Goal: Task Accomplishment & Management: Manage account settings

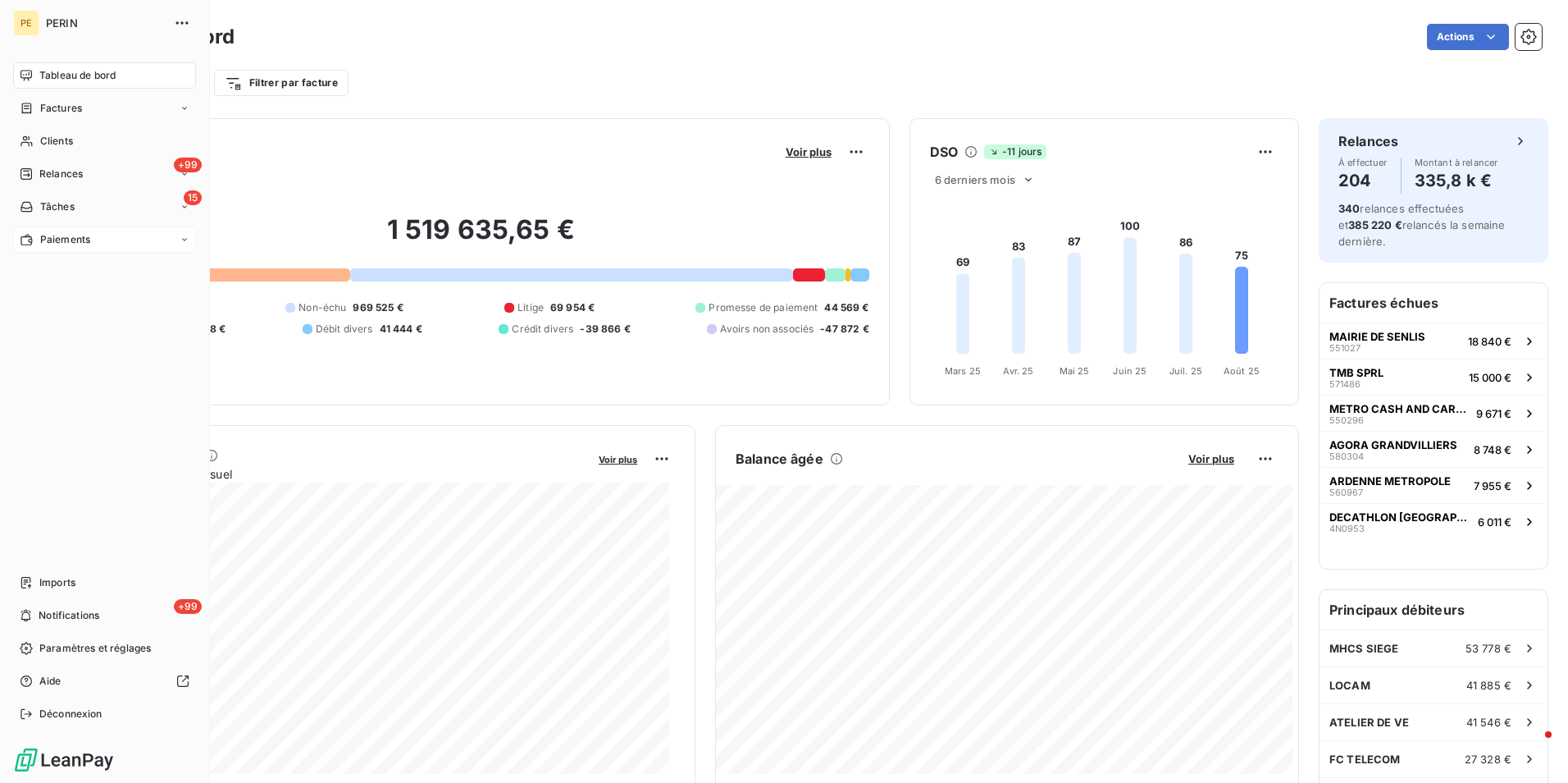
click at [45, 242] on span "Paiements" at bounding box center [65, 239] width 50 height 15
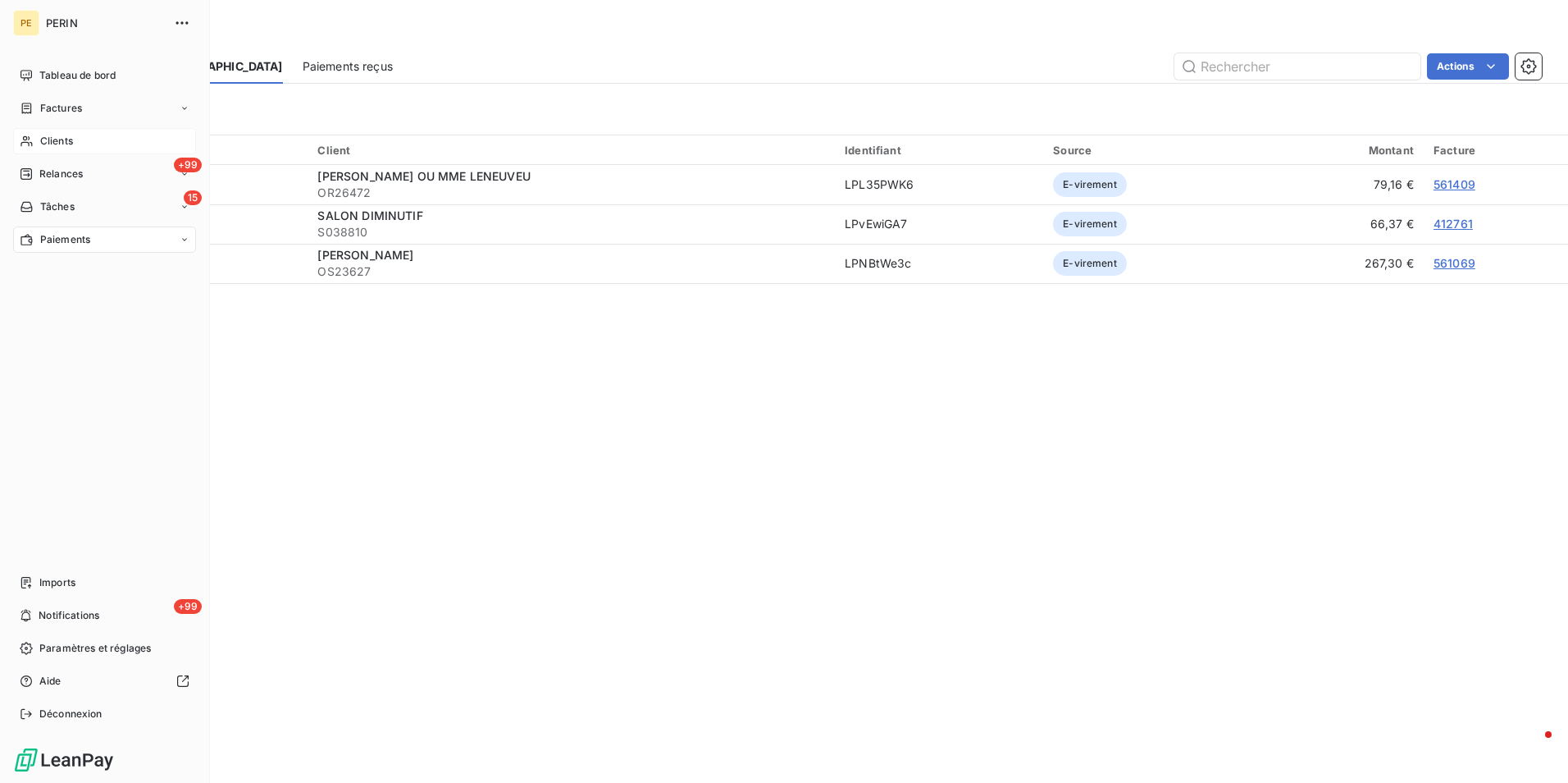
click at [40, 141] on span "Clients" at bounding box center [56, 141] width 32 height 15
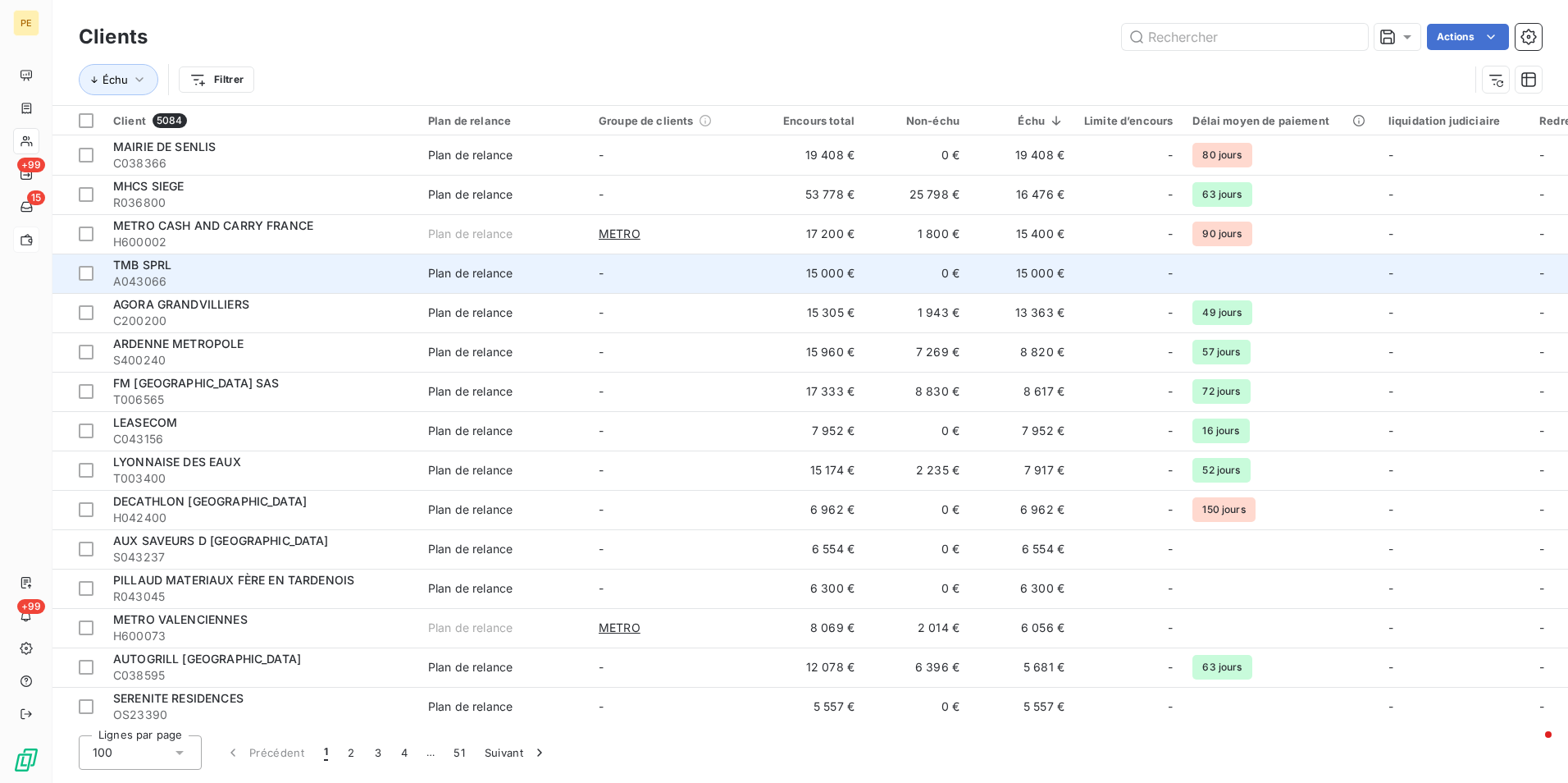
click at [283, 258] on div "TMB SPRL" at bounding box center [260, 265] width 295 height 17
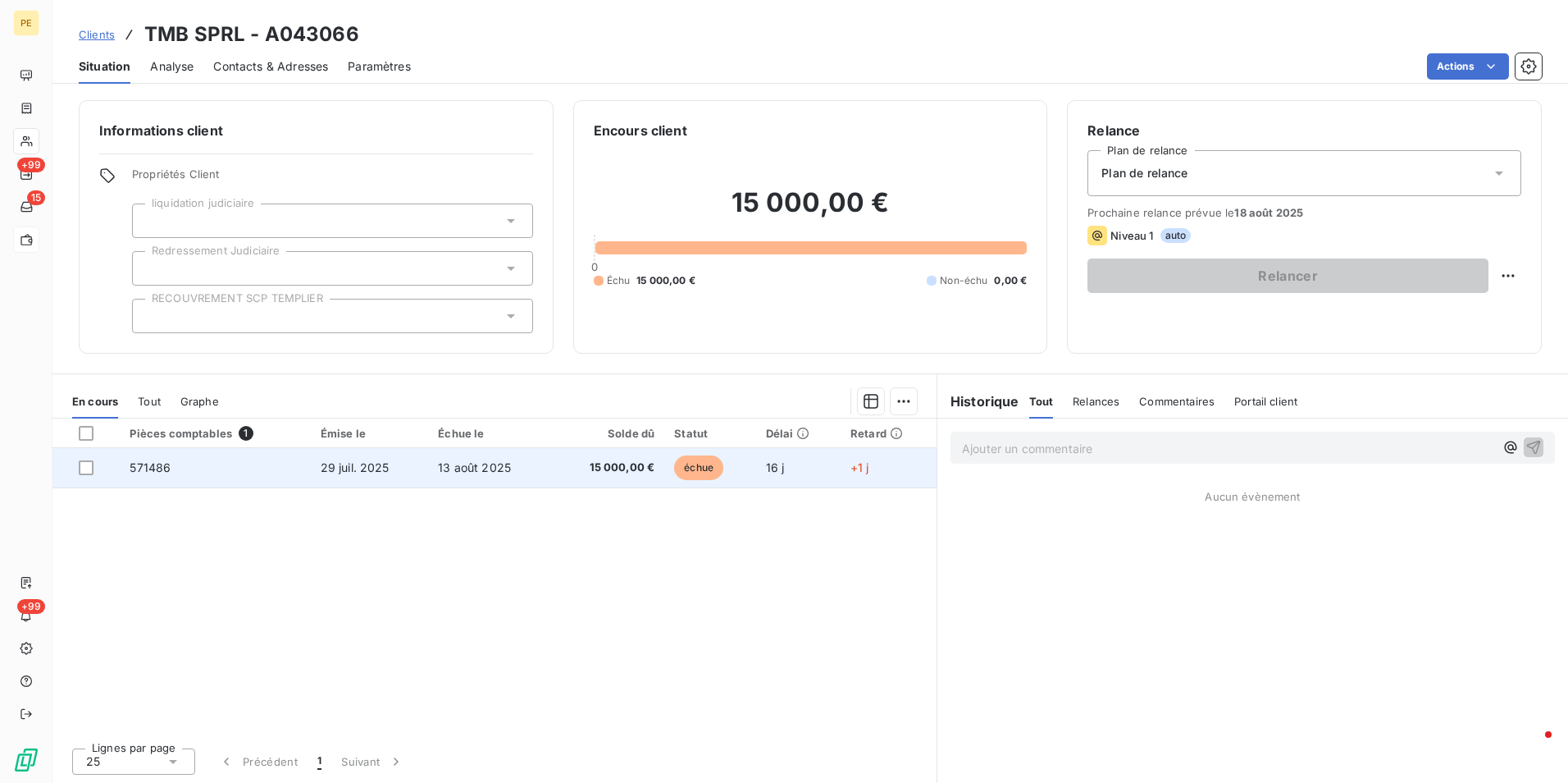
click at [615, 466] on span "15 000,00 €" at bounding box center [607, 467] width 94 height 17
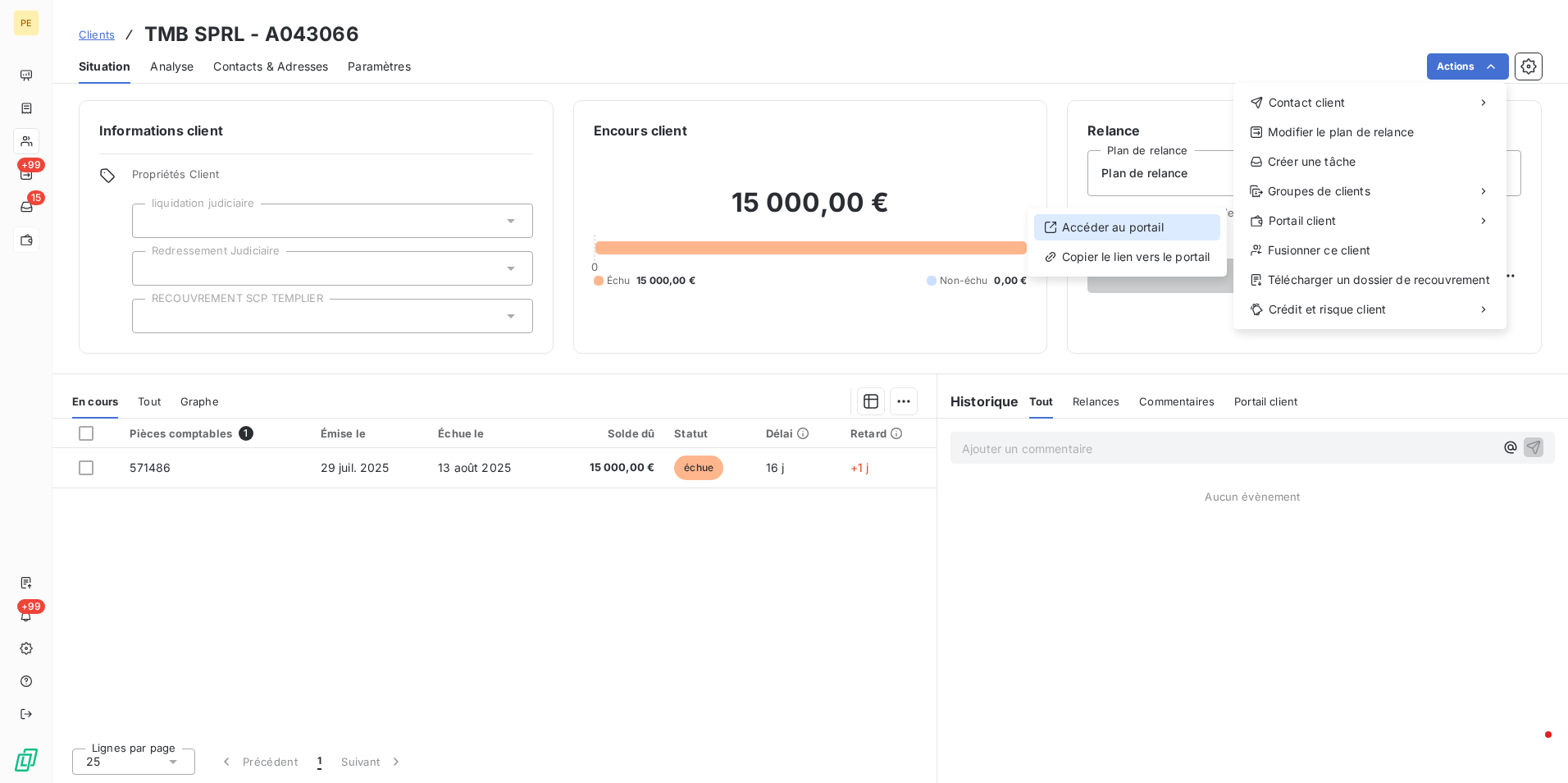
click at [1118, 224] on div "Accéder au portail" at bounding box center [1127, 227] width 186 height 26
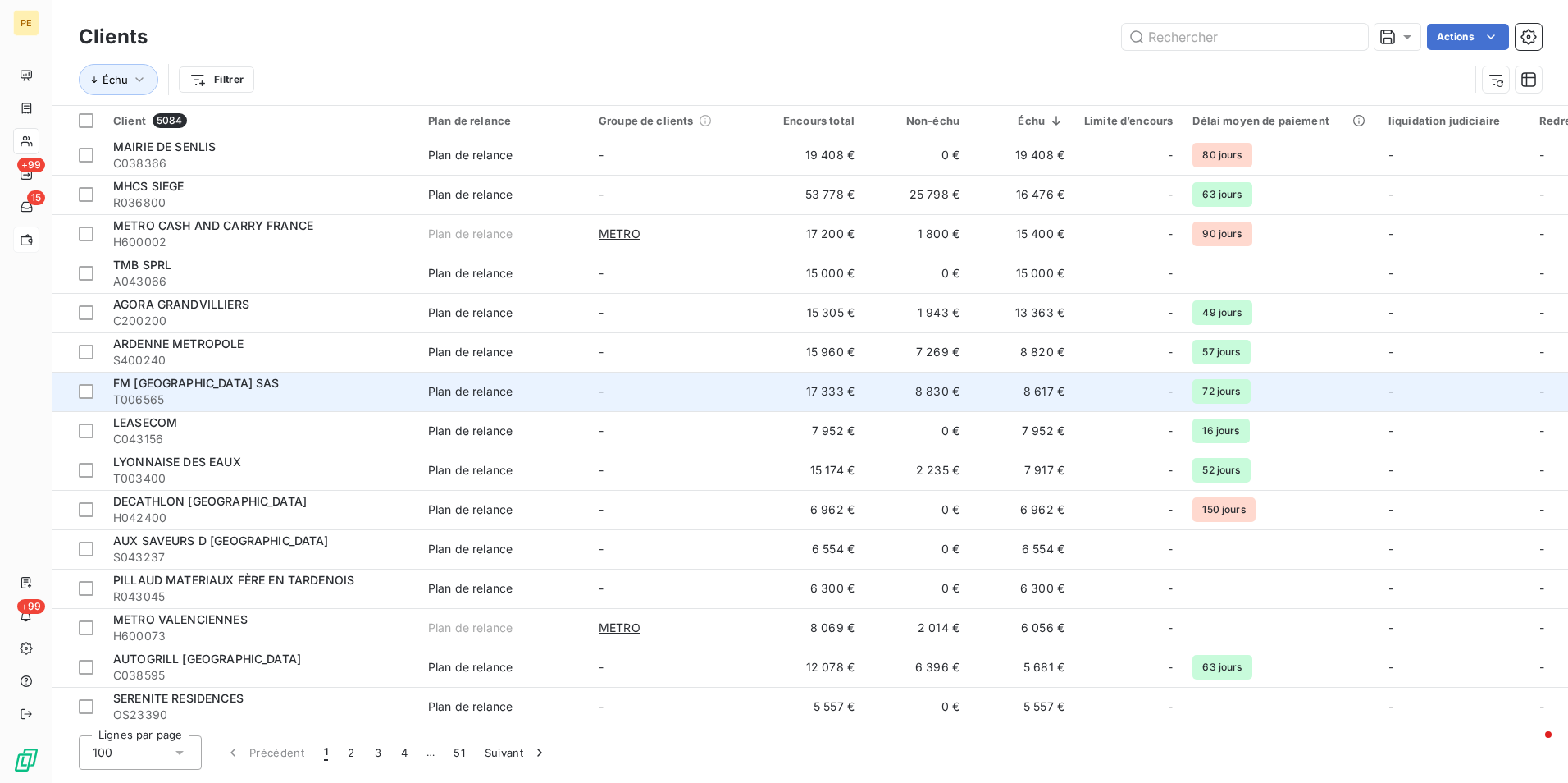
click at [756, 392] on td "-" at bounding box center [674, 391] width 171 height 39
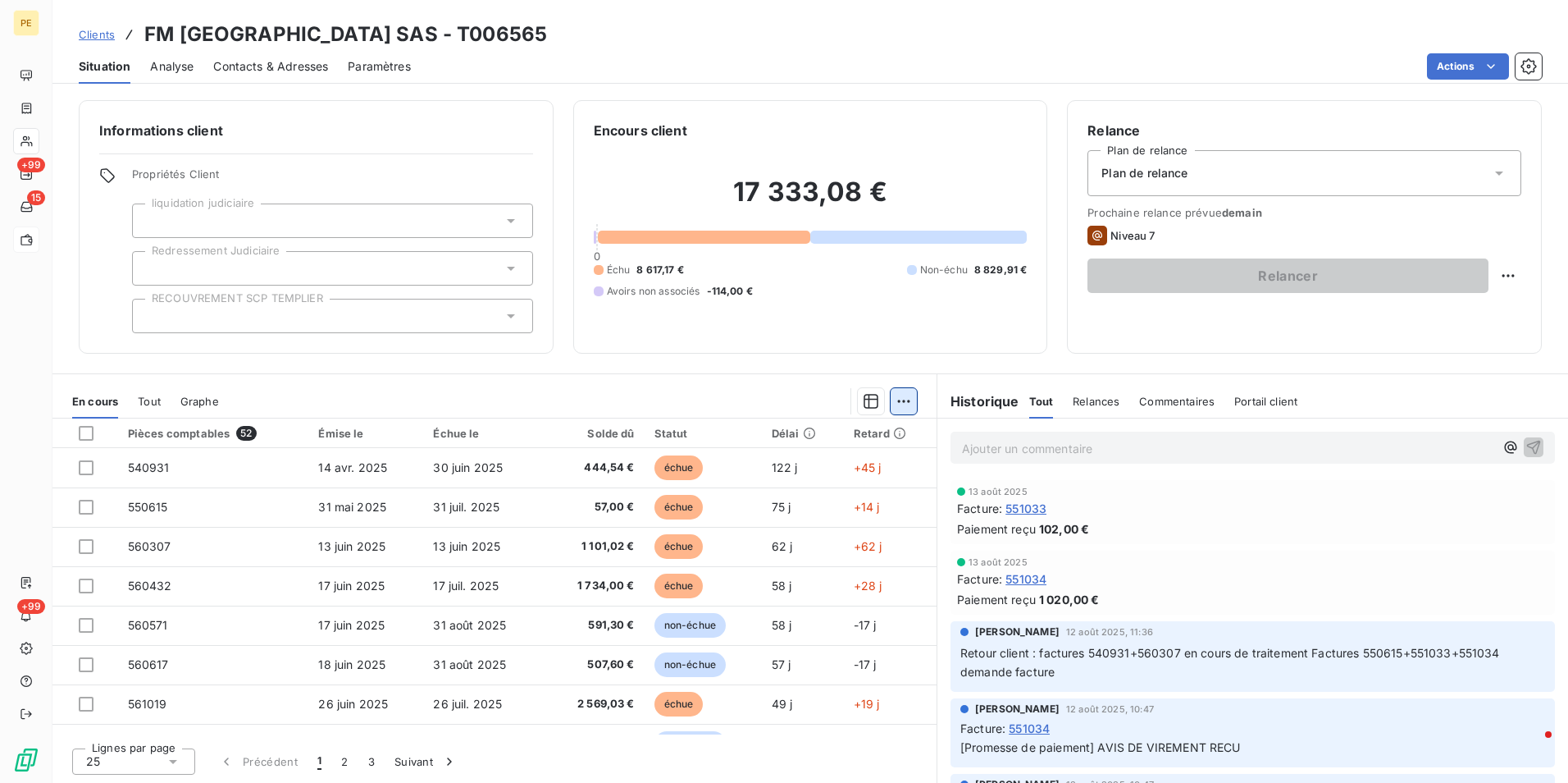
click at [908, 406] on html "PE +99 15 +99 Clients FM FRANCE SAS - T006565 Situation Analyse Contacts & Adre…" at bounding box center [784, 391] width 1568 height 783
click at [1466, 69] on html "PE +99 15 +99 Clients FM FRANCE SAS - T006565 Situation Analyse Contacts & Adre…" at bounding box center [784, 391] width 1568 height 783
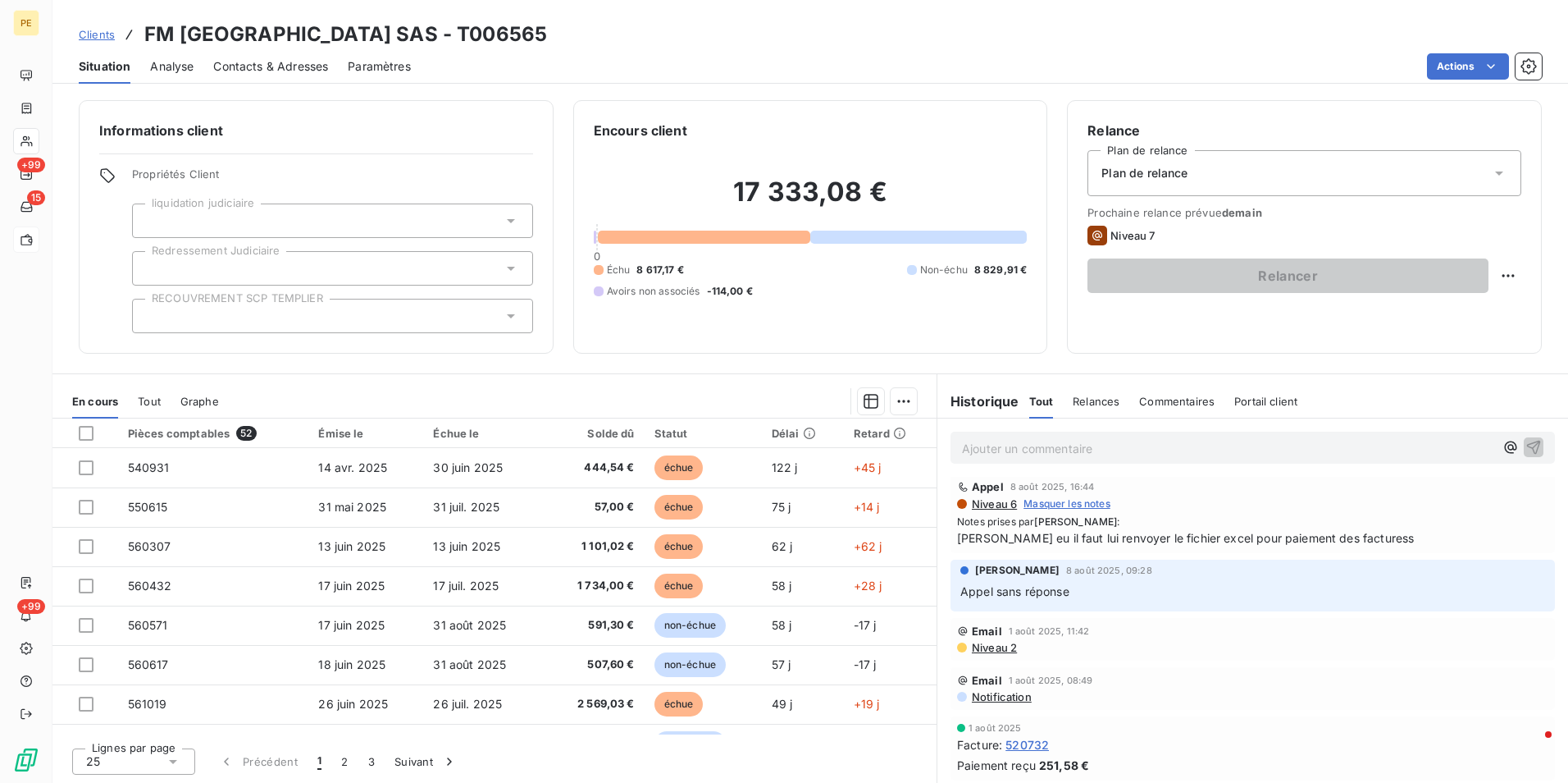
scroll to position [492, 0]
click at [992, 653] on div "Email 1 août 2025, 11:42 Niveau 2" at bounding box center [1252, 638] width 605 height 43
click at [991, 651] on span "Niveau 2" at bounding box center [993, 646] width 46 height 13
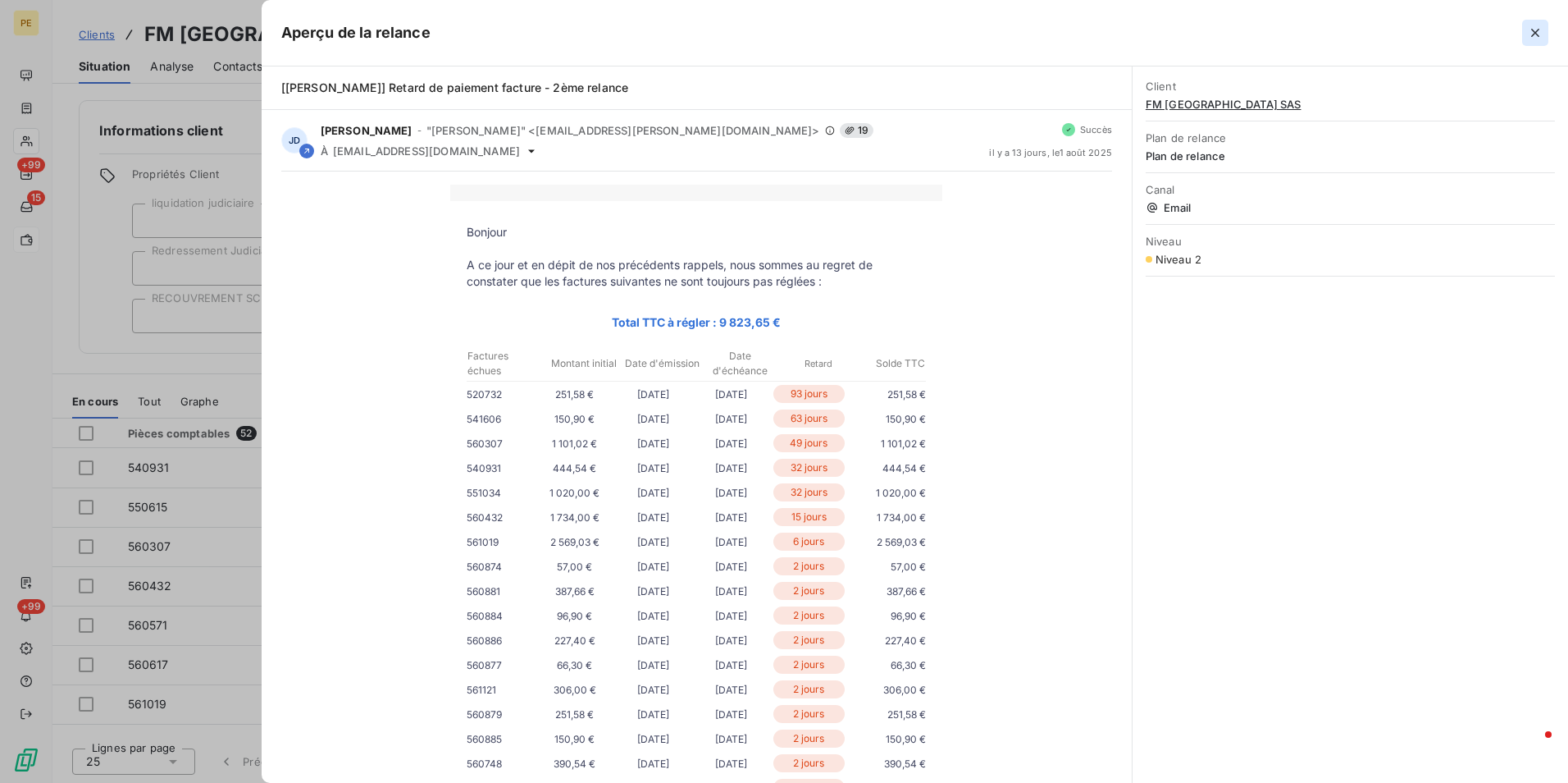
click at [1540, 37] on icon "button" at bounding box center [1535, 32] width 17 height 17
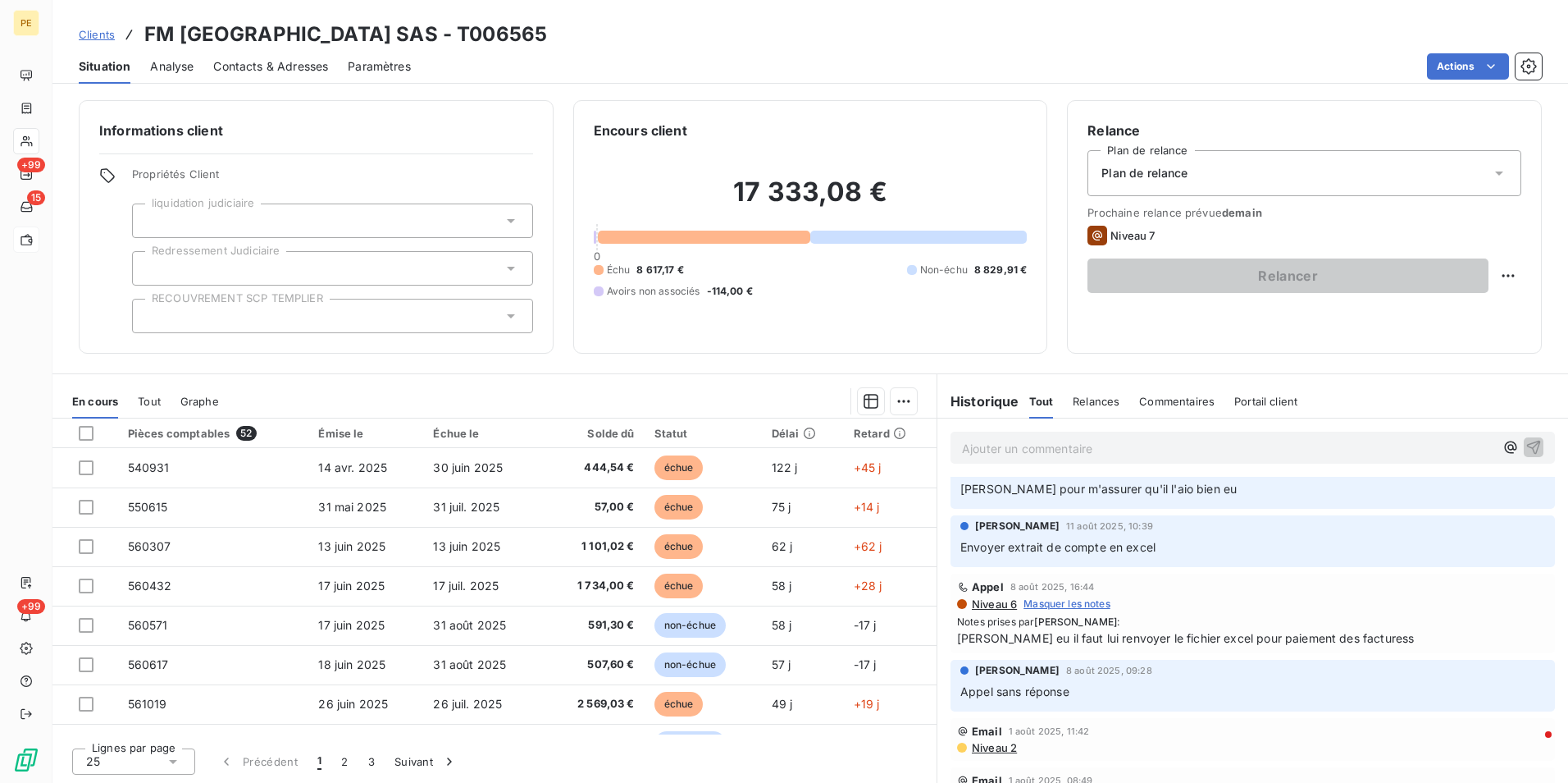
scroll to position [0, 0]
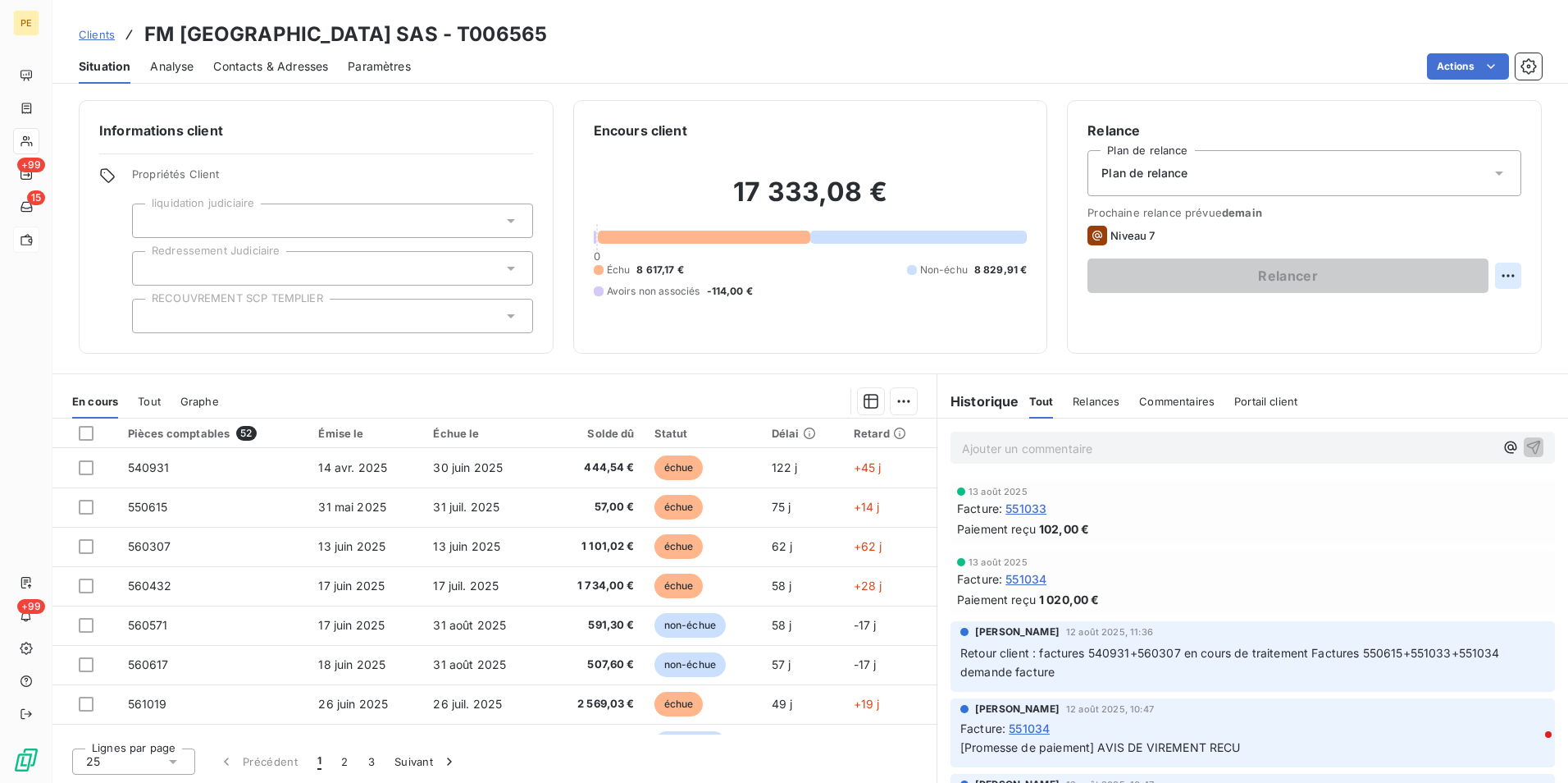
click at [1498, 267] on html "PE +99 15 +99 Clients FM FRANCE SAS - T006565 Situation Analyse Contacts & Adre…" at bounding box center [784, 391] width 1568 height 783
click at [1332, 88] on html "PE +99 15 +99 Clients FM FRANCE SAS - T006565 Situation Analyse Contacts & Adre…" at bounding box center [784, 391] width 1568 height 783
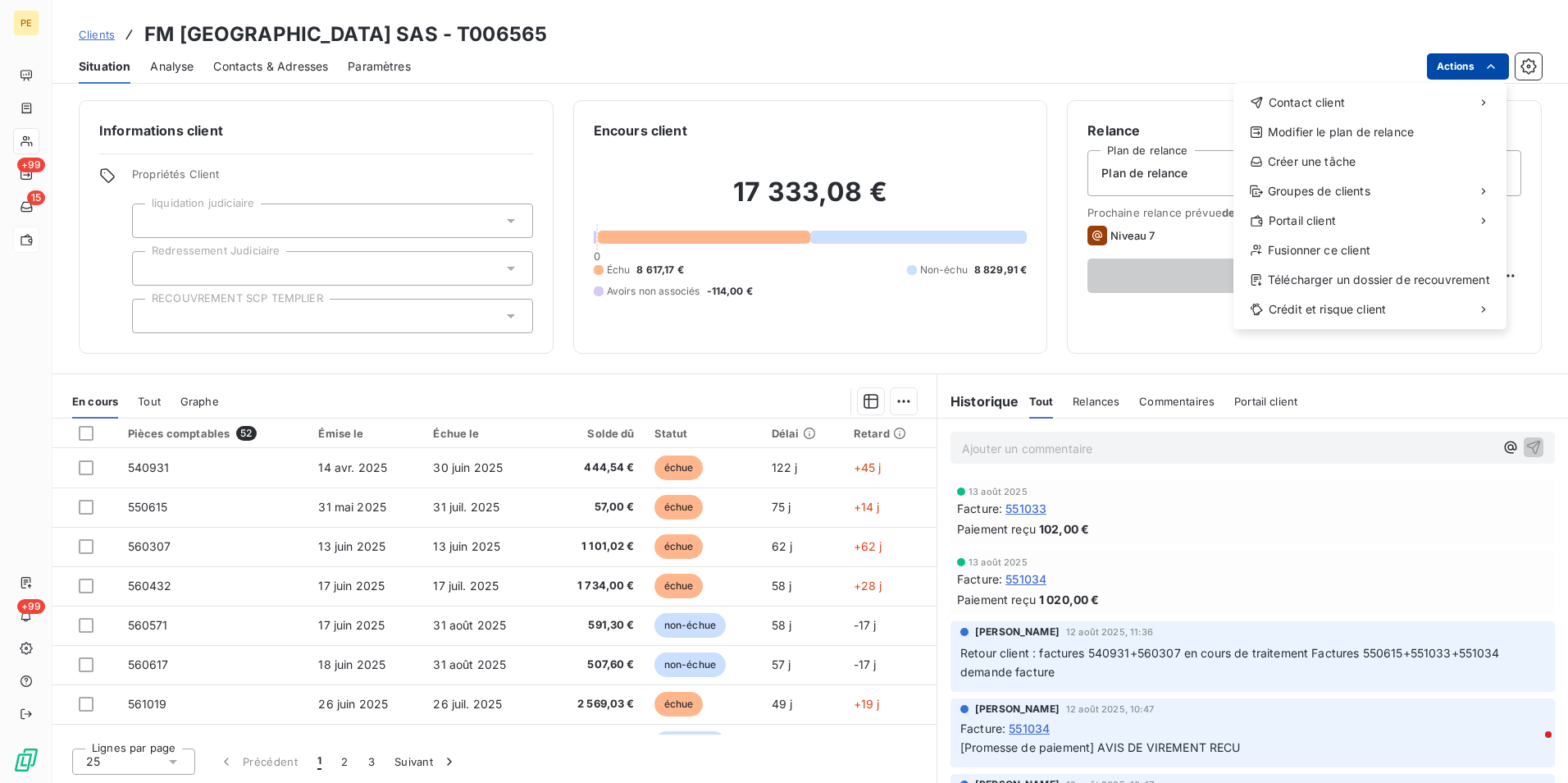
click at [1462, 70] on html "PE +99 15 +99 Clients FM FRANCE SAS - T006565 Situation Analyse Contacts & Adre…" at bounding box center [784, 391] width 1568 height 783
click at [1136, 225] on div "Accéder au portail" at bounding box center [1127, 227] width 186 height 26
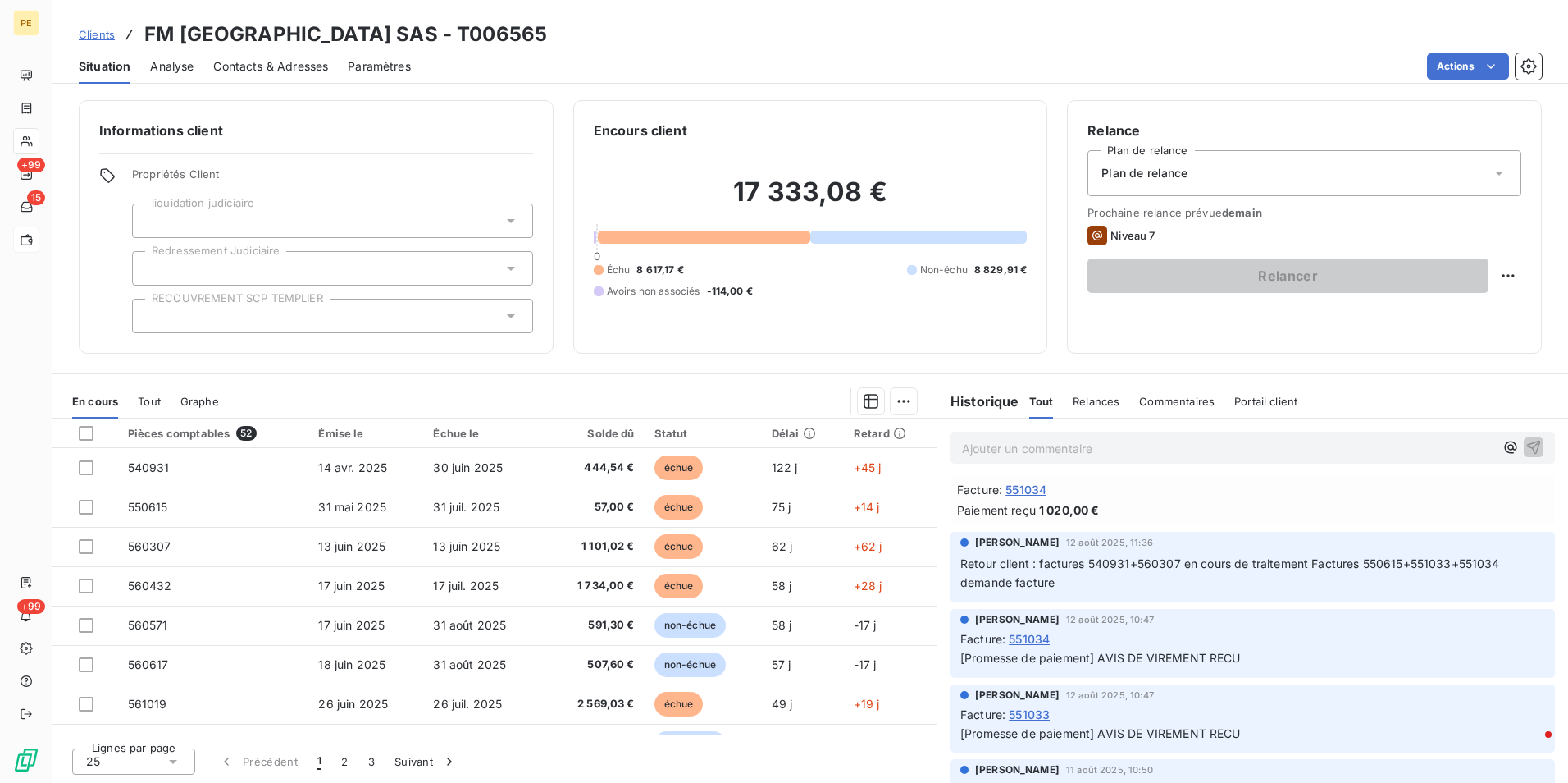
scroll to position [82, 0]
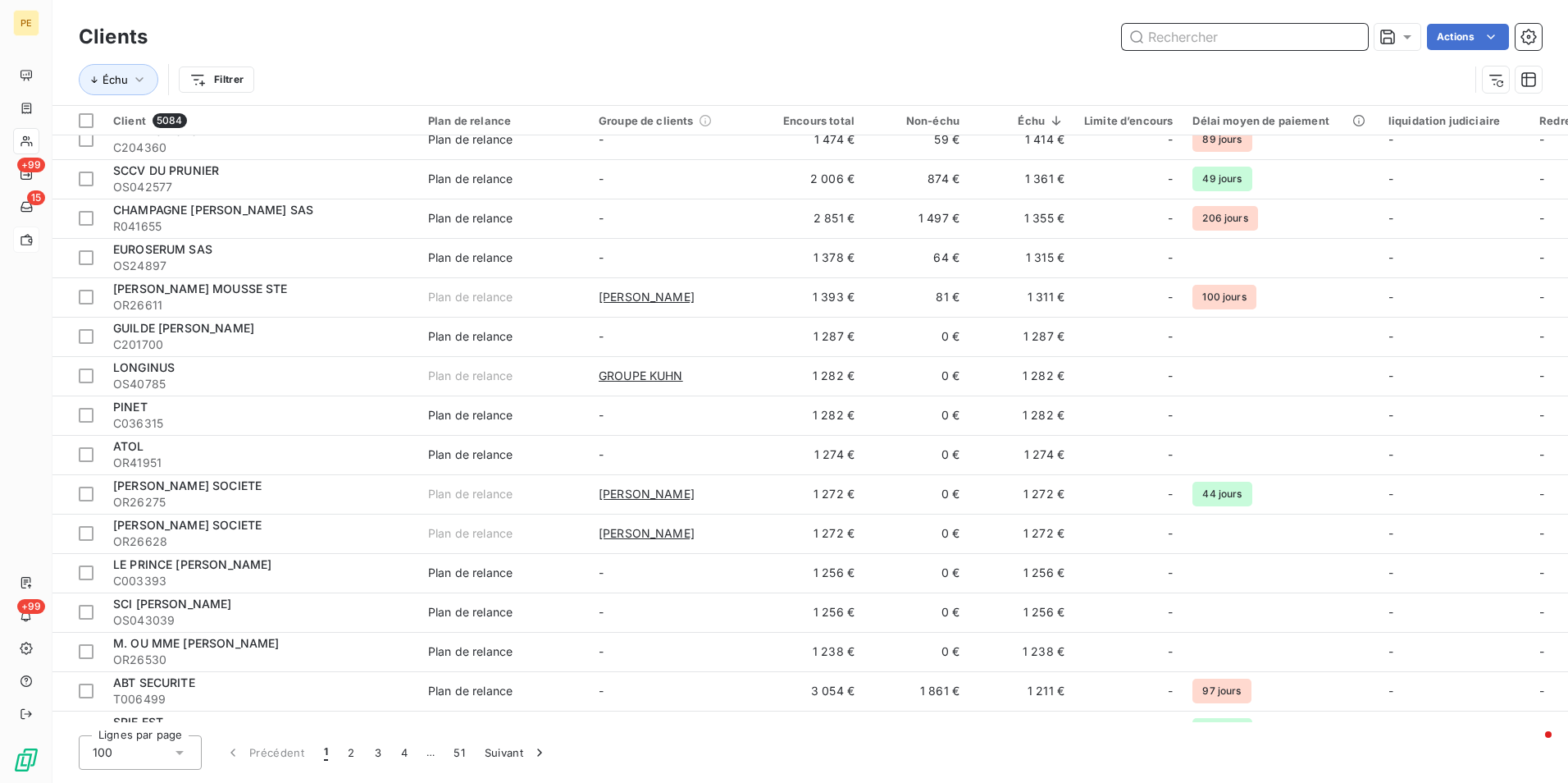
scroll to position [3359, 0]
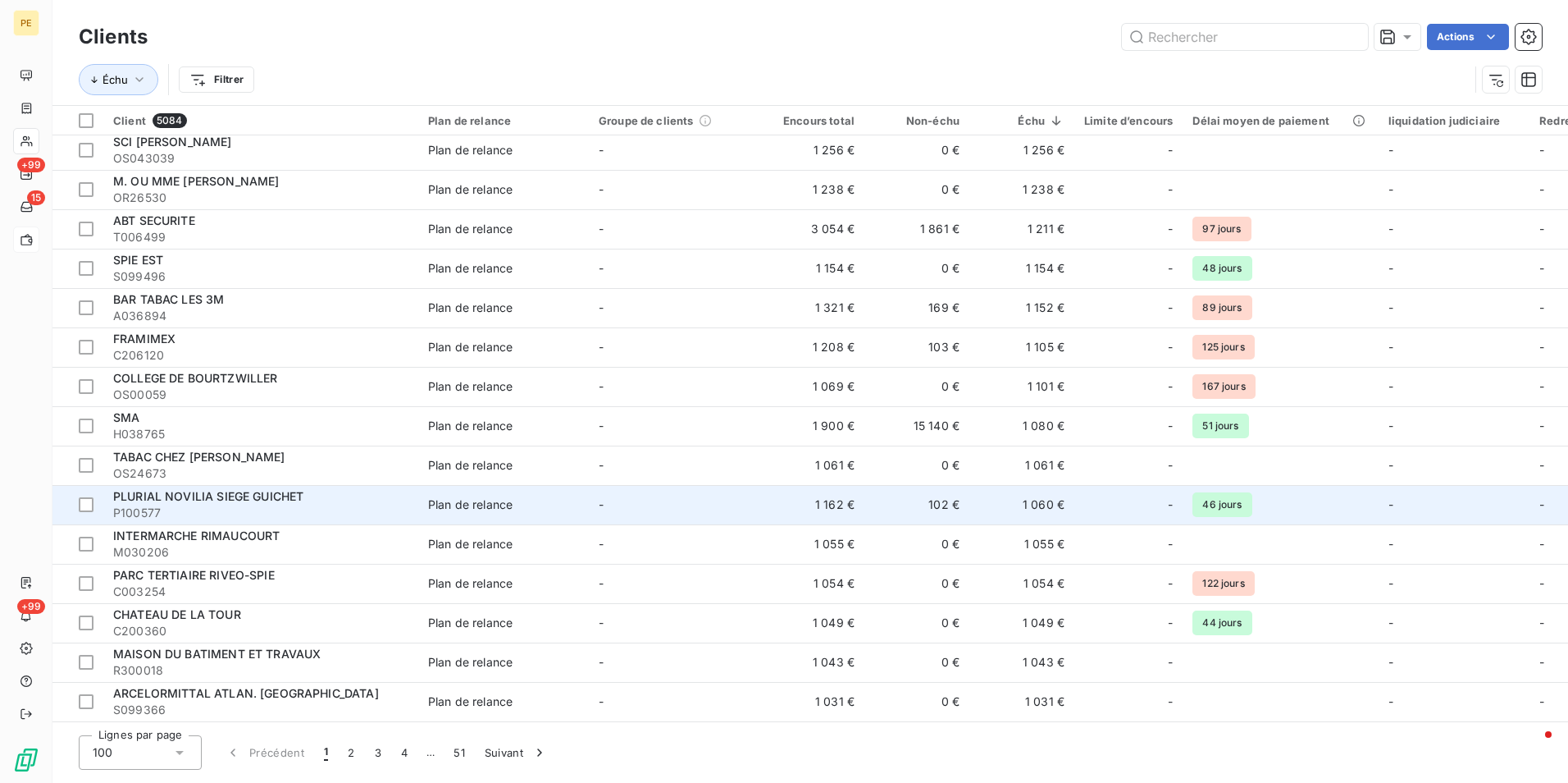
click at [1035, 499] on td "1 060 €" at bounding box center [1022, 504] width 105 height 39
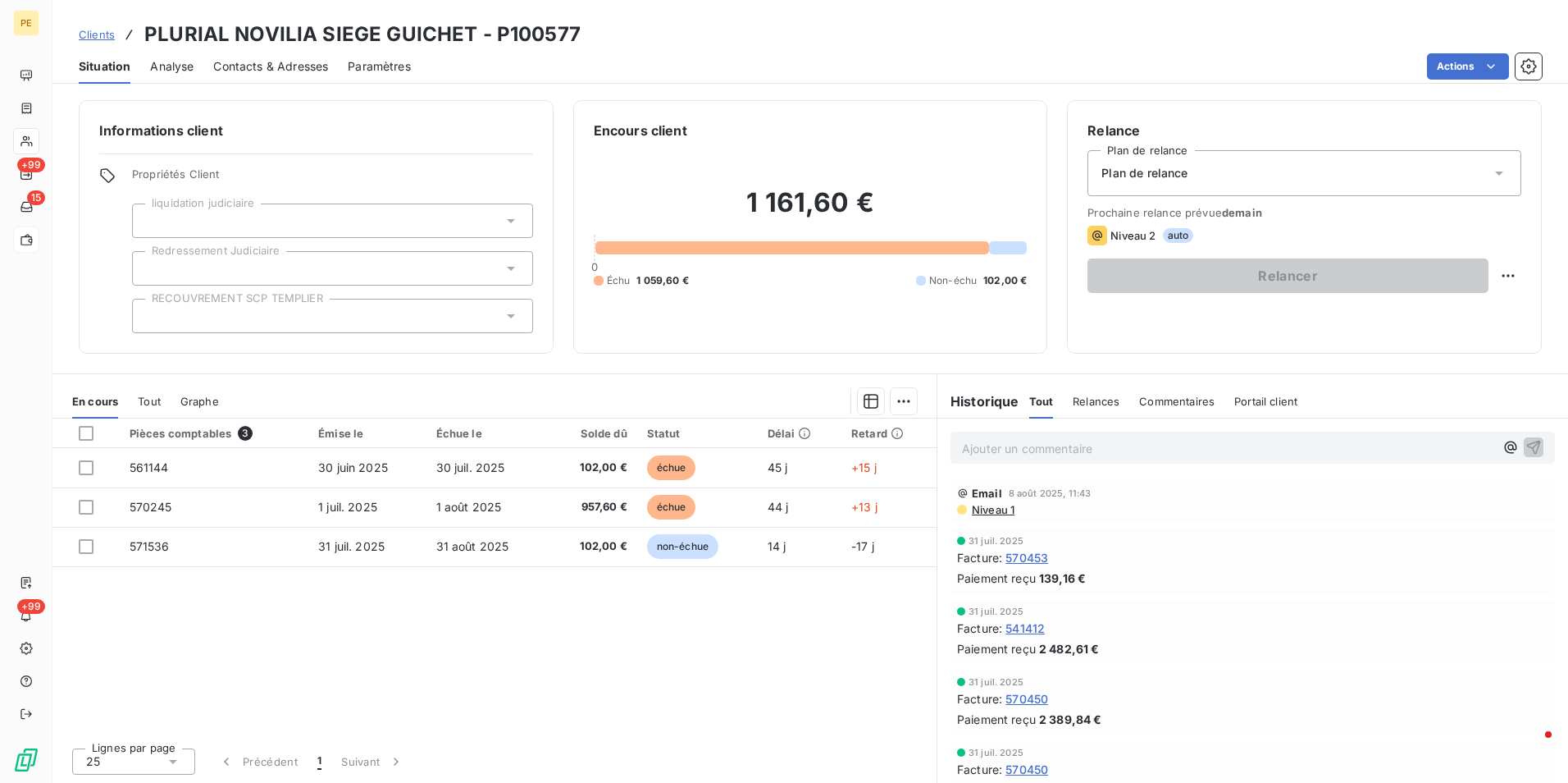
click at [992, 509] on span "Niveau 1" at bounding box center [992, 509] width 45 height 13
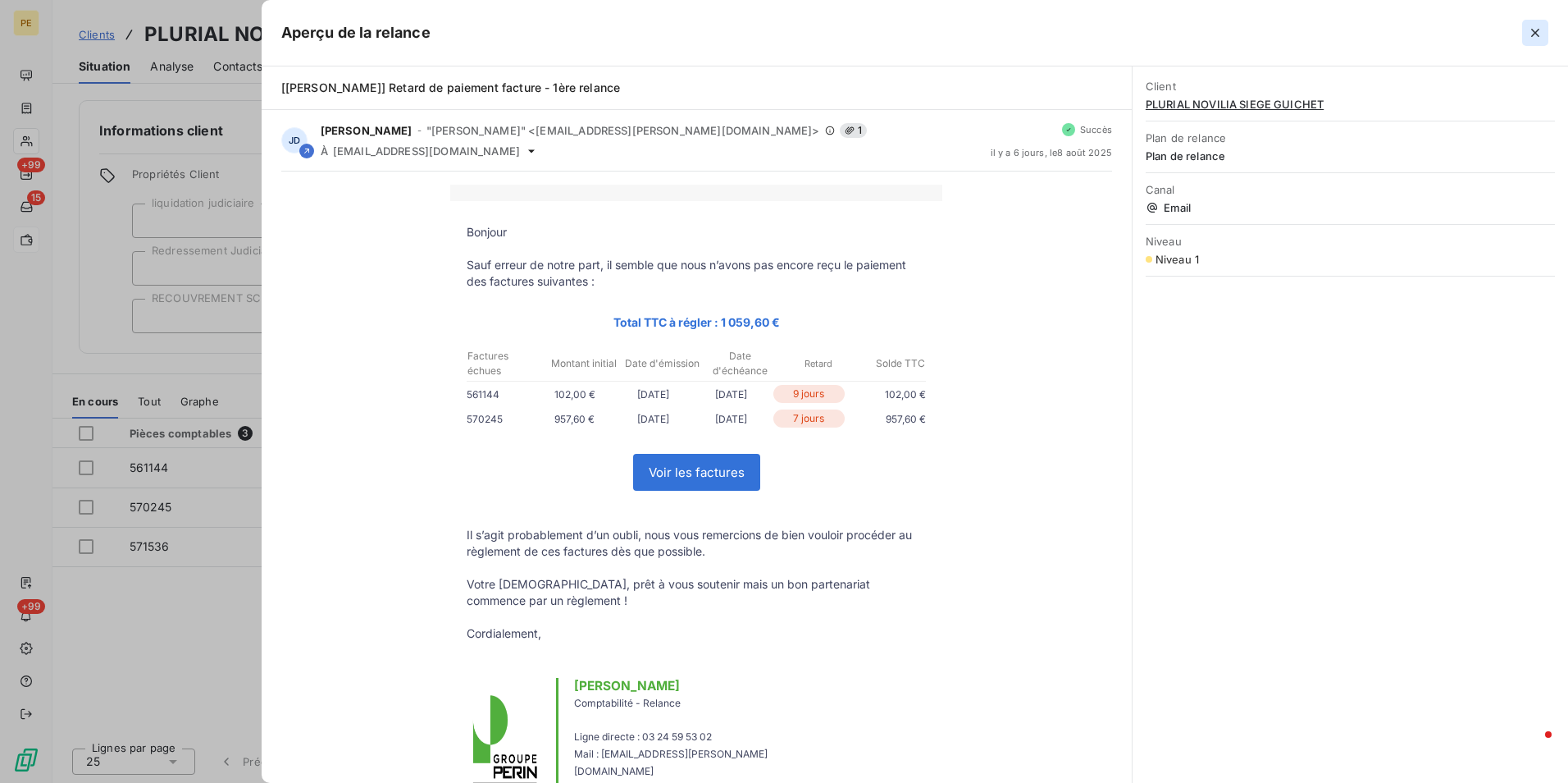
click at [1533, 36] on icon "button" at bounding box center [1535, 32] width 8 height 8
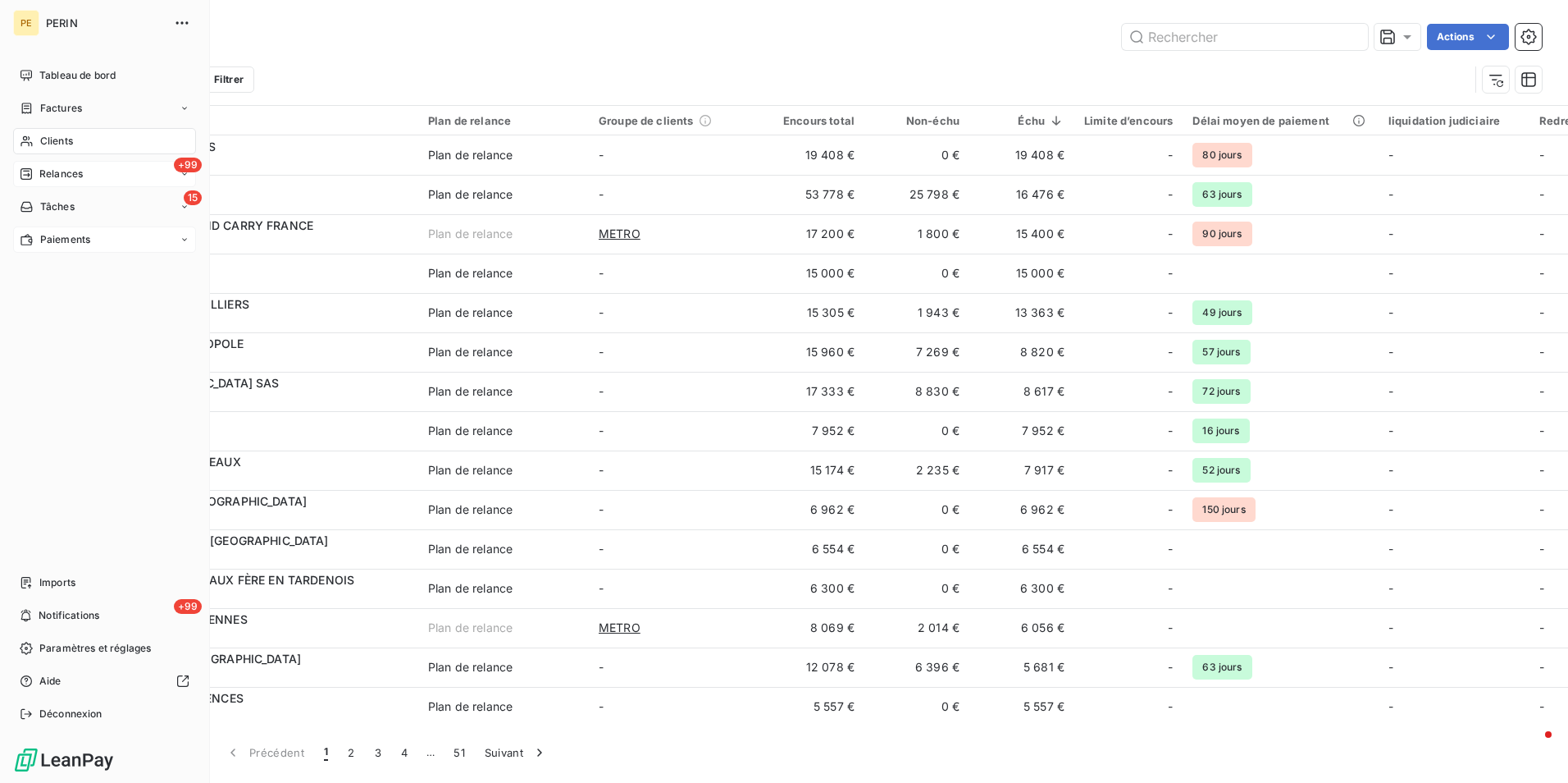
click at [43, 172] on span "Relances" at bounding box center [61, 174] width 44 height 15
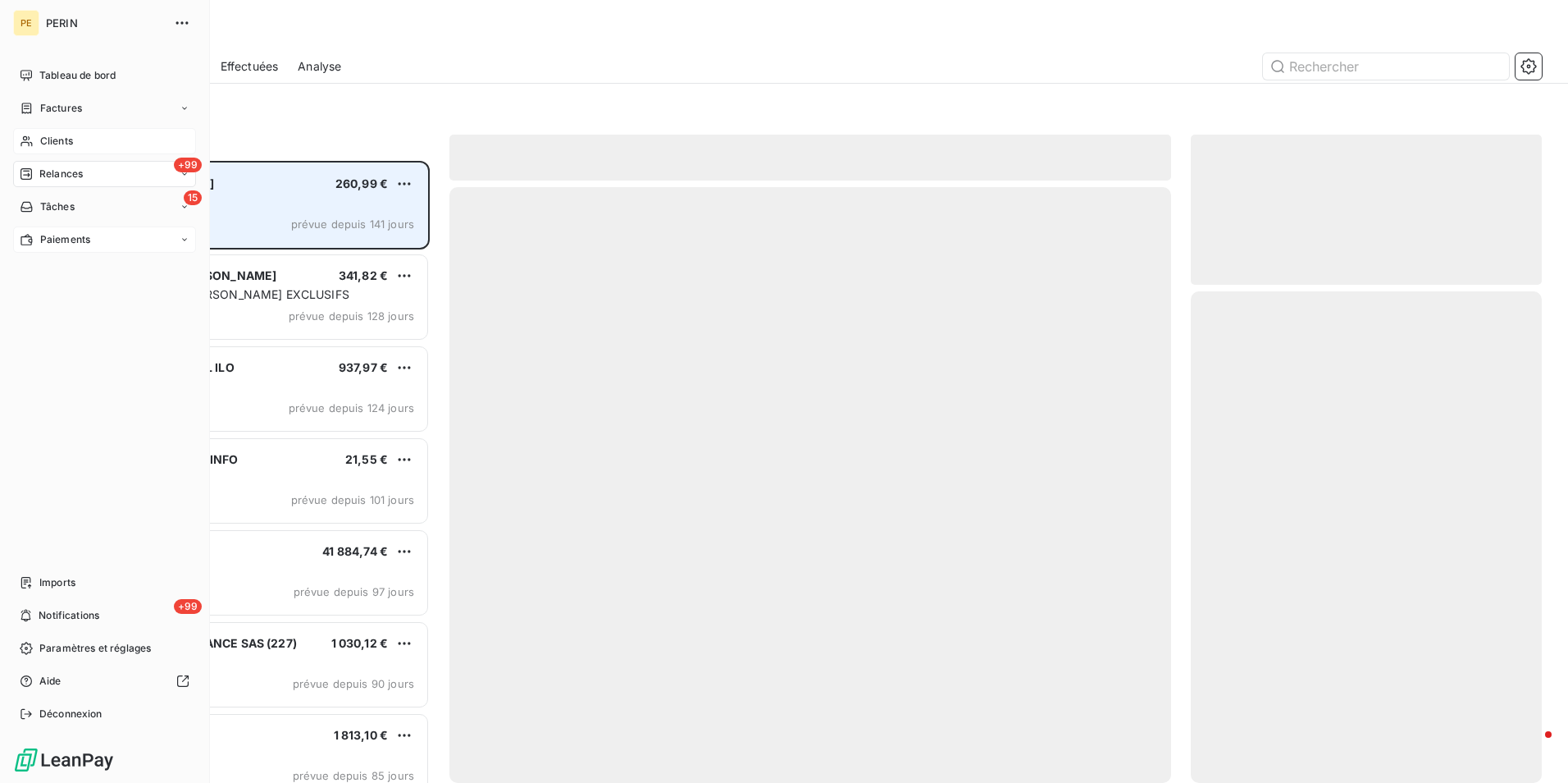
scroll to position [609, 338]
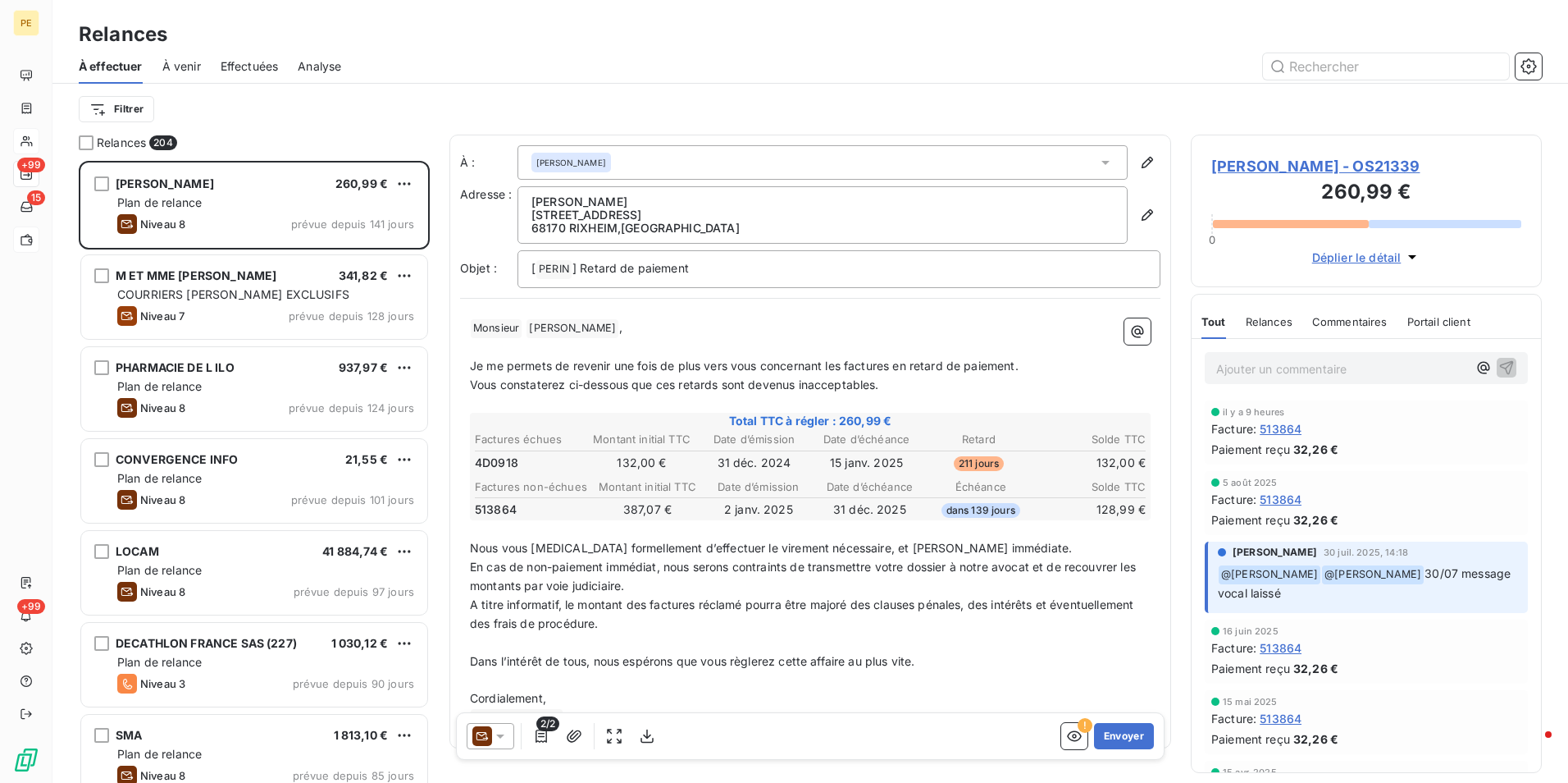
click at [251, 64] on span "Effectuées" at bounding box center [250, 66] width 58 height 17
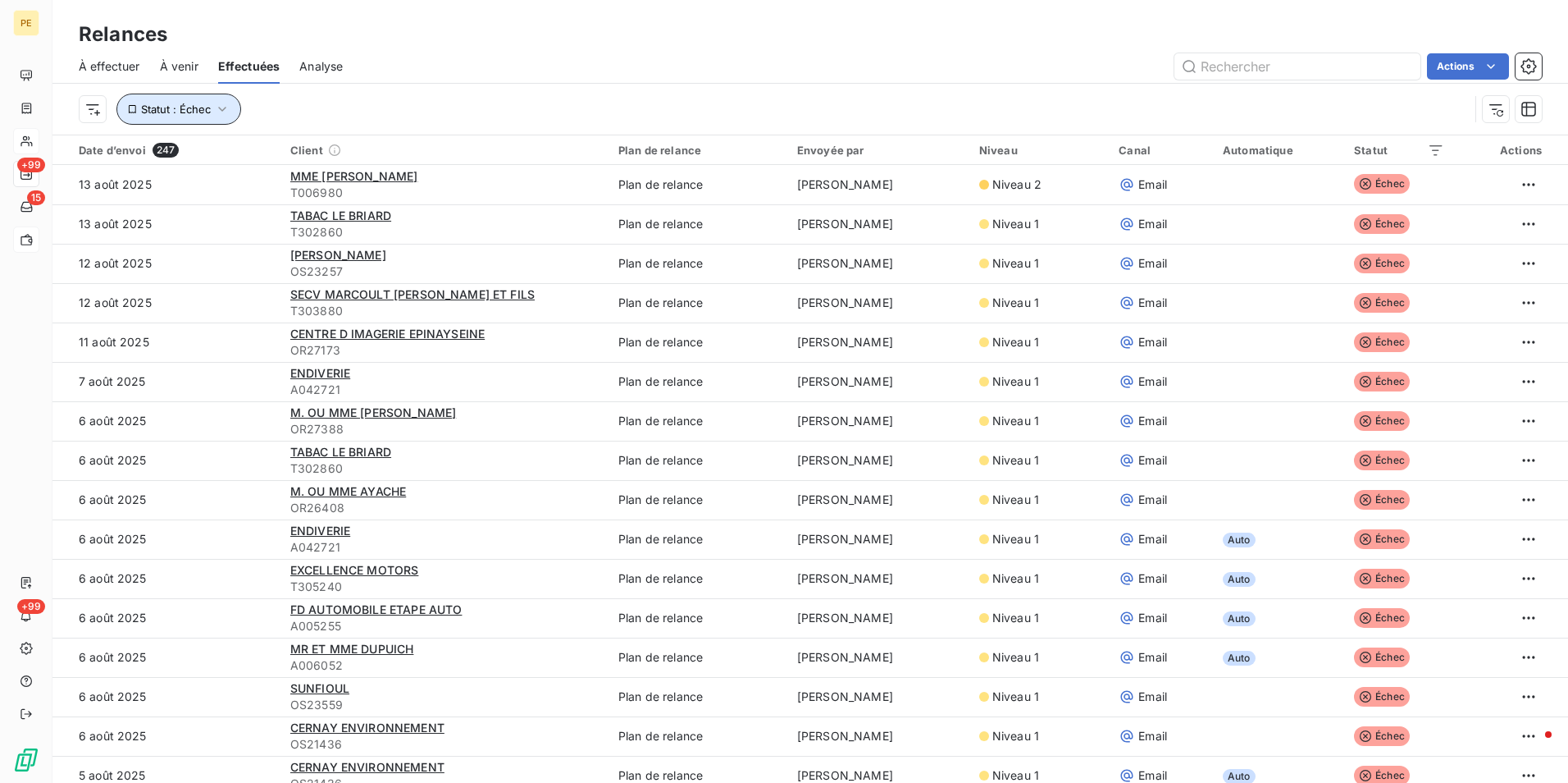
click at [224, 111] on icon "button" at bounding box center [222, 109] width 17 height 17
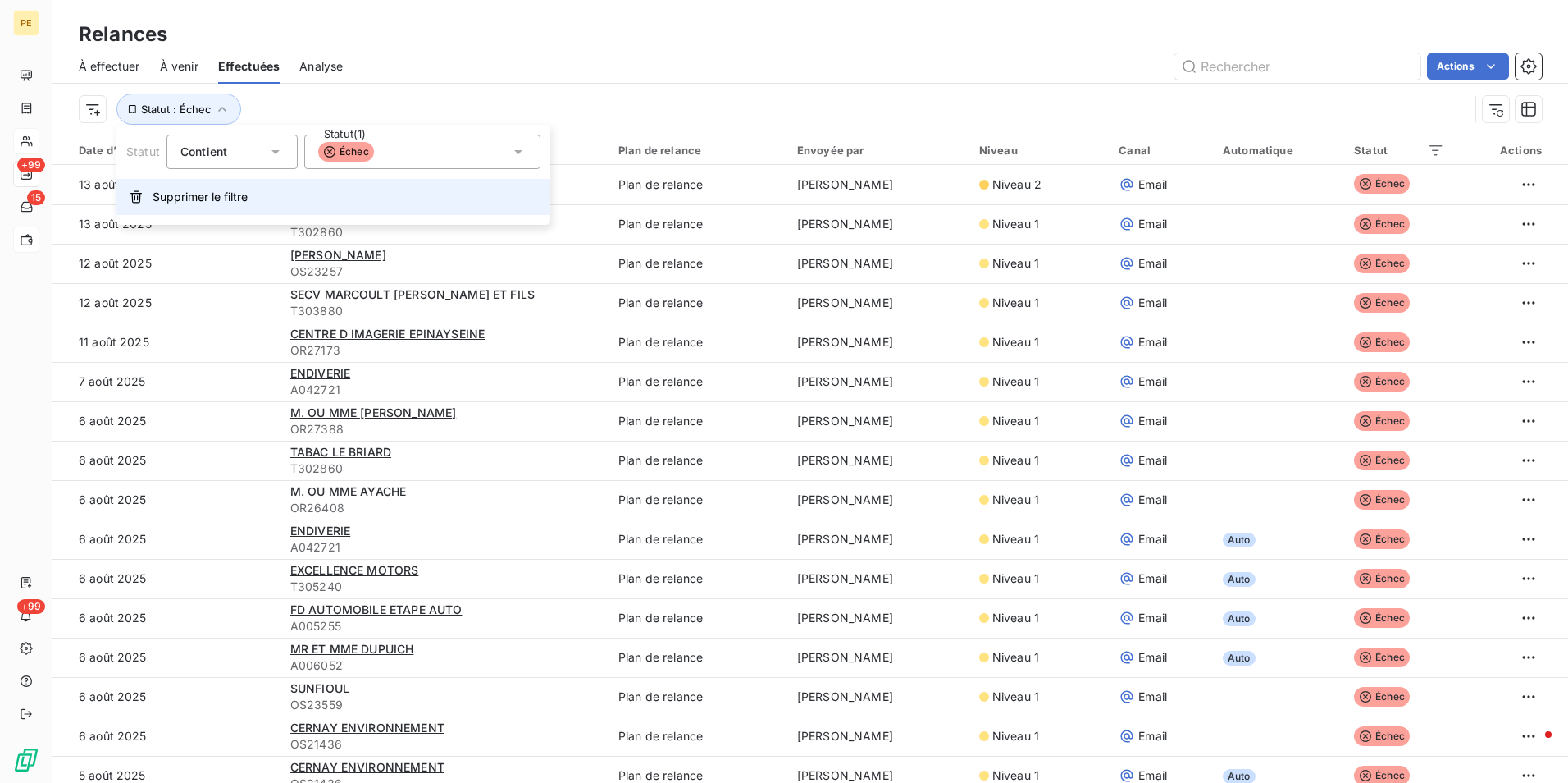
click at [158, 210] on button "Supprimer le filtre" at bounding box center [333, 196] width 434 height 36
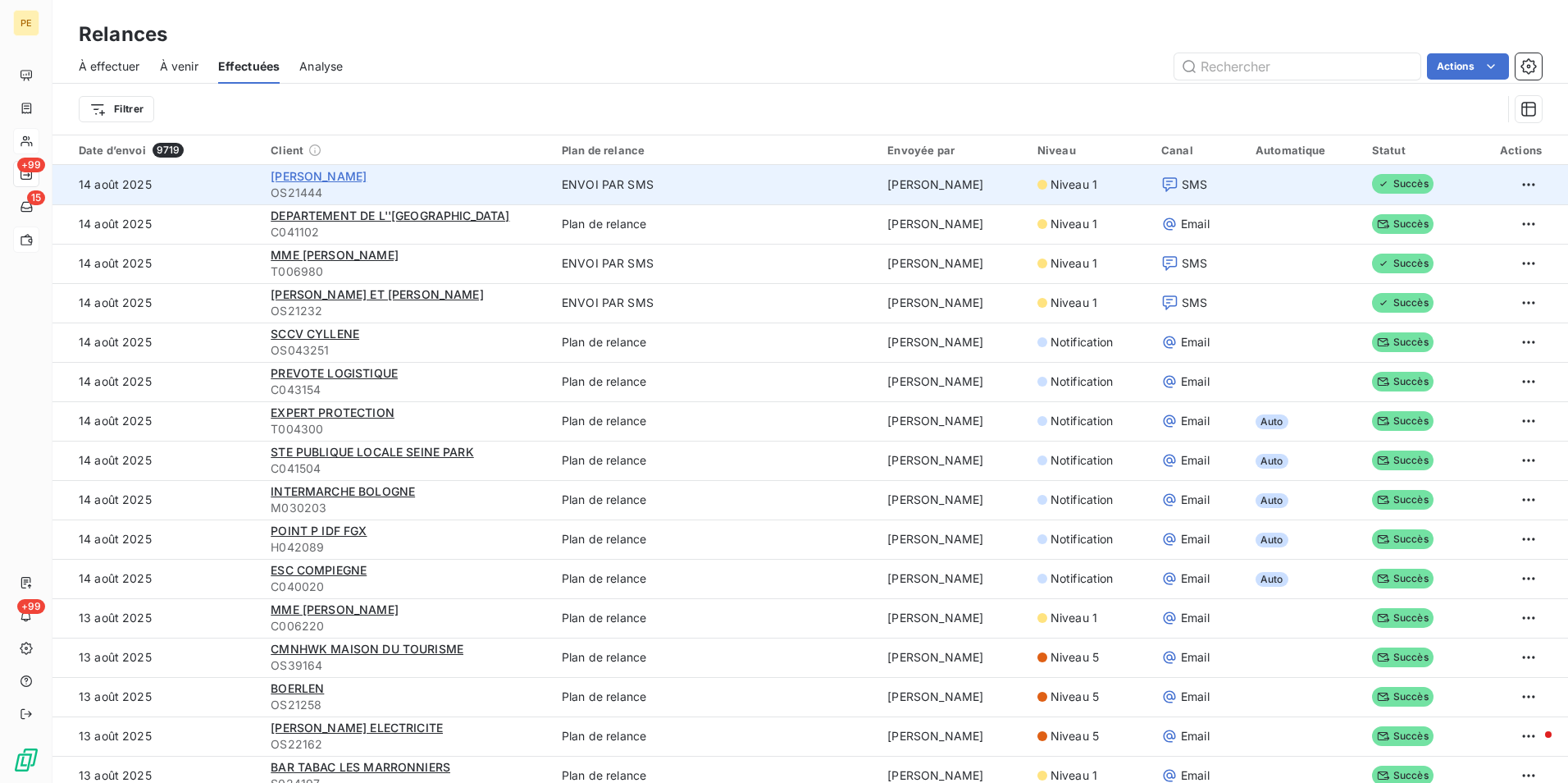
click at [337, 180] on span "CHAIGNE PIERRE" at bounding box center [318, 176] width 96 height 14
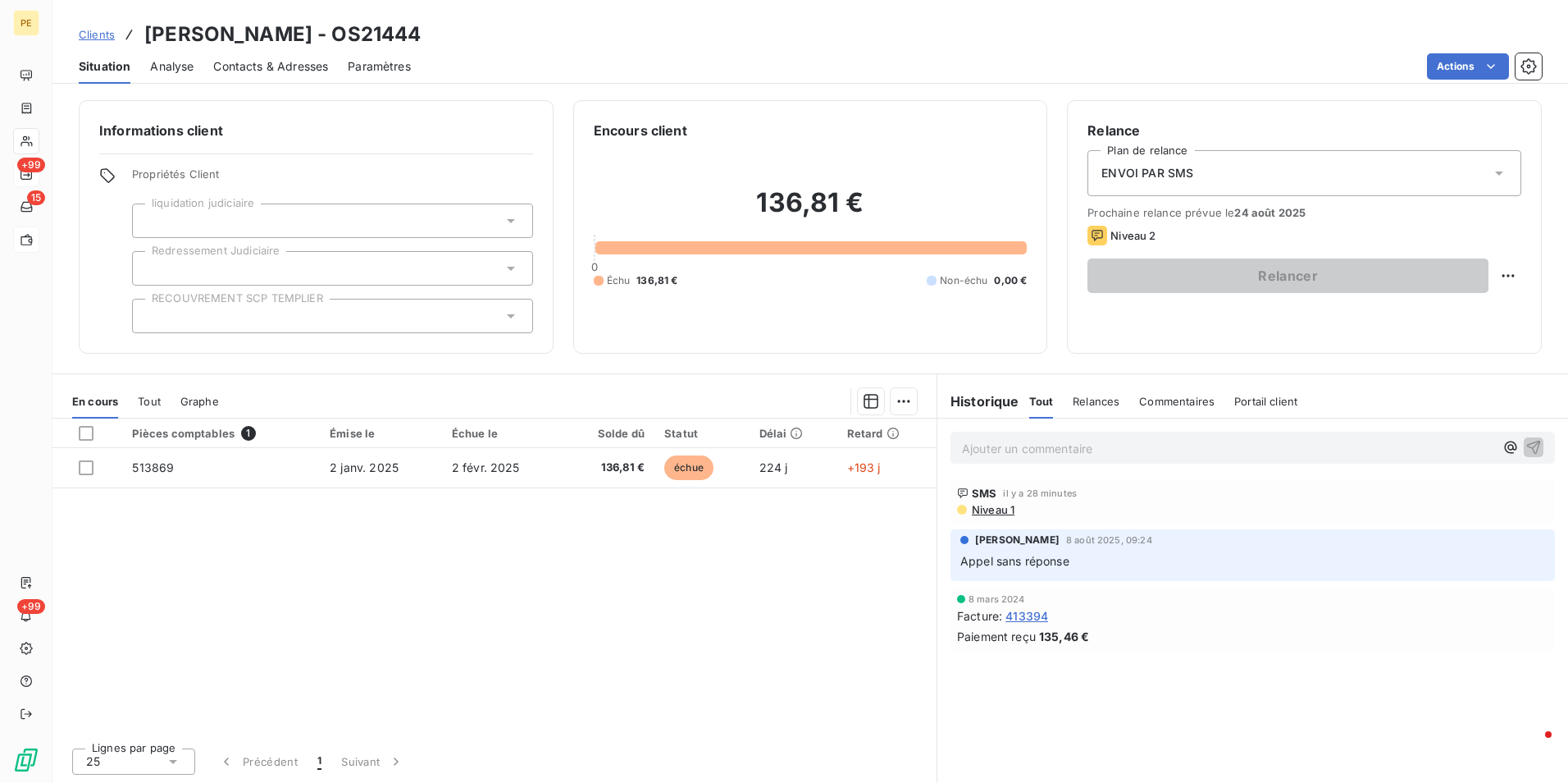
click at [1003, 510] on span "Niveau 1" at bounding box center [992, 509] width 45 height 13
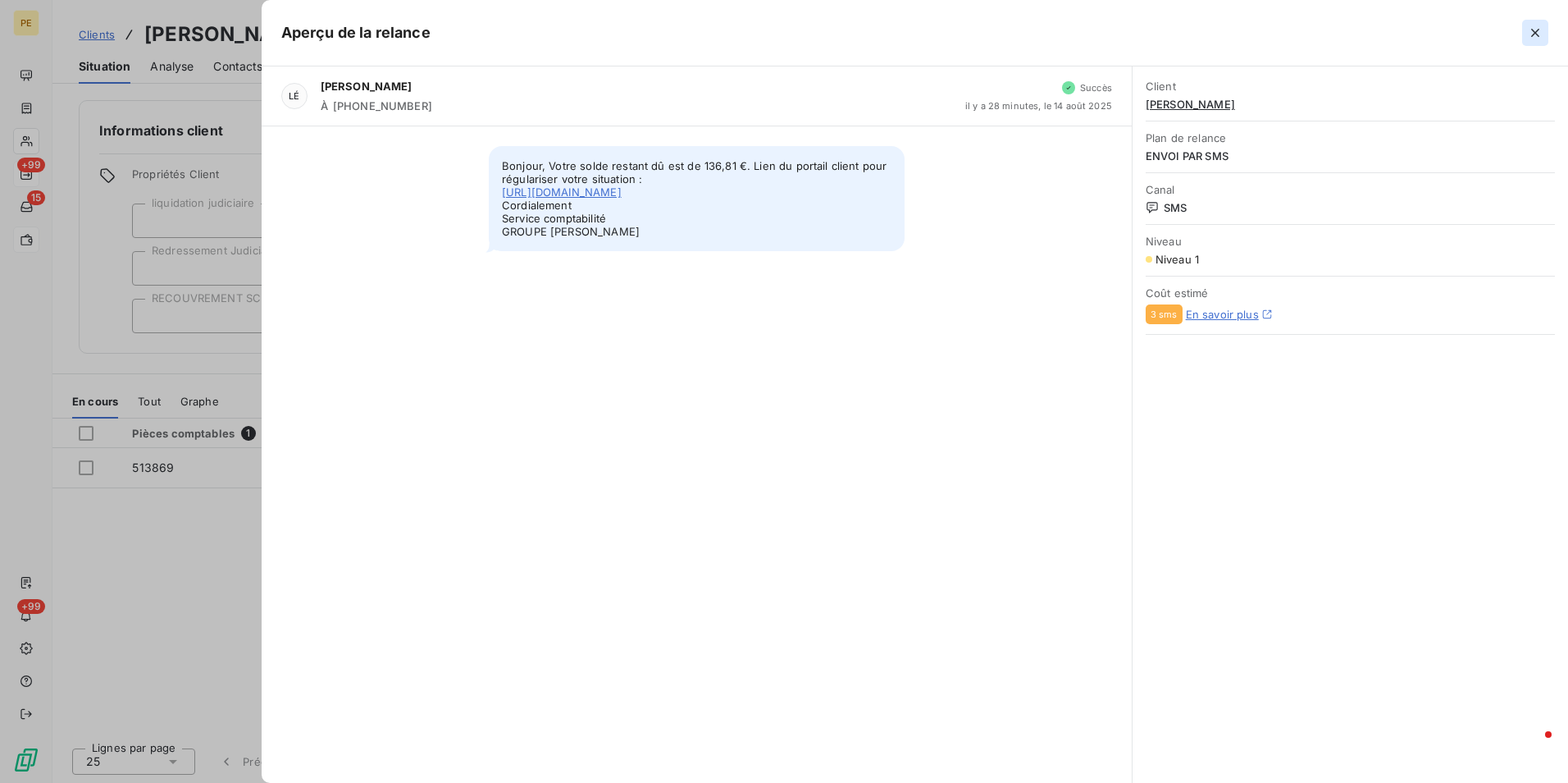
click at [1533, 32] on icon "button" at bounding box center [1535, 32] width 17 height 17
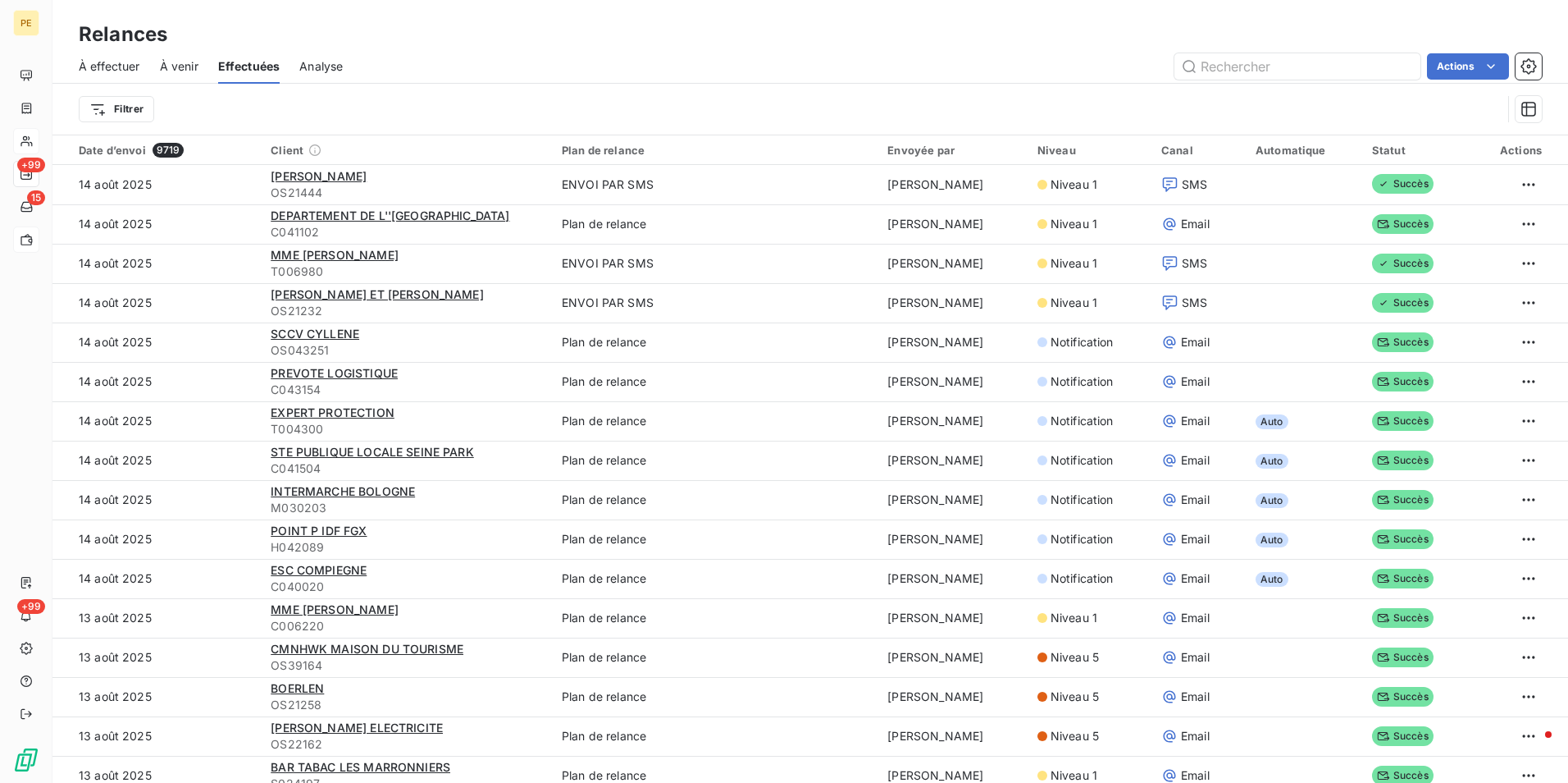
click at [323, 67] on span "Analyse" at bounding box center [322, 66] width 44 height 17
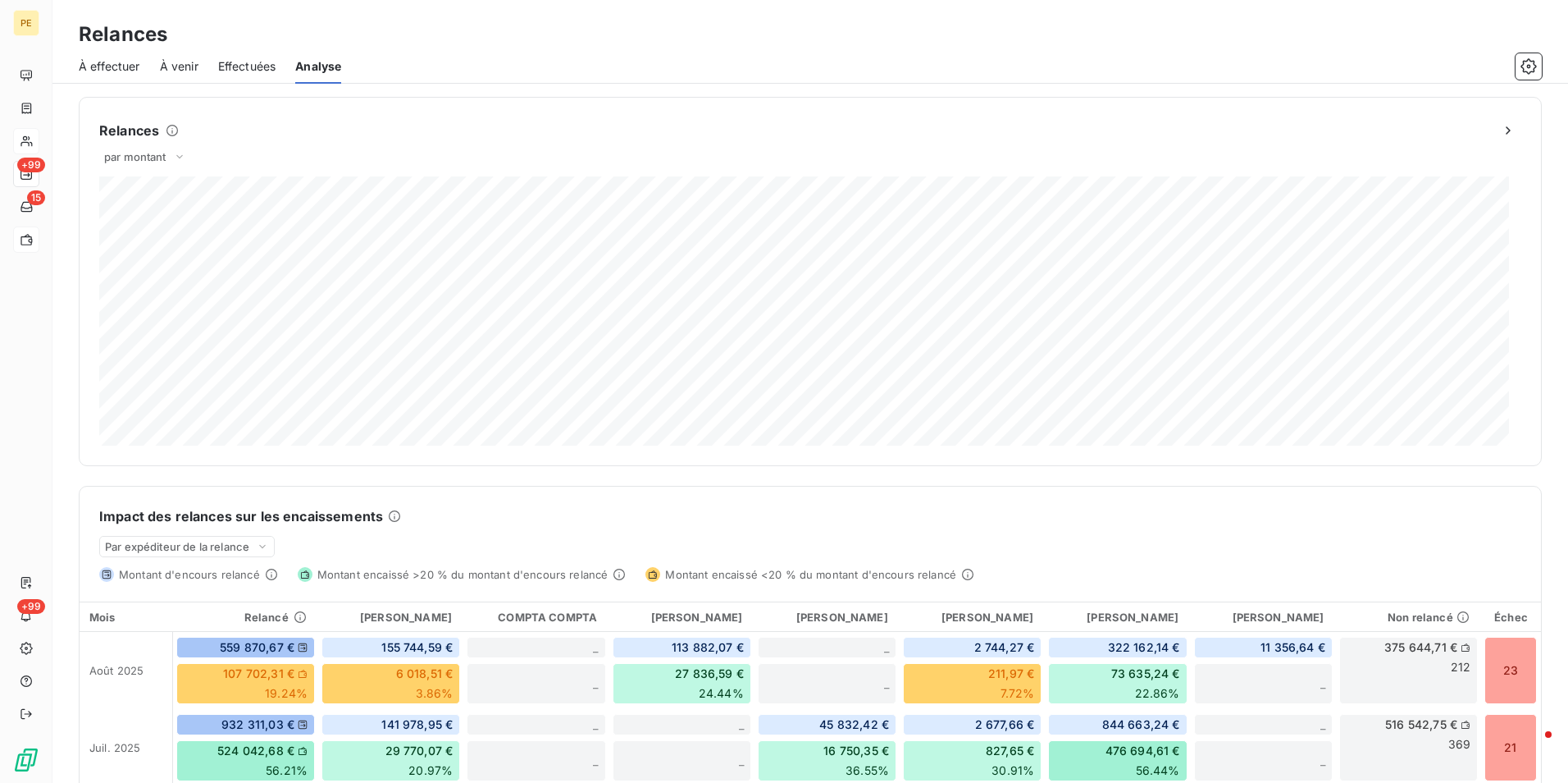
click at [130, 69] on span "À effectuer" at bounding box center [110, 66] width 61 height 17
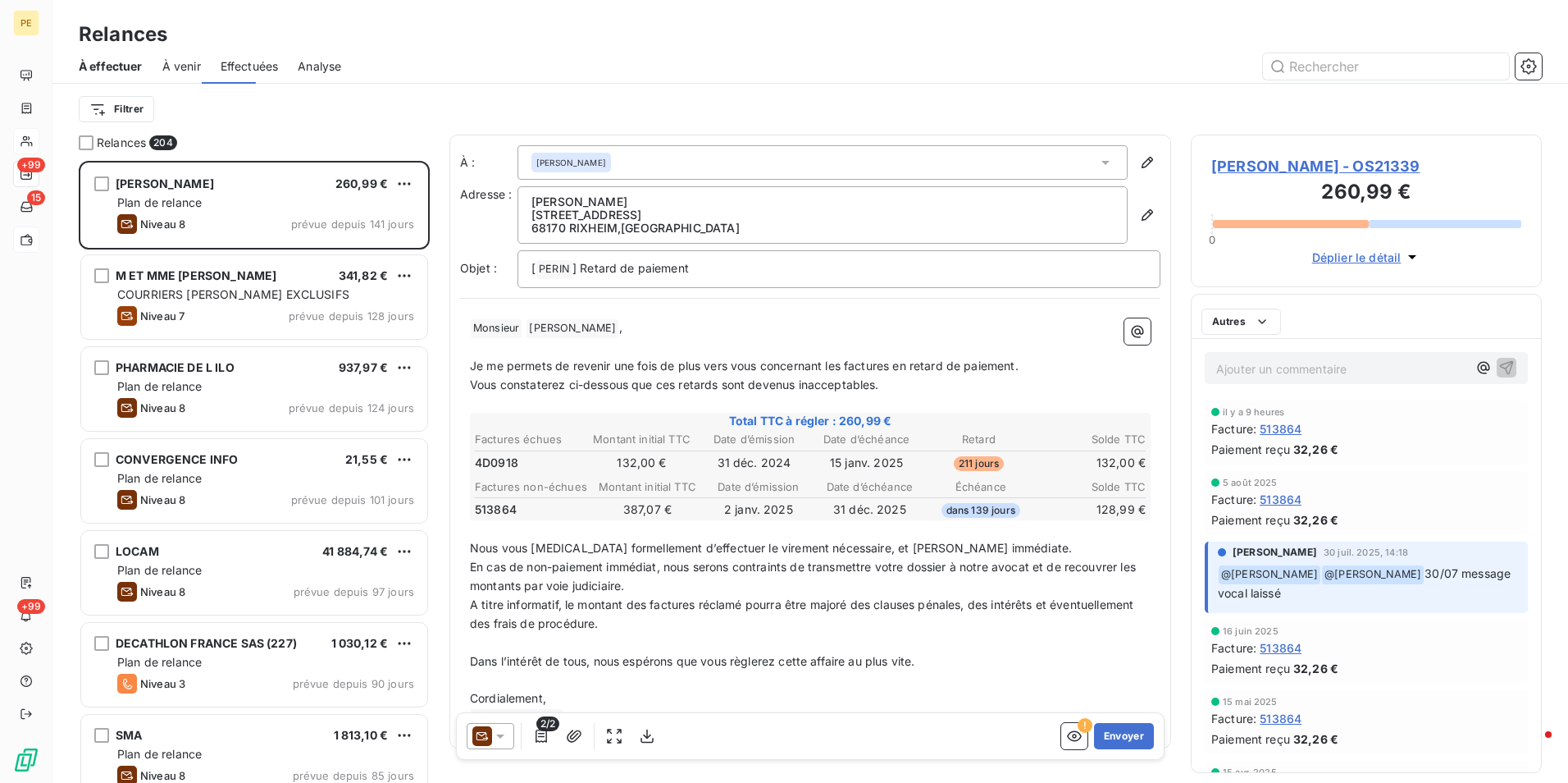
scroll to position [609, 338]
click at [198, 63] on span "À venir" at bounding box center [181, 66] width 39 height 17
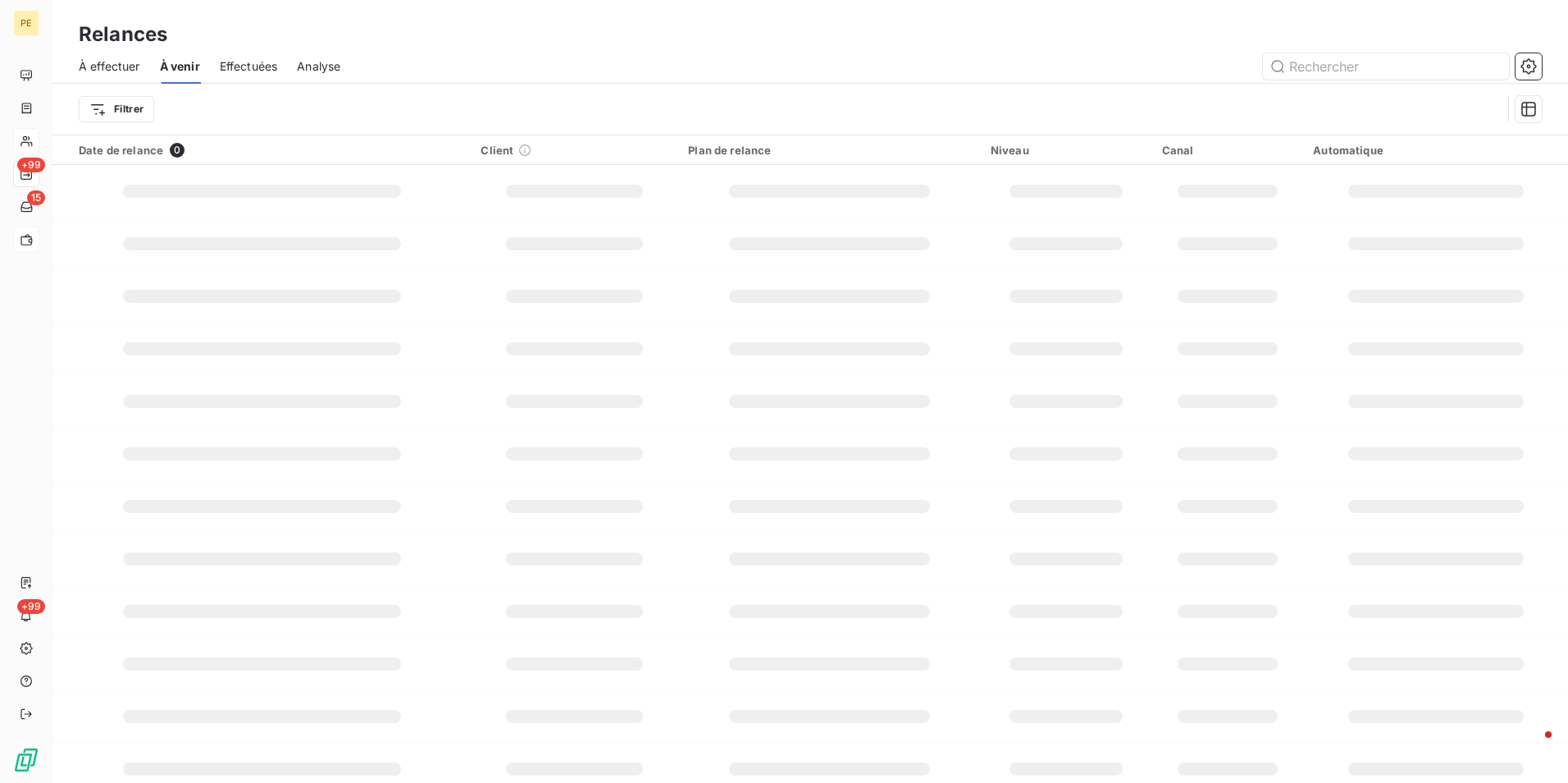
click at [253, 62] on span "Effectuées" at bounding box center [249, 66] width 58 height 17
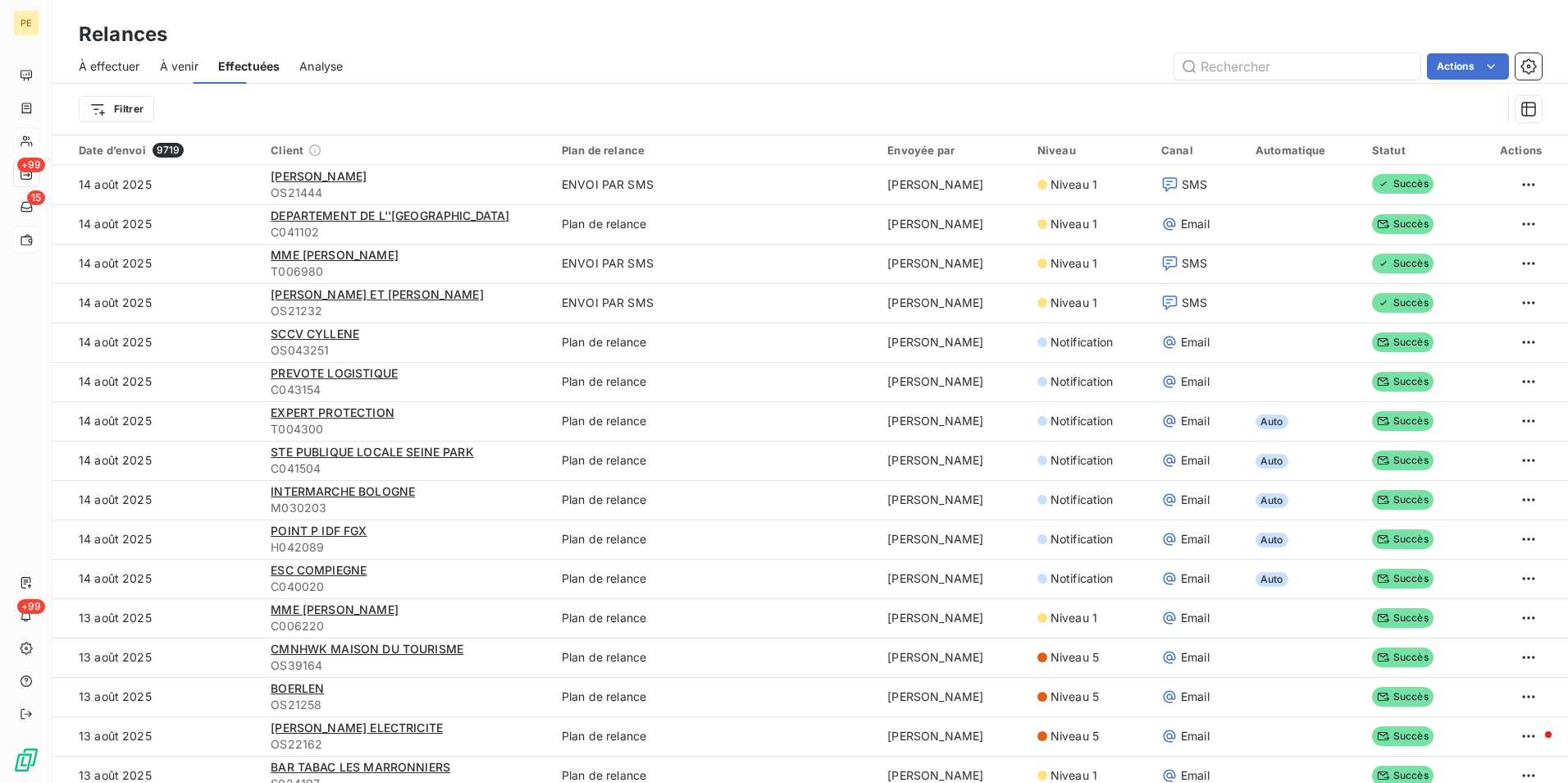
click at [313, 70] on span "Analyse" at bounding box center [322, 66] width 44 height 17
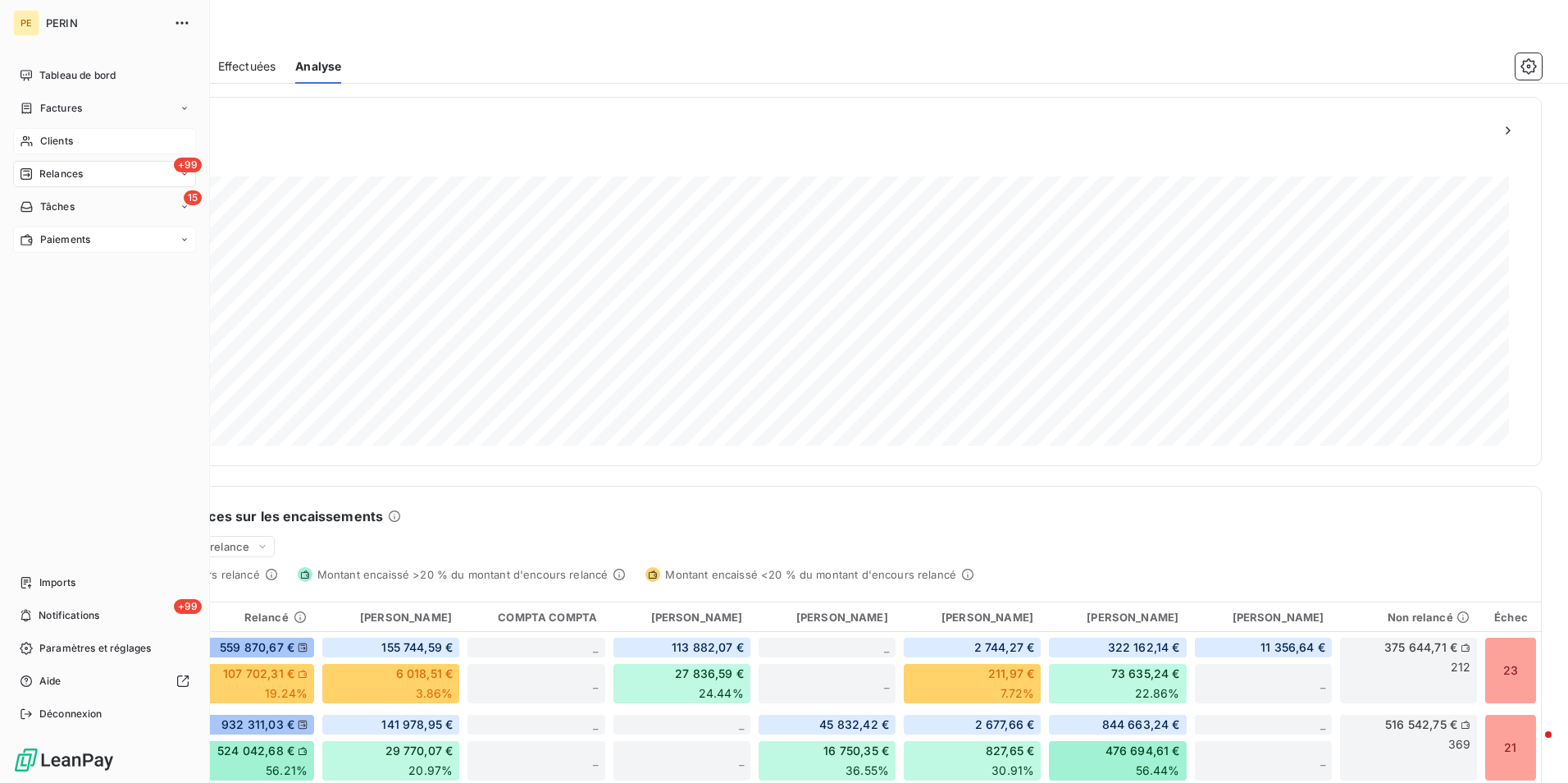
click at [43, 171] on span "Relances" at bounding box center [61, 174] width 44 height 15
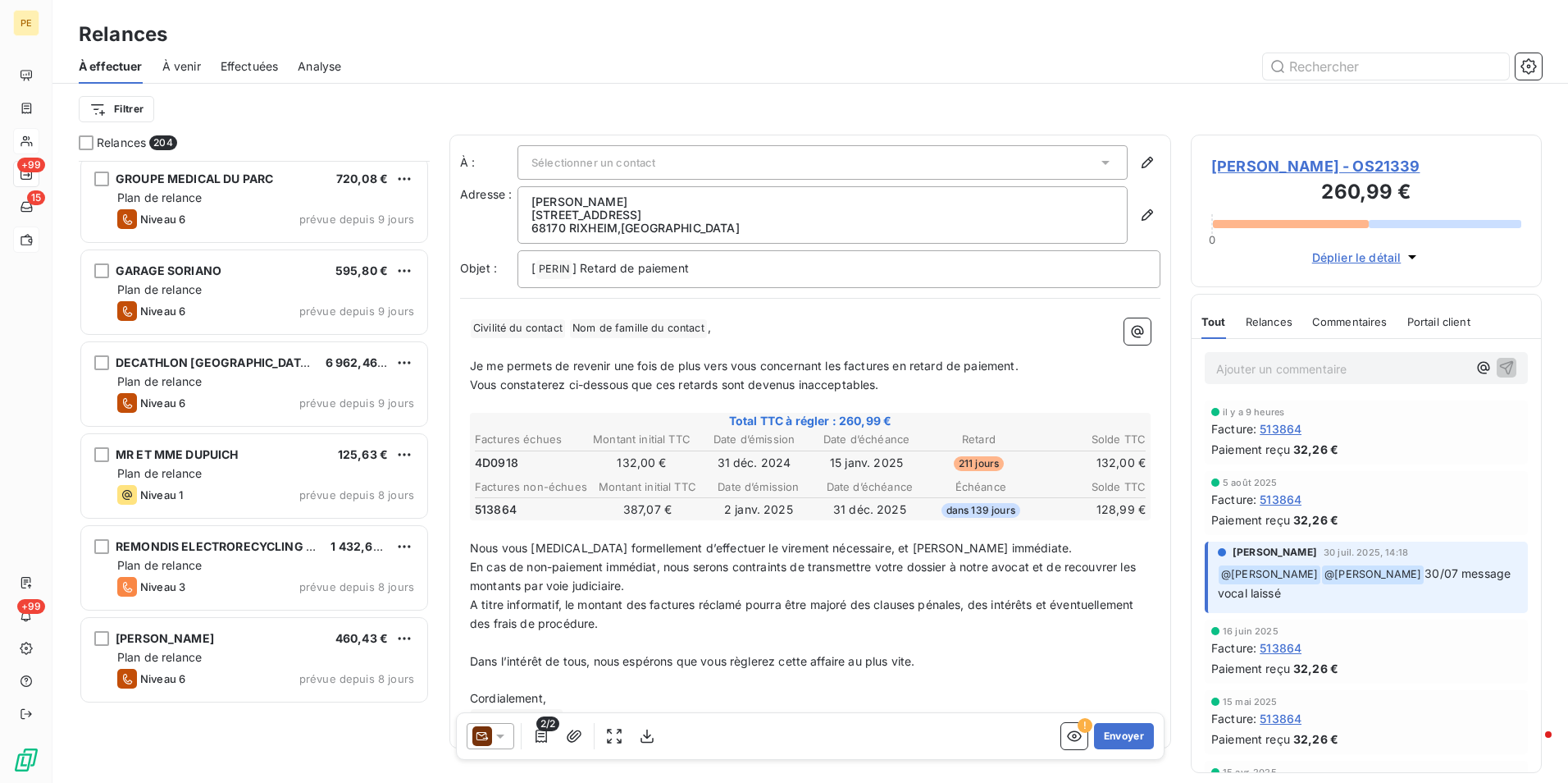
scroll to position [13693, 0]
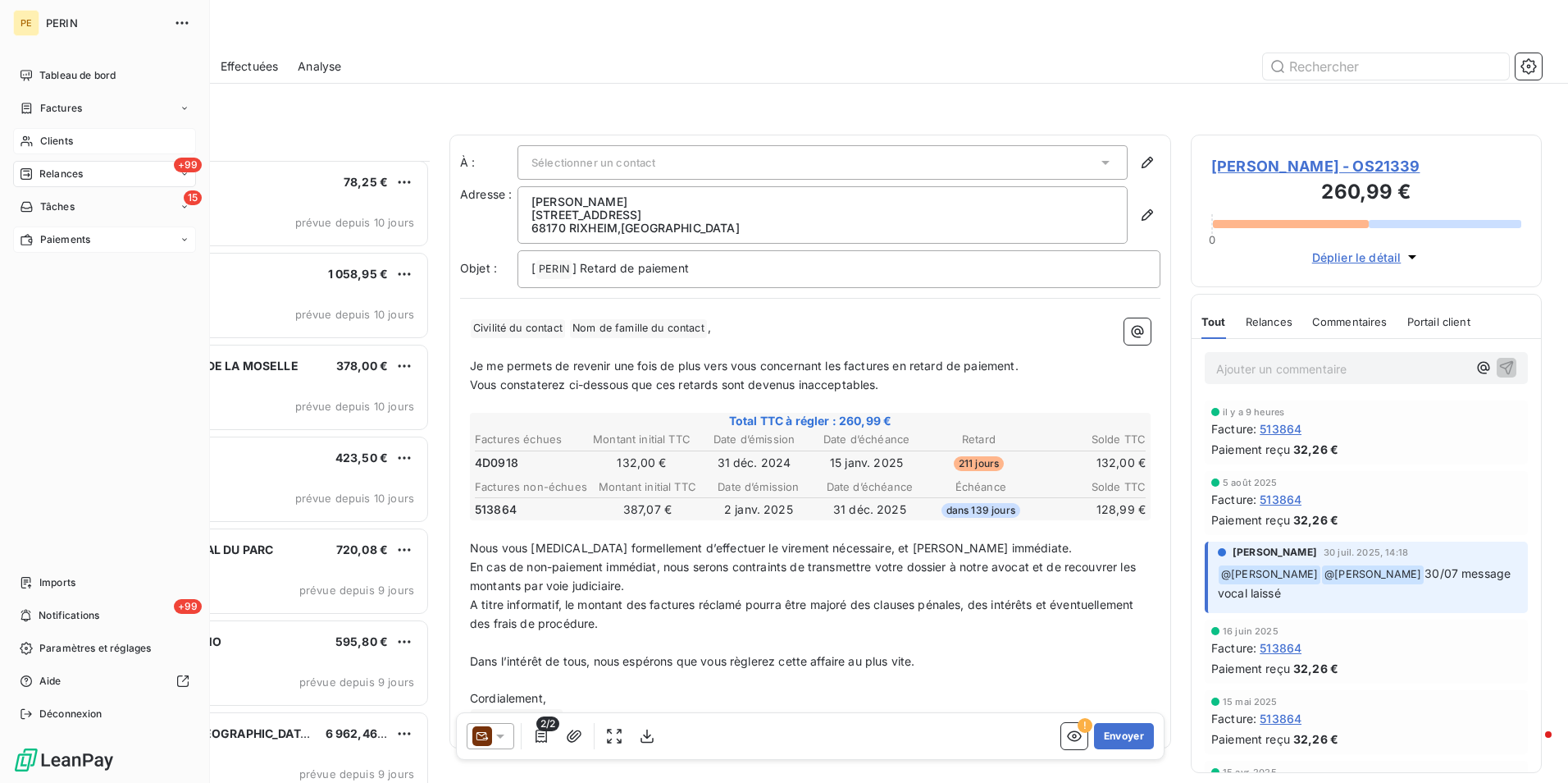
click at [62, 243] on span "Paiements" at bounding box center [65, 239] width 50 height 15
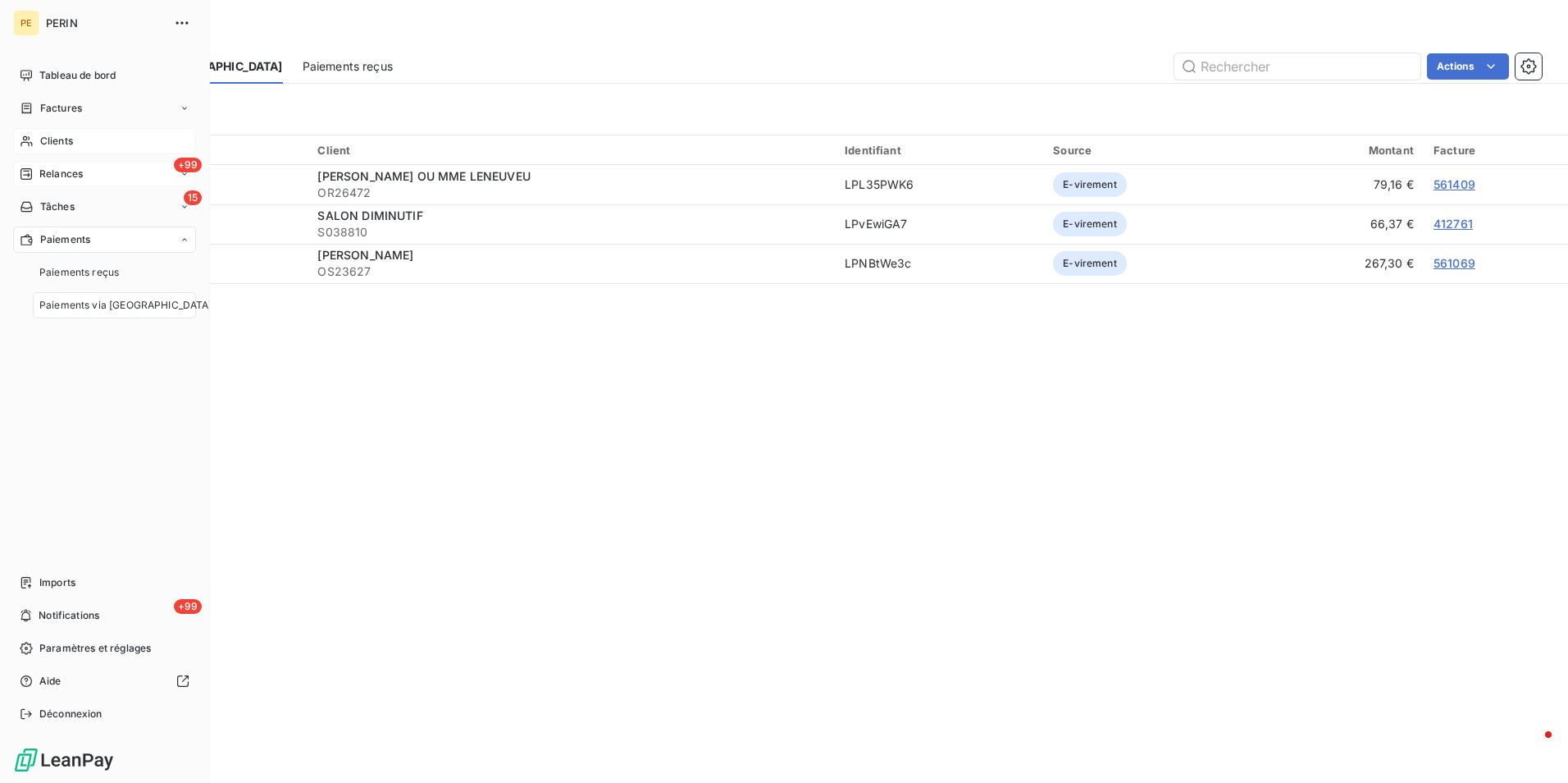
click at [85, 178] on div "+99 Relances" at bounding box center [104, 174] width 183 height 26
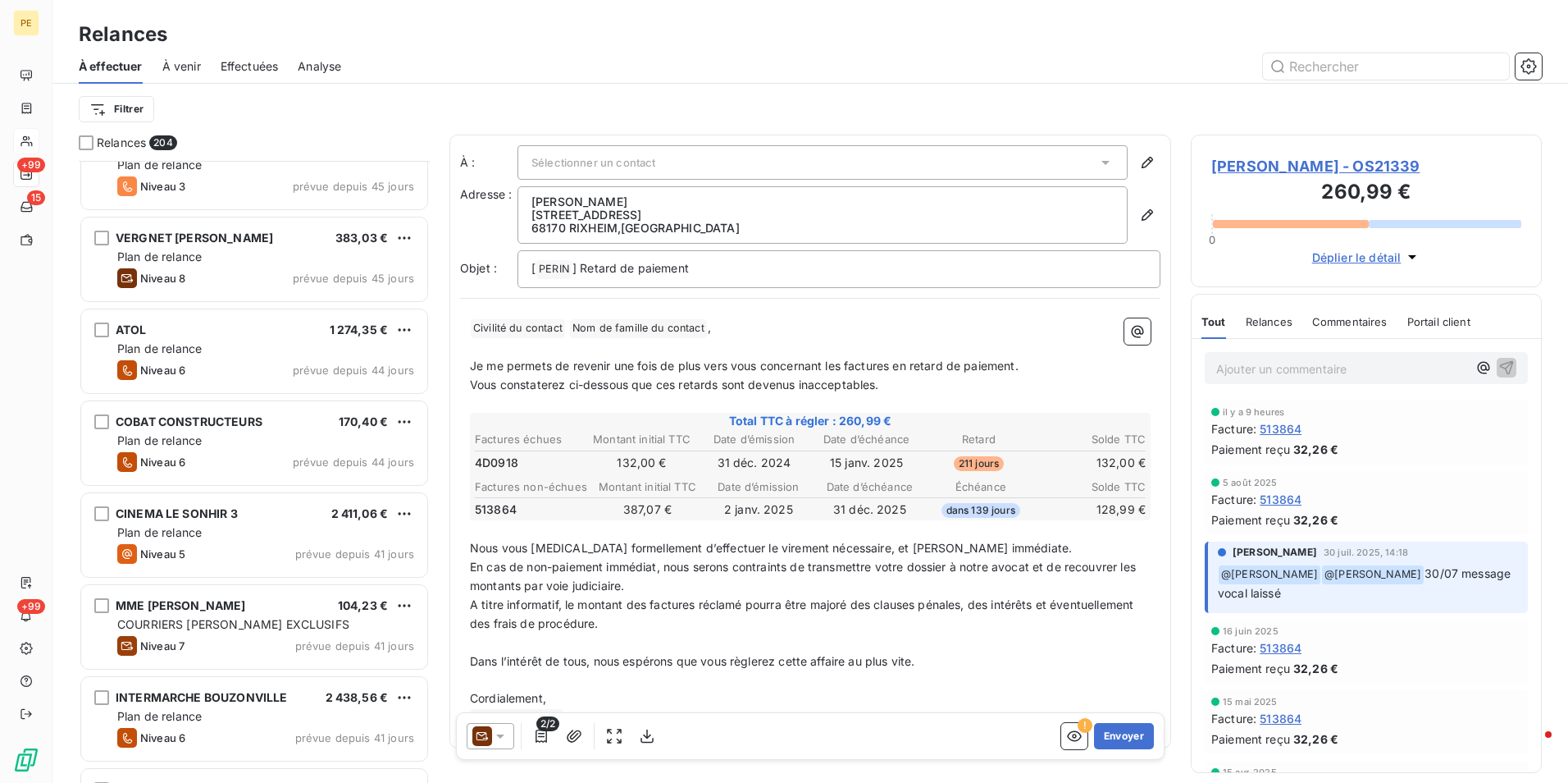
scroll to position [7959, 0]
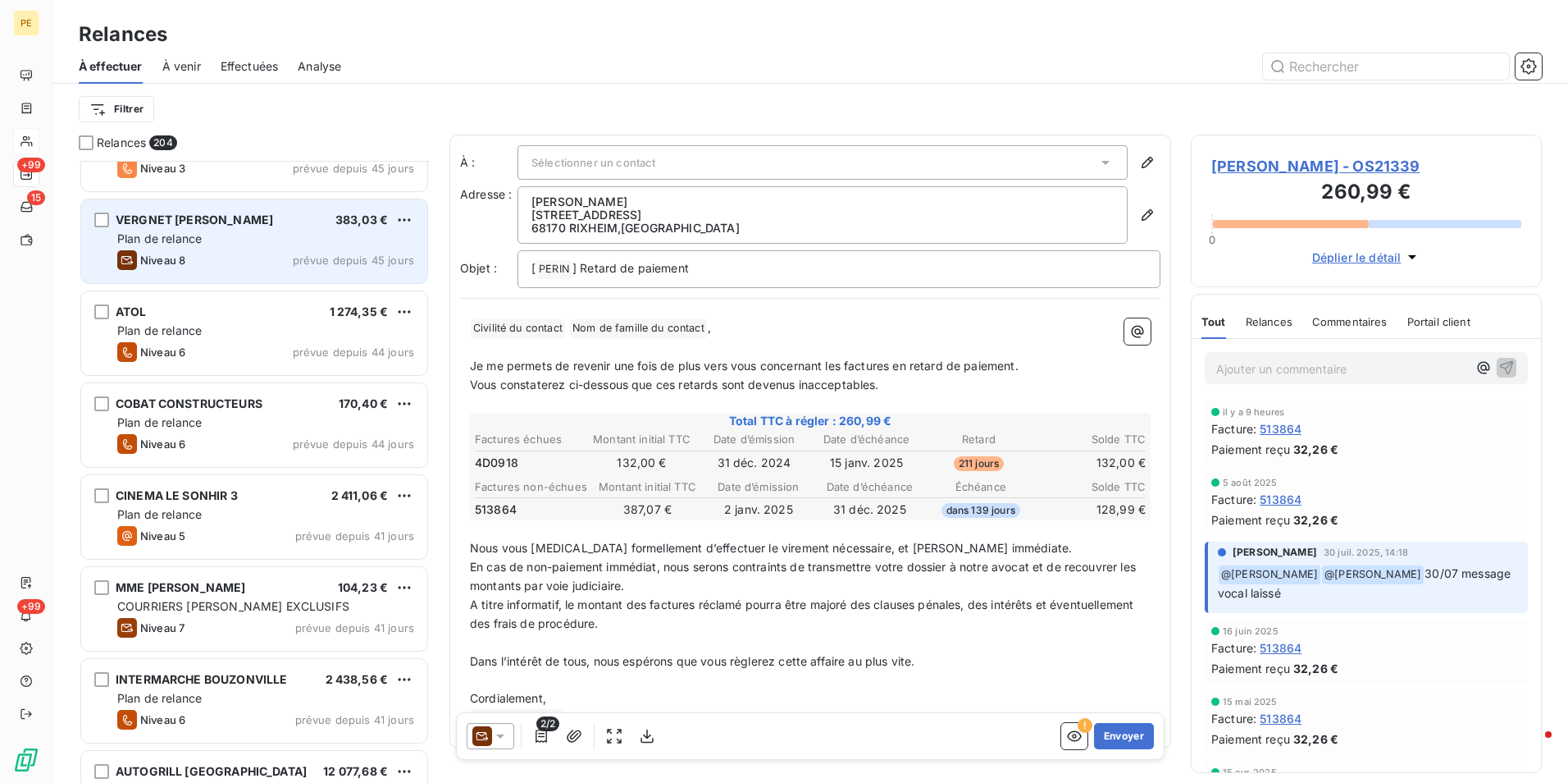
click at [221, 242] on div "Plan de relance" at bounding box center [266, 238] width 297 height 17
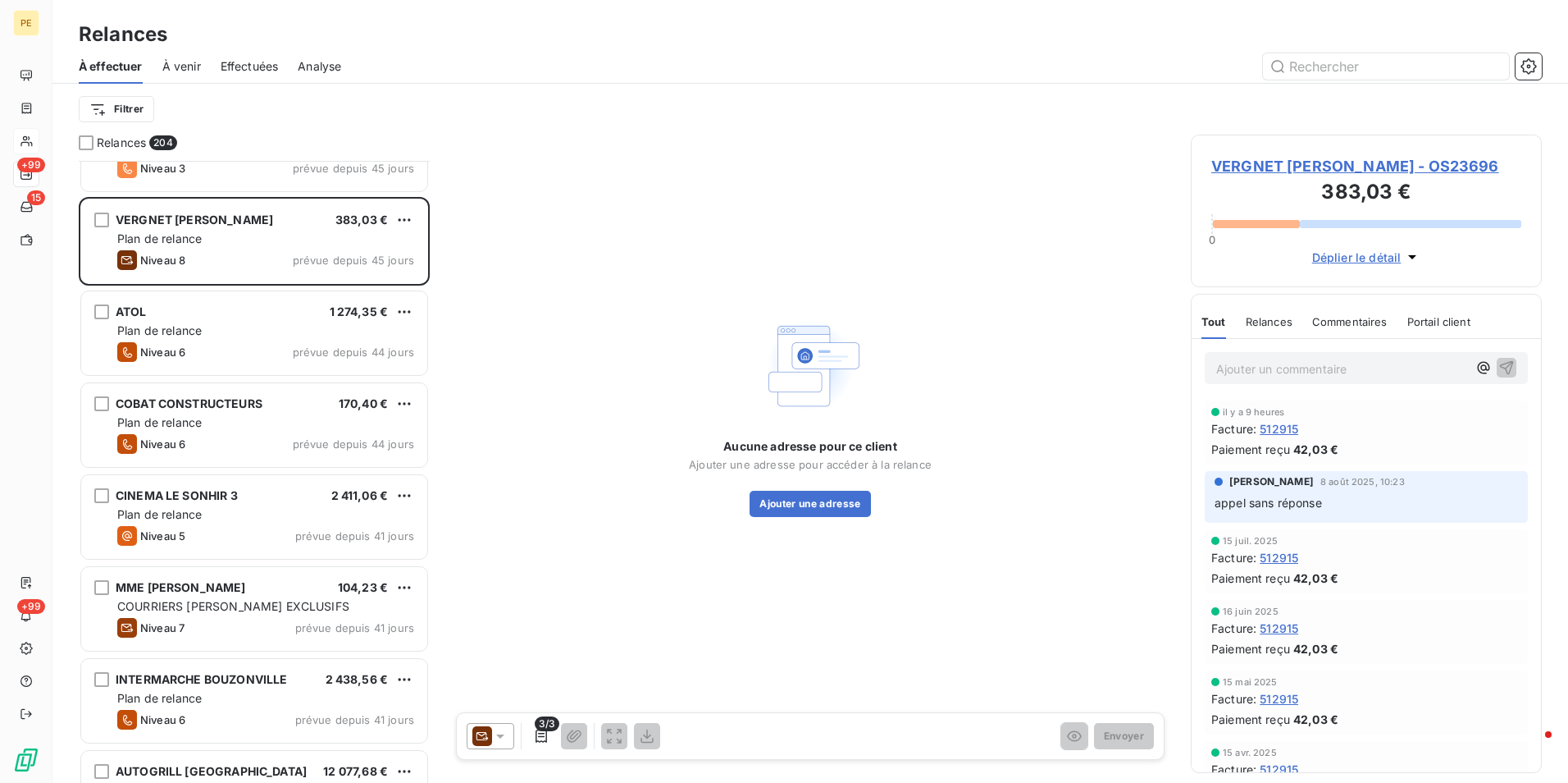
click at [1293, 167] on span "VERGNET BENOIT - OS23696" at bounding box center [1366, 166] width 310 height 22
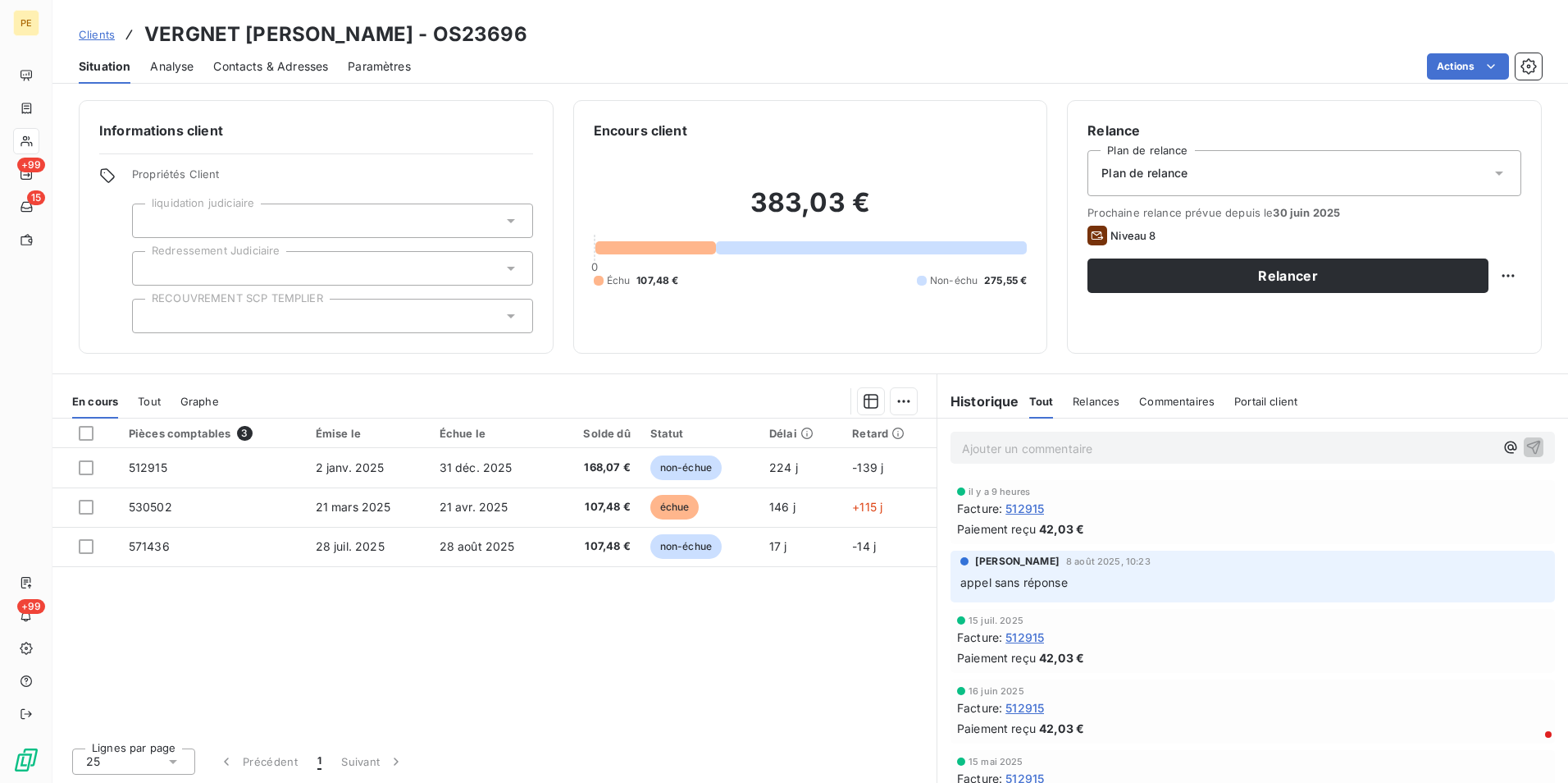
click at [312, 64] on span "Contacts & Adresses" at bounding box center [270, 66] width 115 height 17
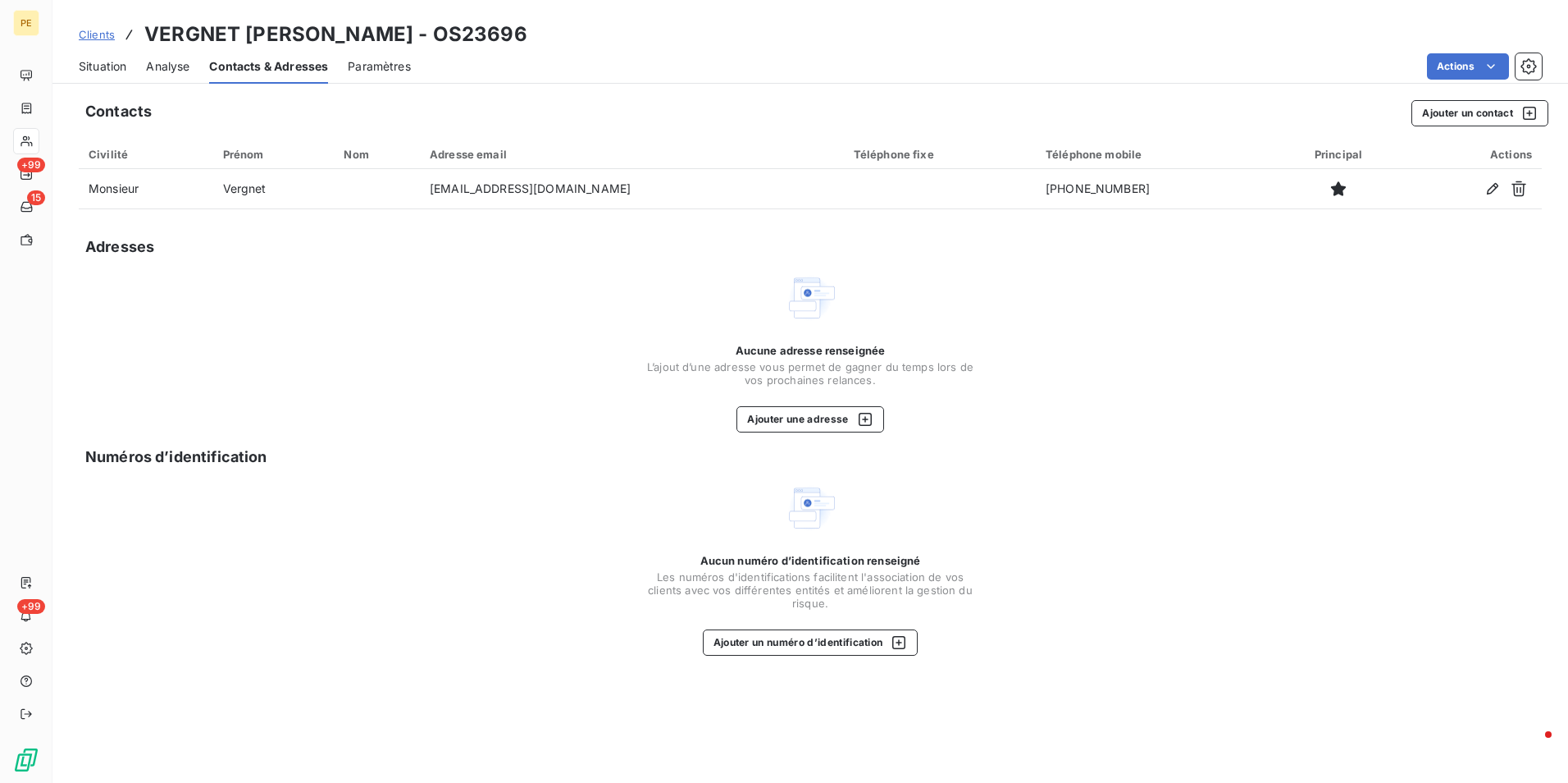
click at [83, 74] on span "Situation" at bounding box center [103, 66] width 47 height 17
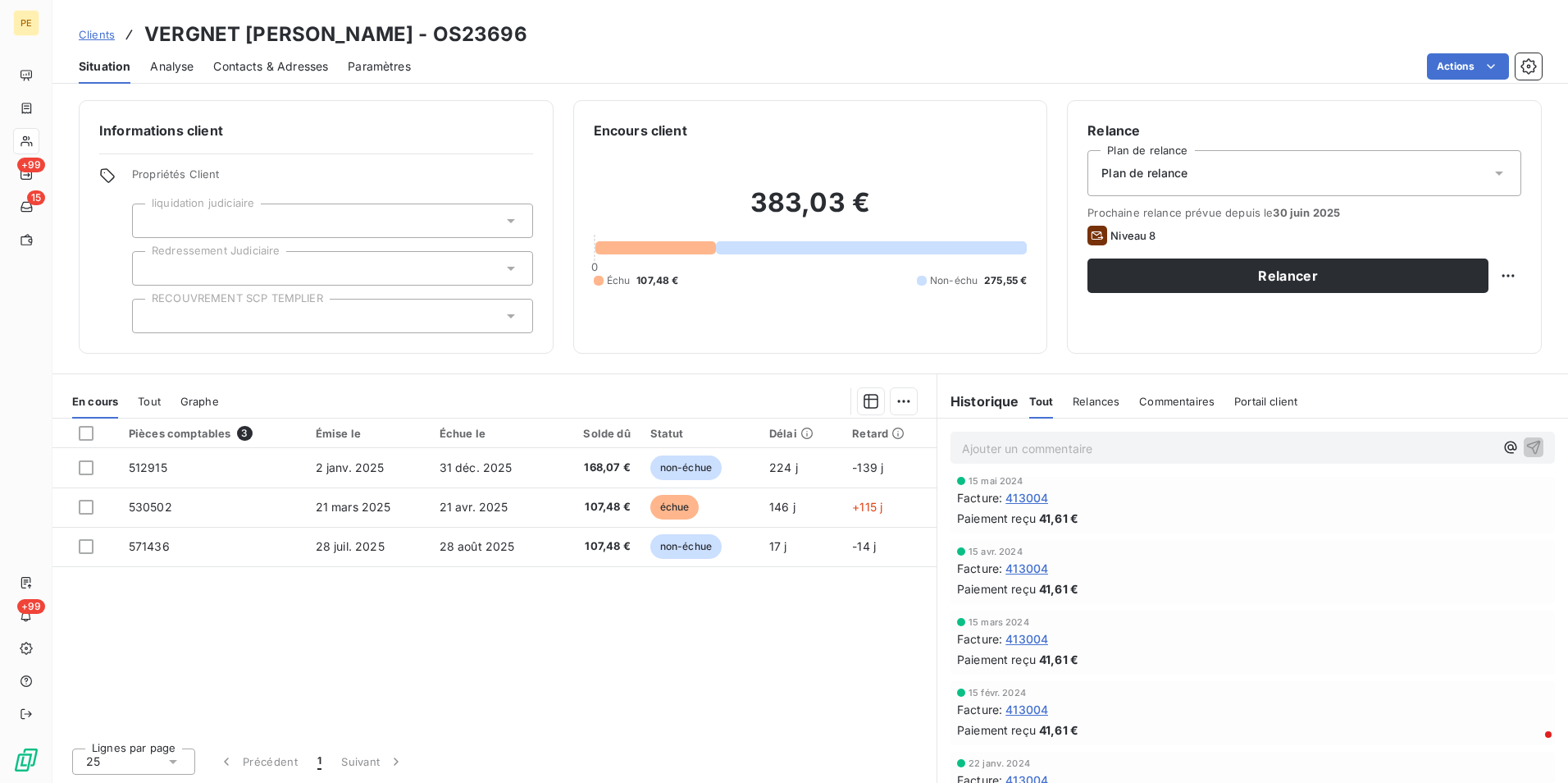
scroll to position [1163, 0]
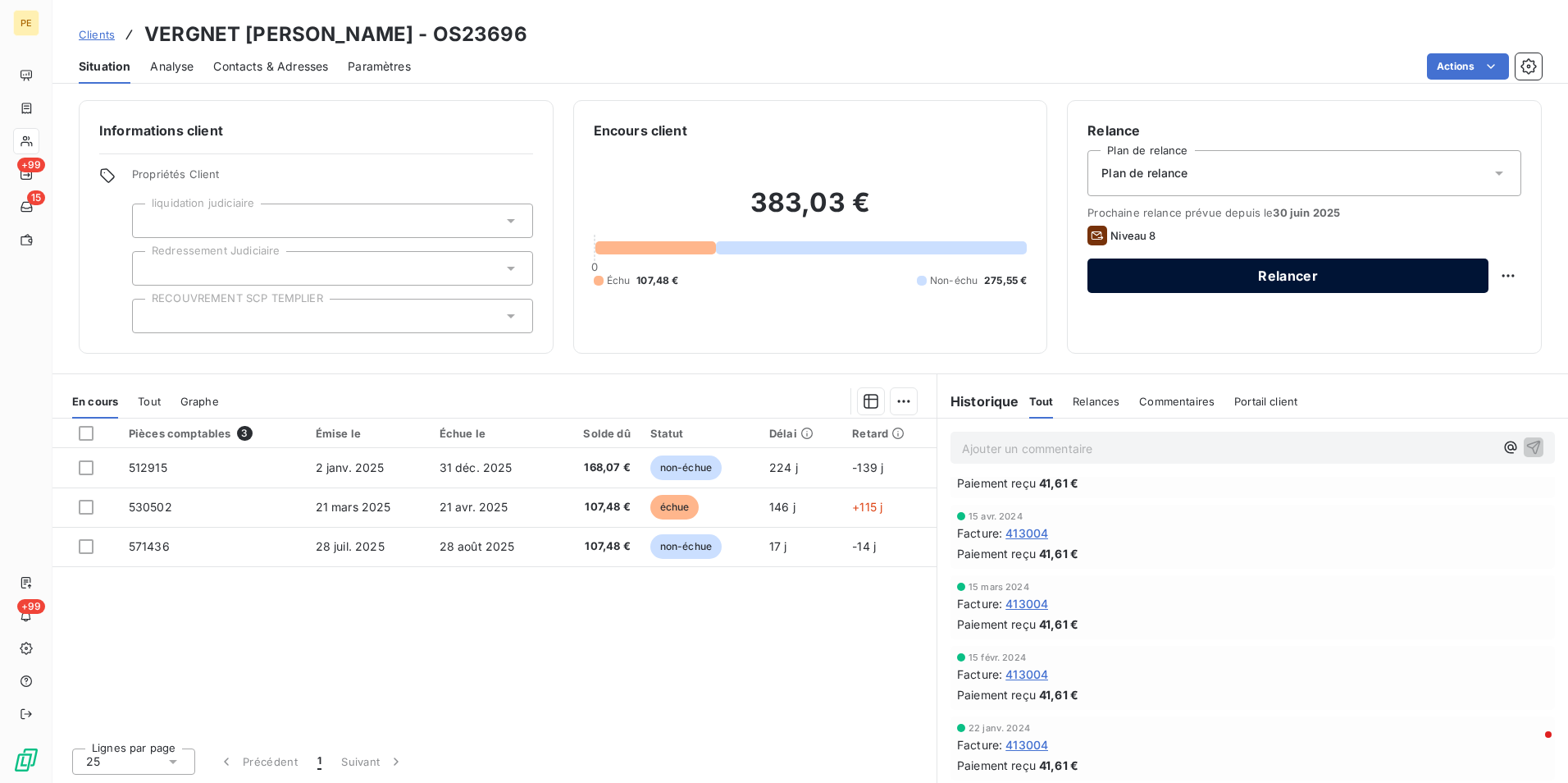
click at [1323, 276] on button "Relancer" at bounding box center [1288, 275] width 401 height 34
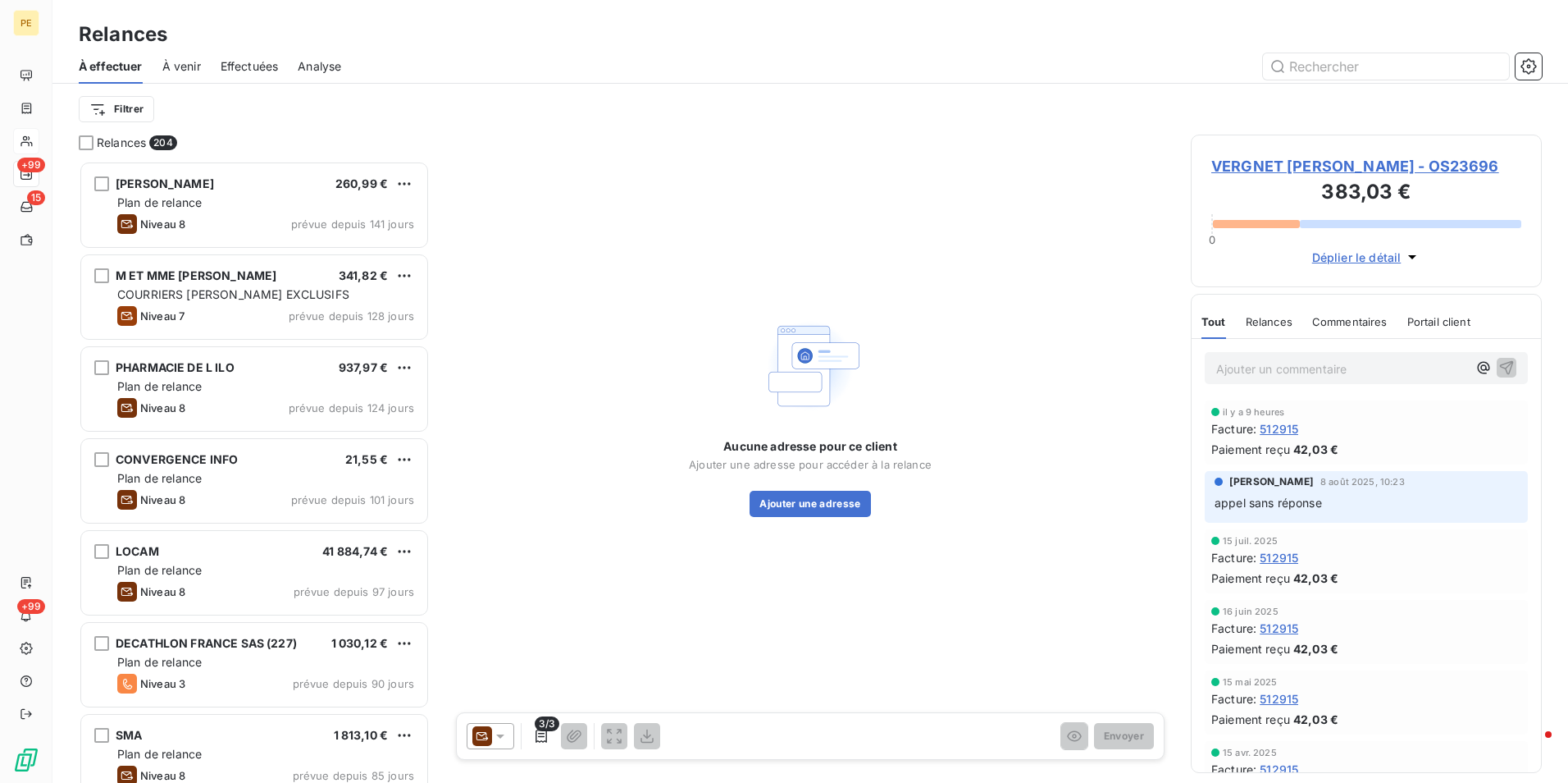
scroll to position [609, 338]
click at [508, 726] on div at bounding box center [490, 736] width 47 height 26
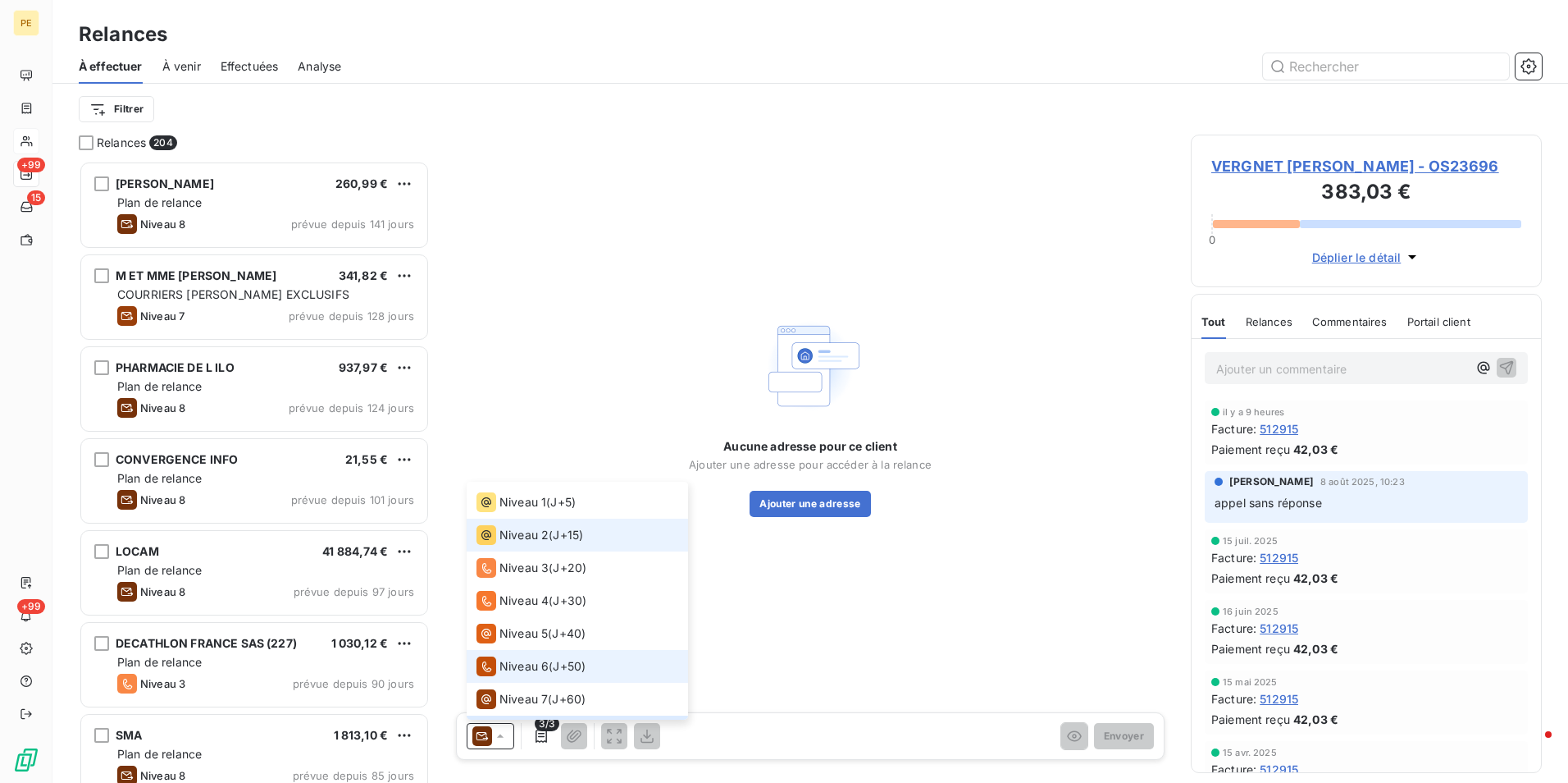
scroll to position [0, 0]
click at [540, 537] on span "Niveau 1" at bounding box center [522, 530] width 46 height 17
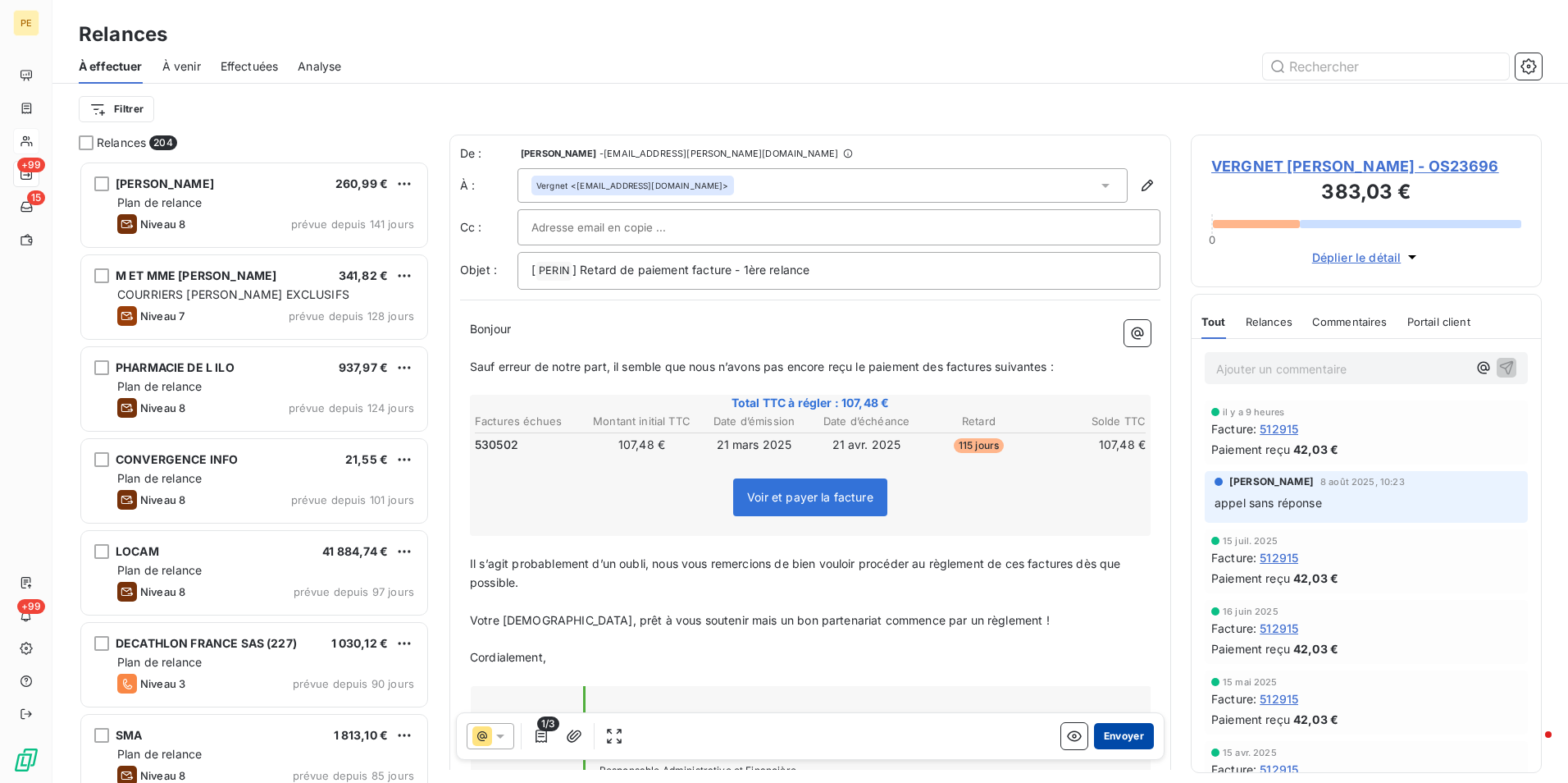
click at [1104, 746] on button "Envoyer" at bounding box center [1124, 736] width 60 height 26
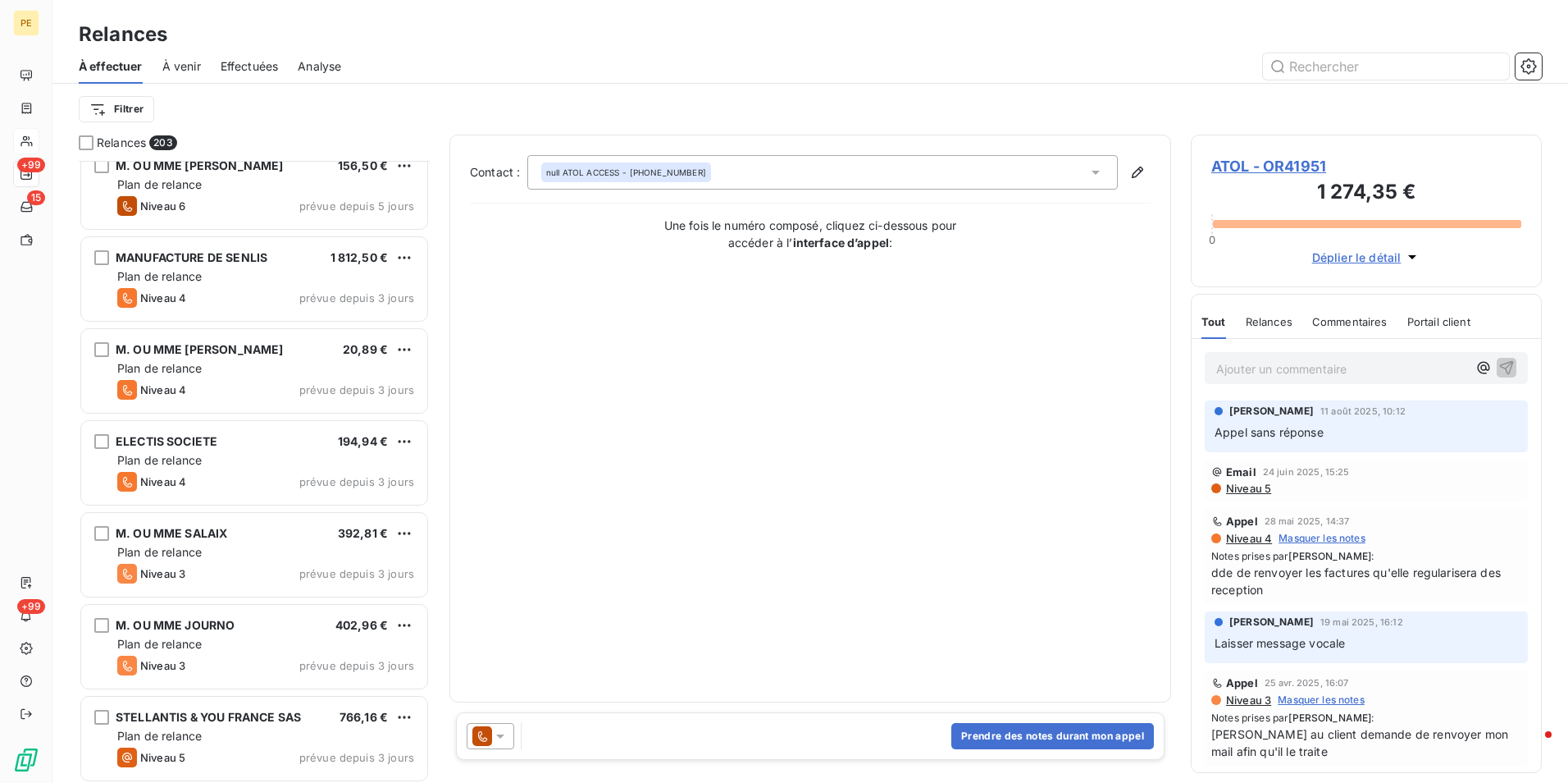
scroll to position [15407, 0]
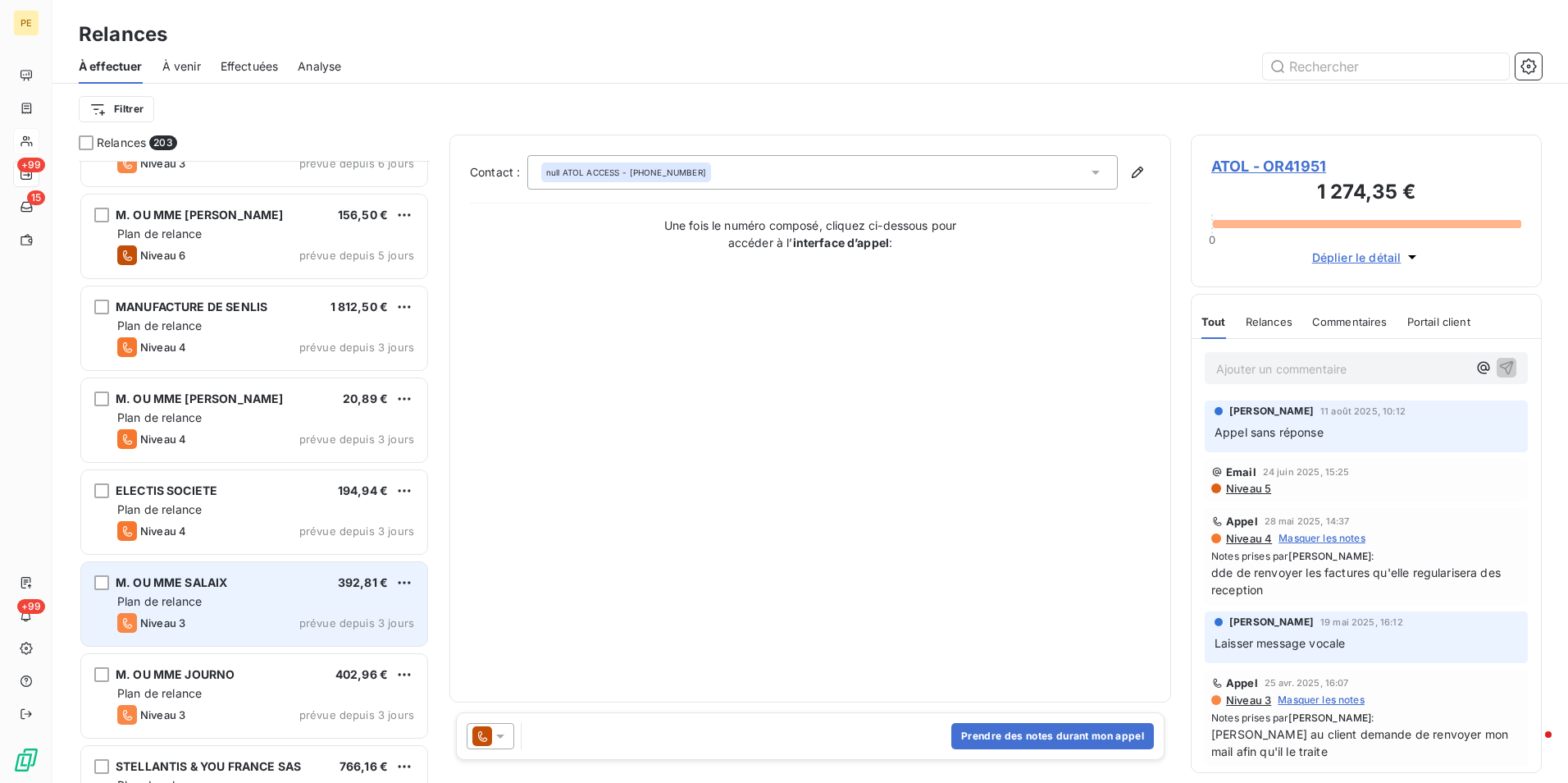
click at [206, 600] on div "Plan de relance" at bounding box center [266, 601] width 297 height 17
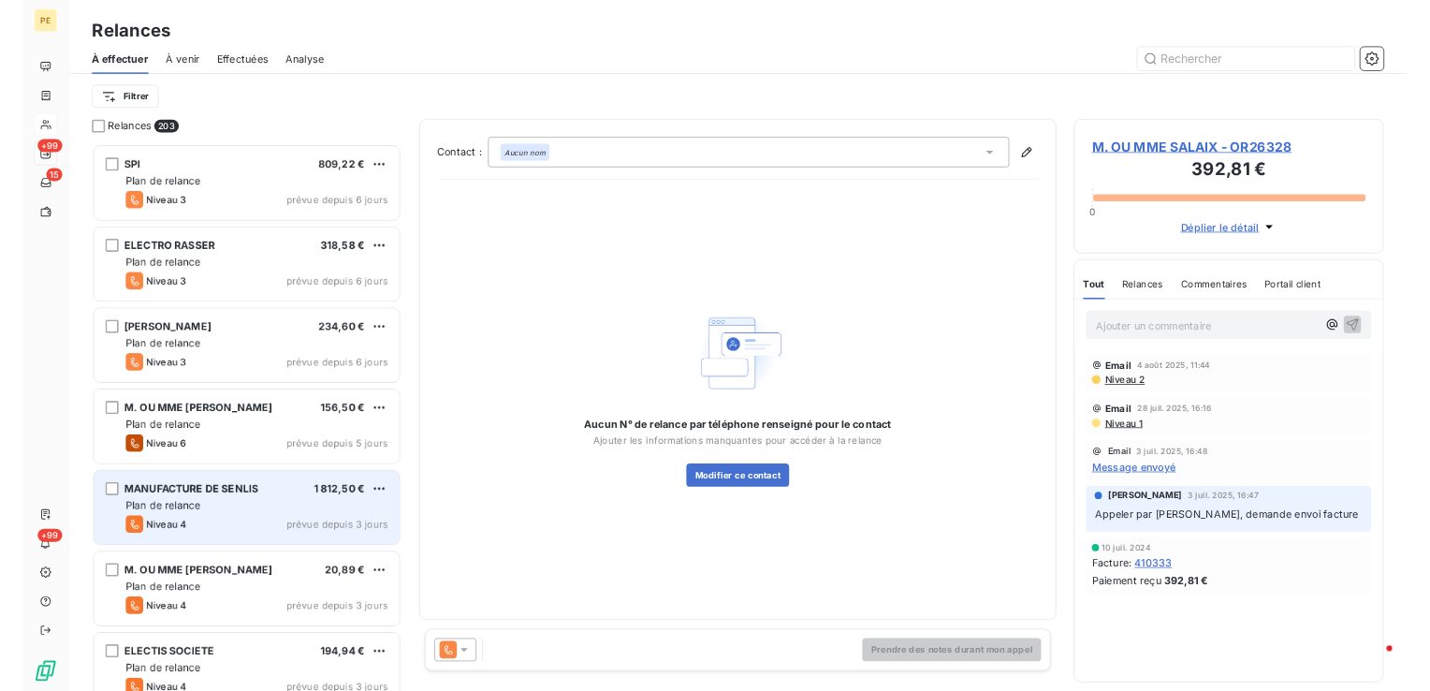
scroll to position [17196, 0]
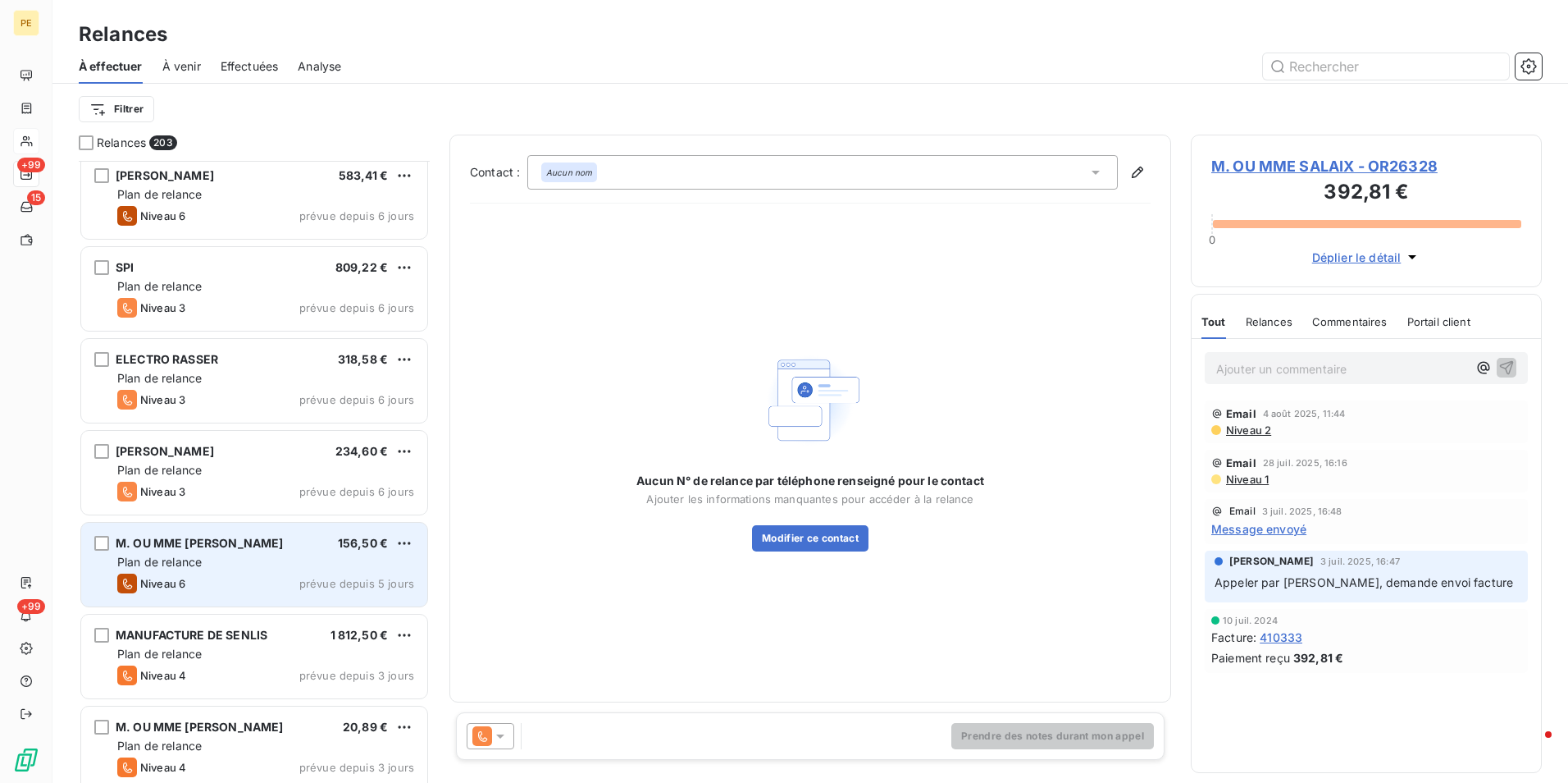
click at [251, 575] on div "Niveau 6 prévue depuis 5 jours" at bounding box center [266, 583] width 297 height 19
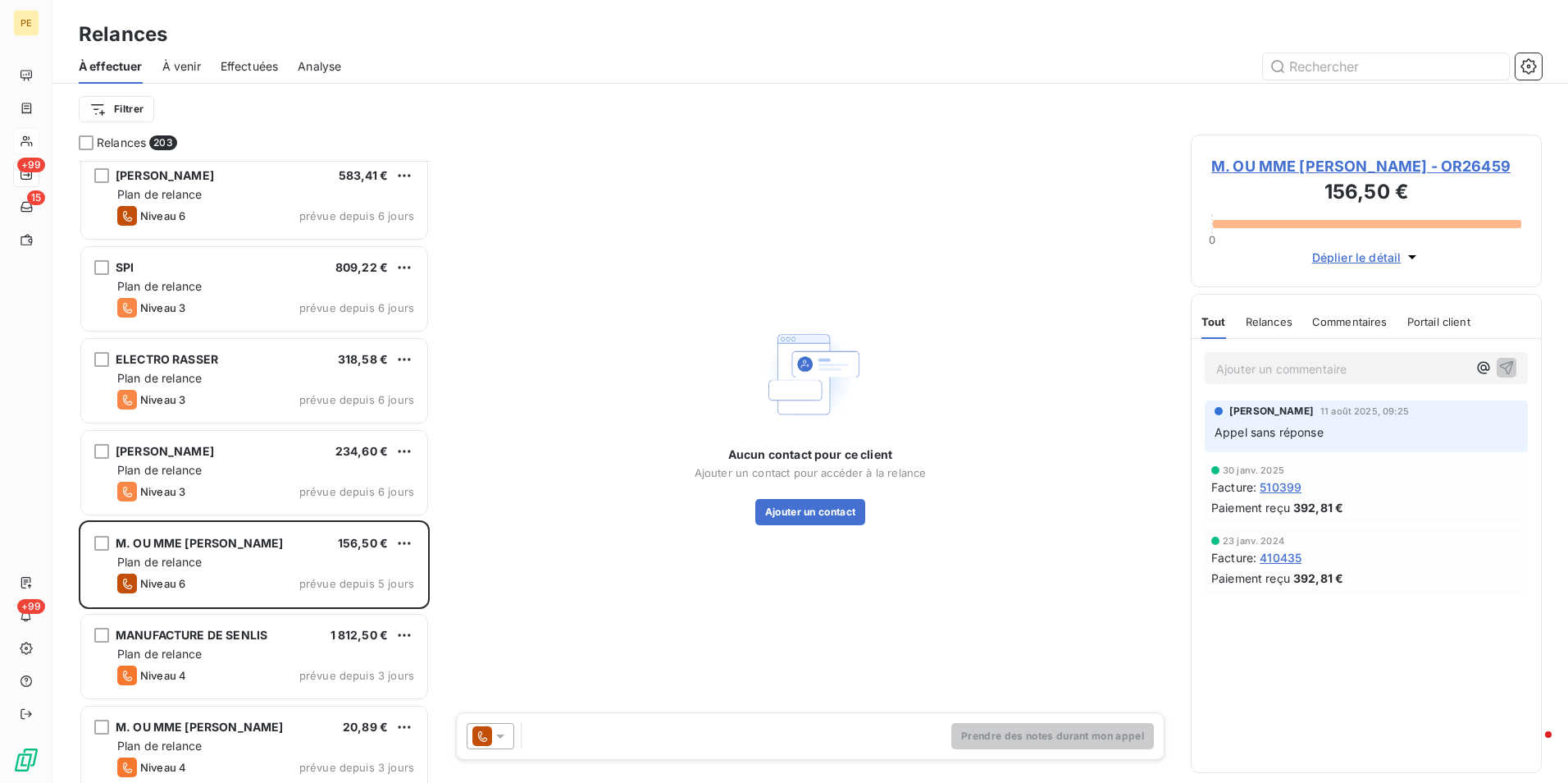
click at [1274, 170] on span "M. OU MME LEBEL - OR26459" at bounding box center [1366, 166] width 310 height 22
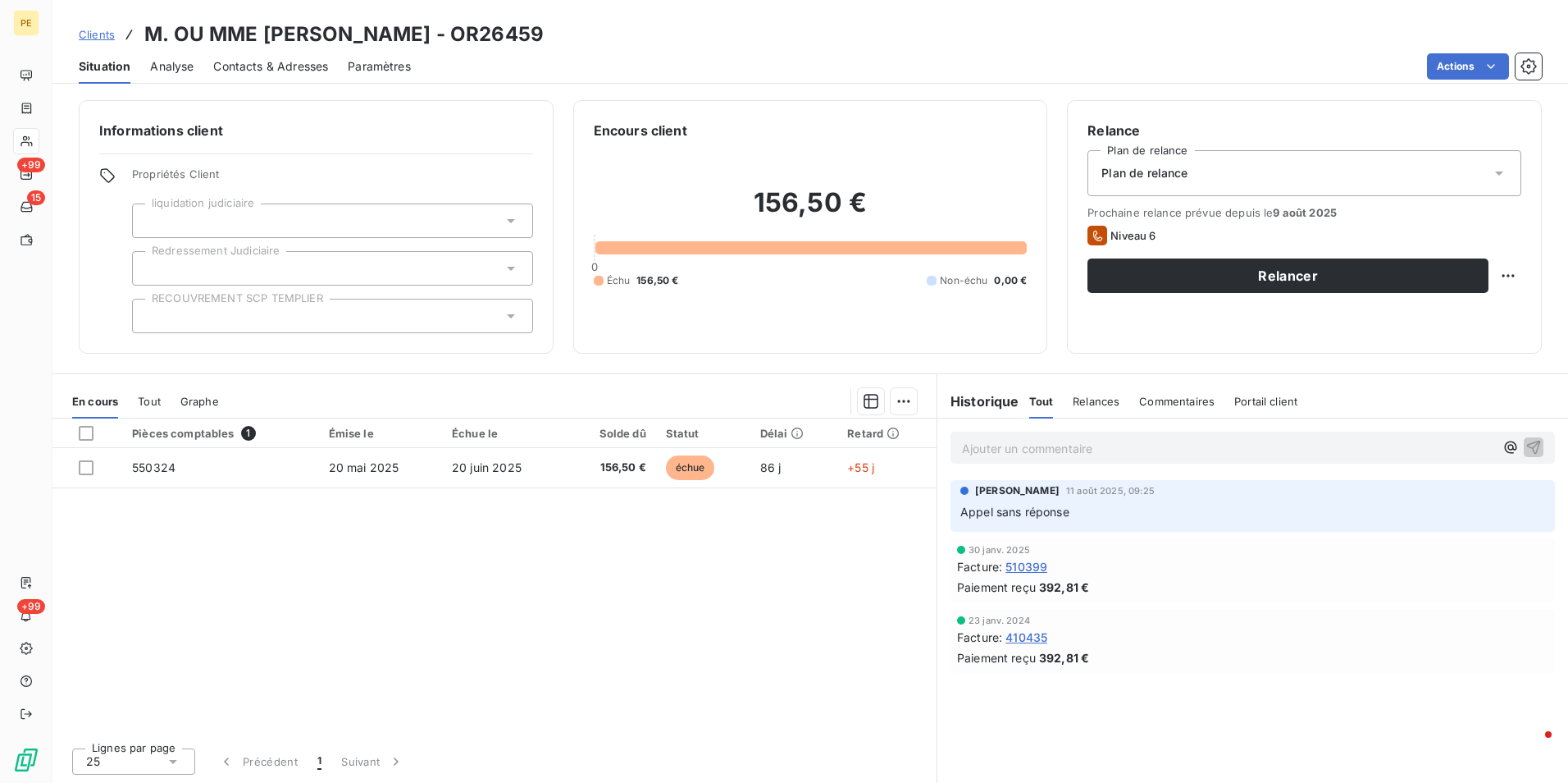
click at [303, 57] on div "Contacts & Adresses" at bounding box center [270, 66] width 115 height 34
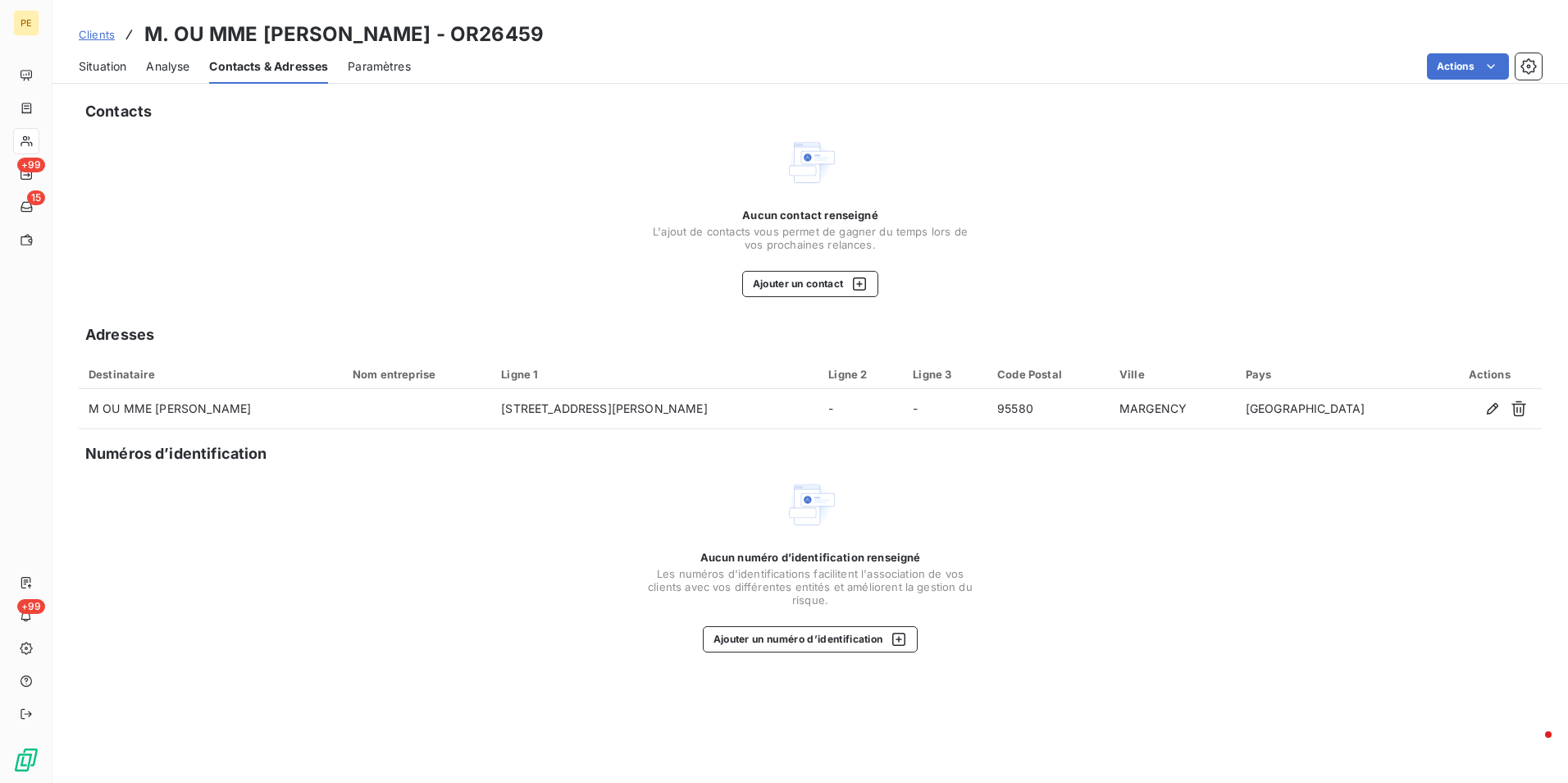
click at [156, 68] on span "Analyse" at bounding box center [168, 66] width 44 height 17
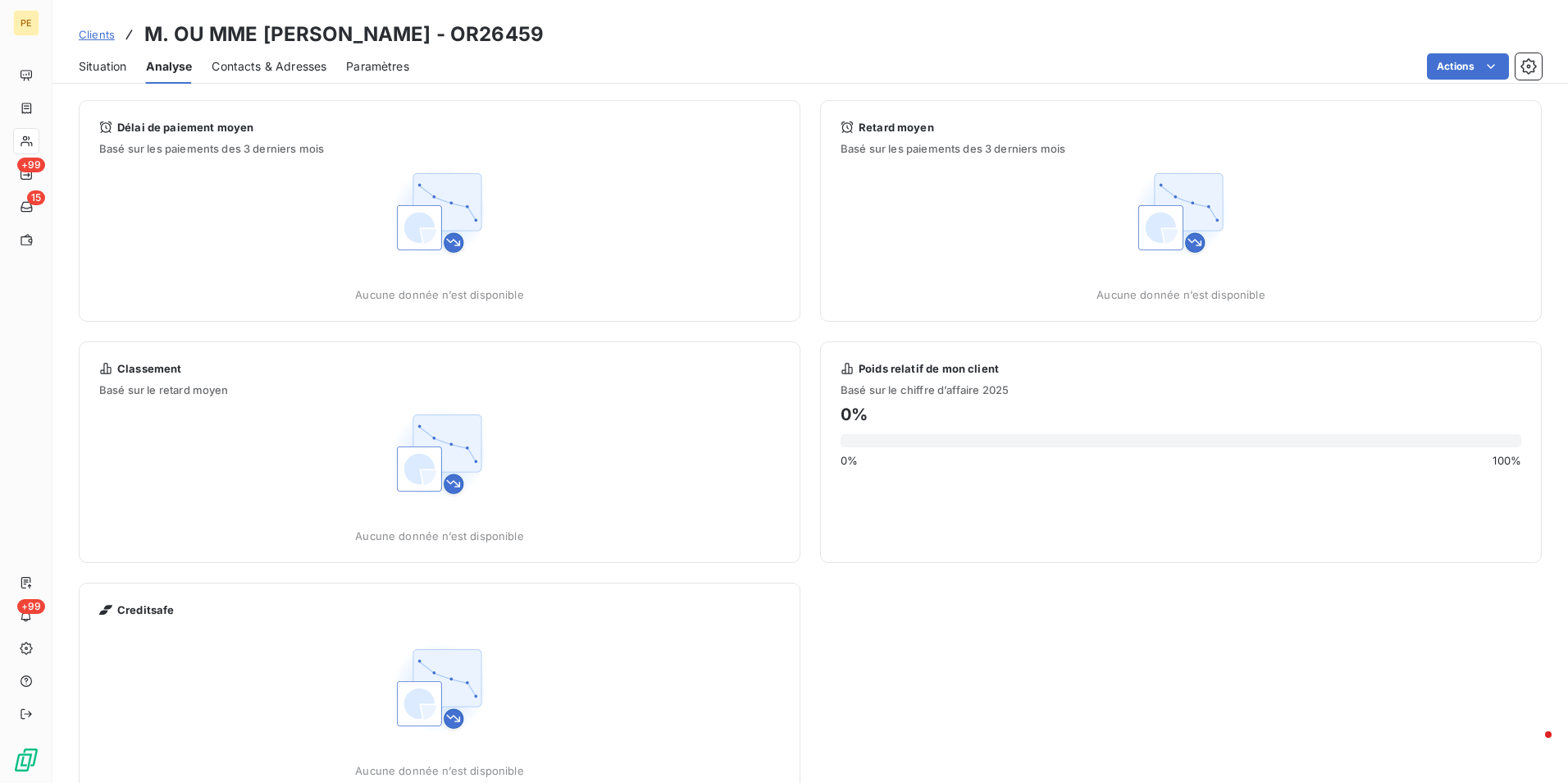
click at [114, 69] on span "Situation" at bounding box center [103, 66] width 47 height 17
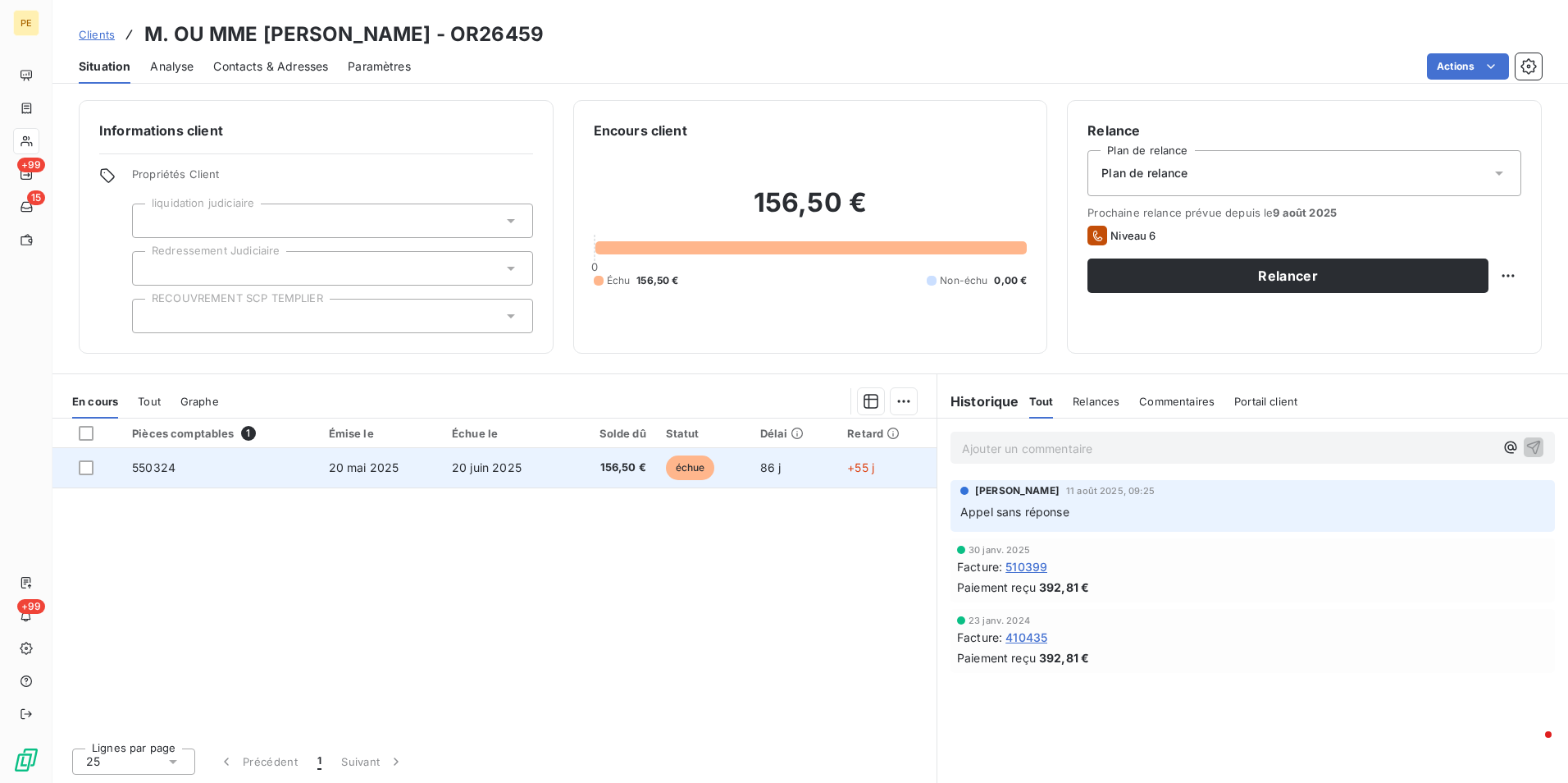
click at [160, 469] on span "550324" at bounding box center [154, 467] width 44 height 14
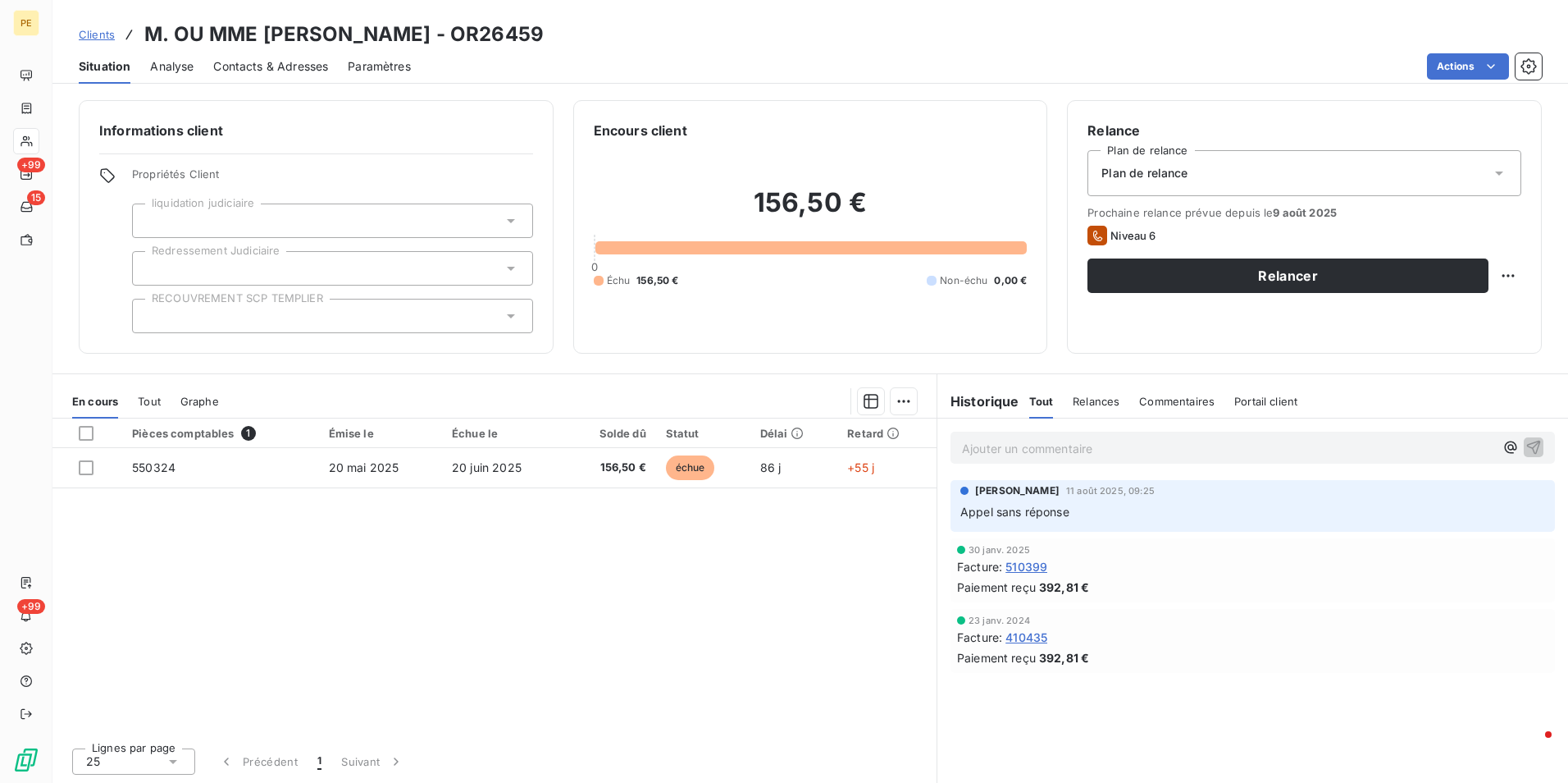
click at [679, 600] on div "Pièces comptables 1 Émise le Échue le Solde dû Statut Délai Retard 550324 20 ma…" at bounding box center [494, 576] width 884 height 316
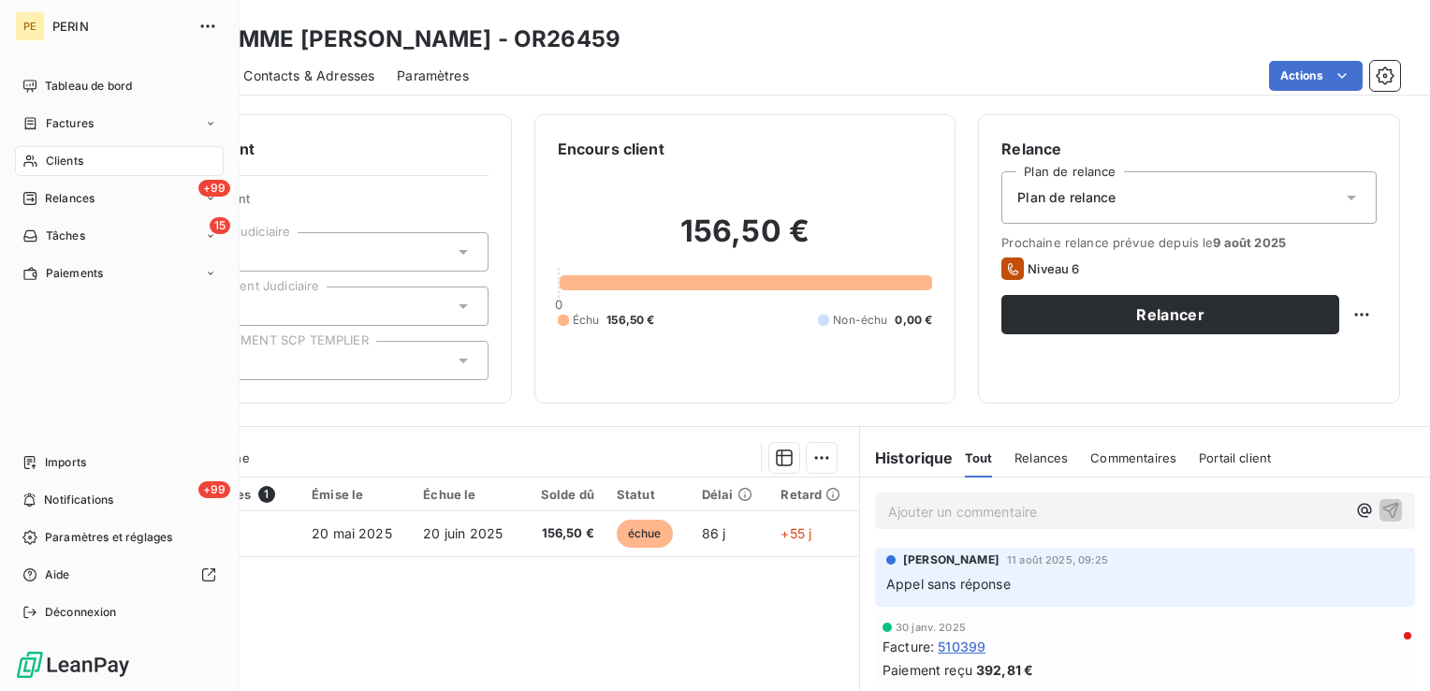
click at [71, 200] on span "Relances" at bounding box center [70, 198] width 50 height 17
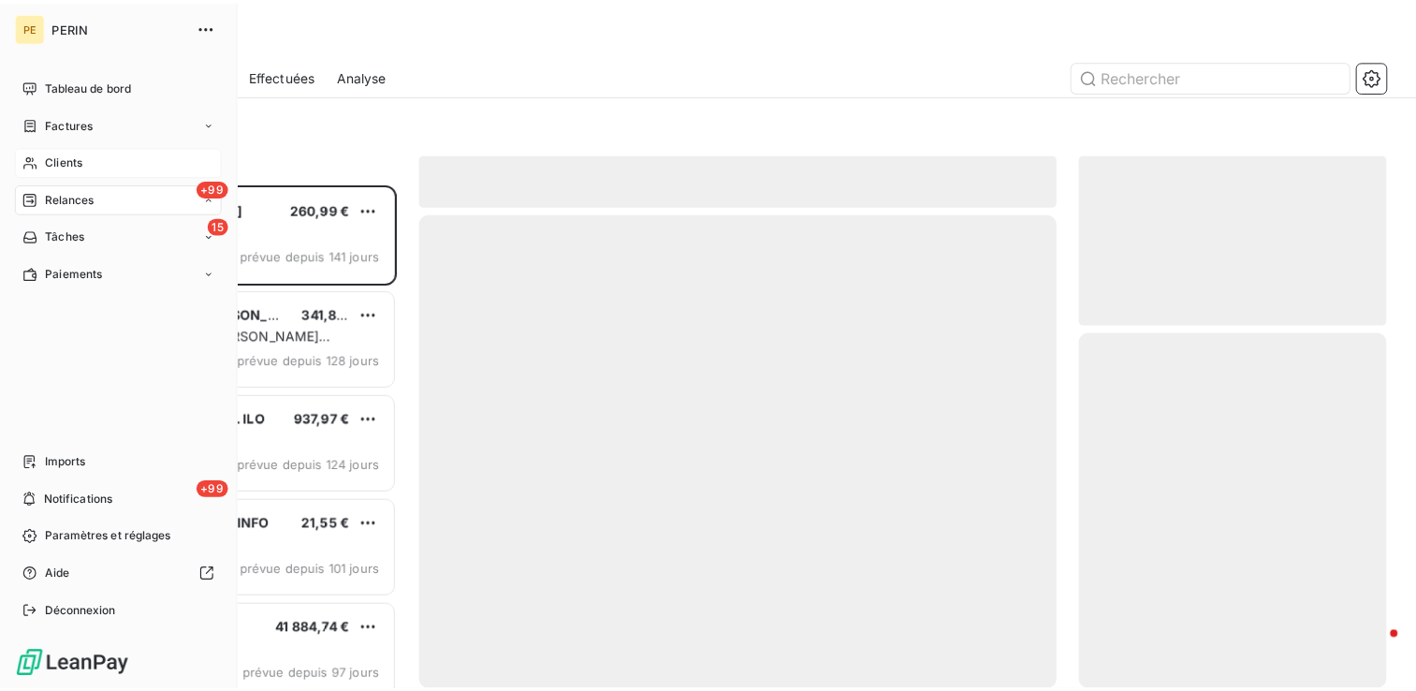
scroll to position [493, 296]
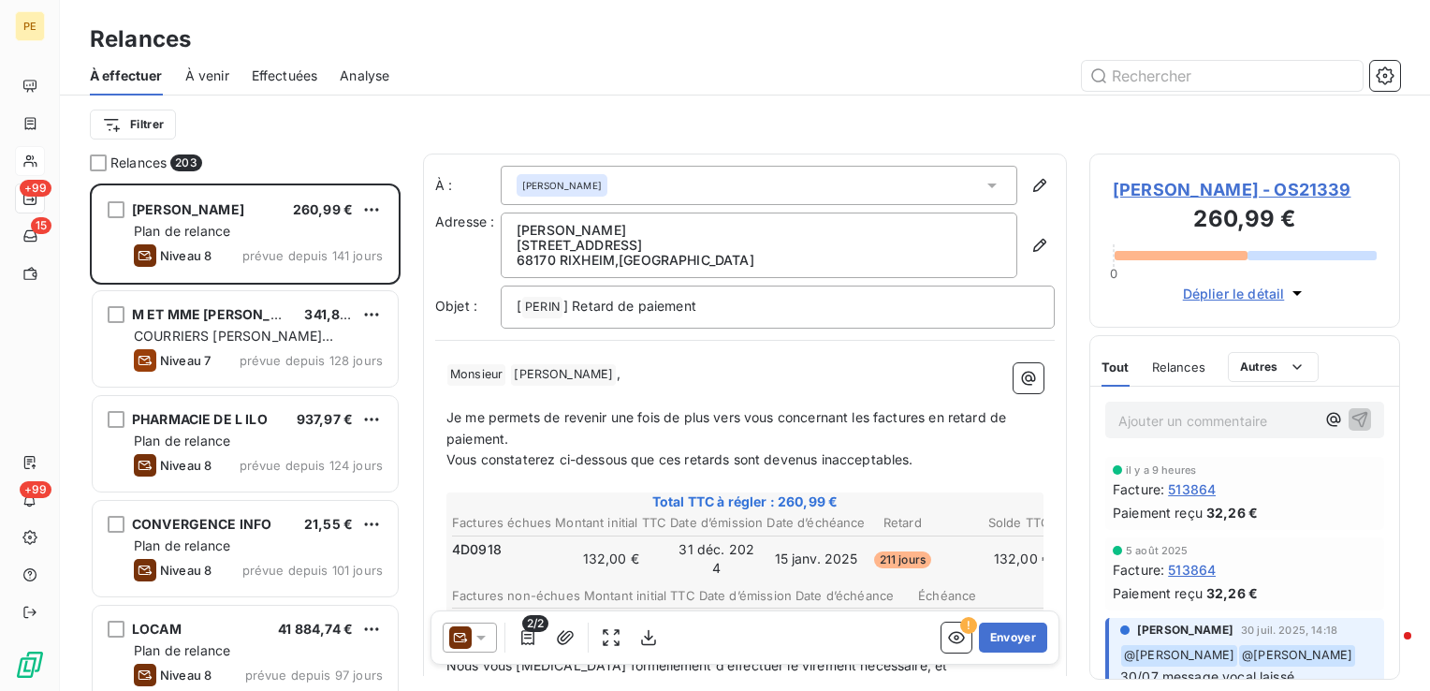
click at [373, 86] on div "Analyse" at bounding box center [365, 75] width 50 height 39
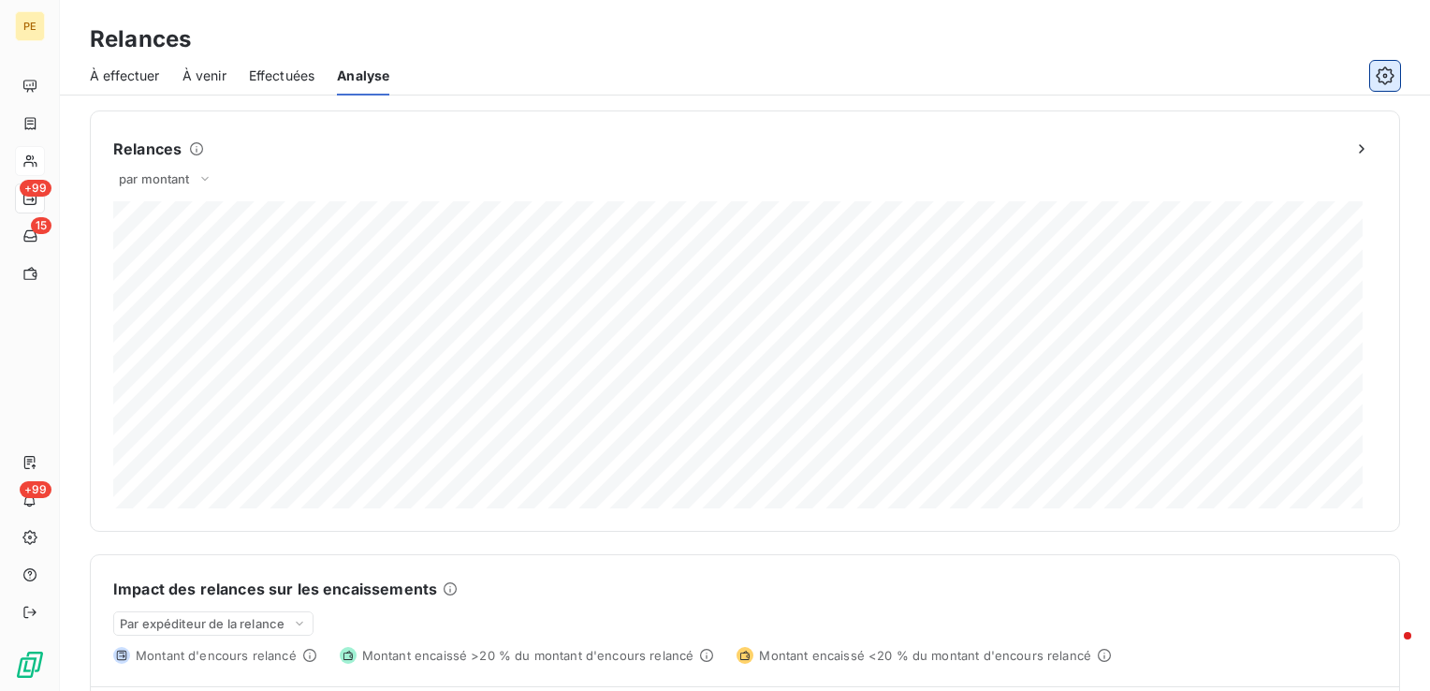
click at [1392, 80] on icon "button" at bounding box center [1384, 75] width 19 height 19
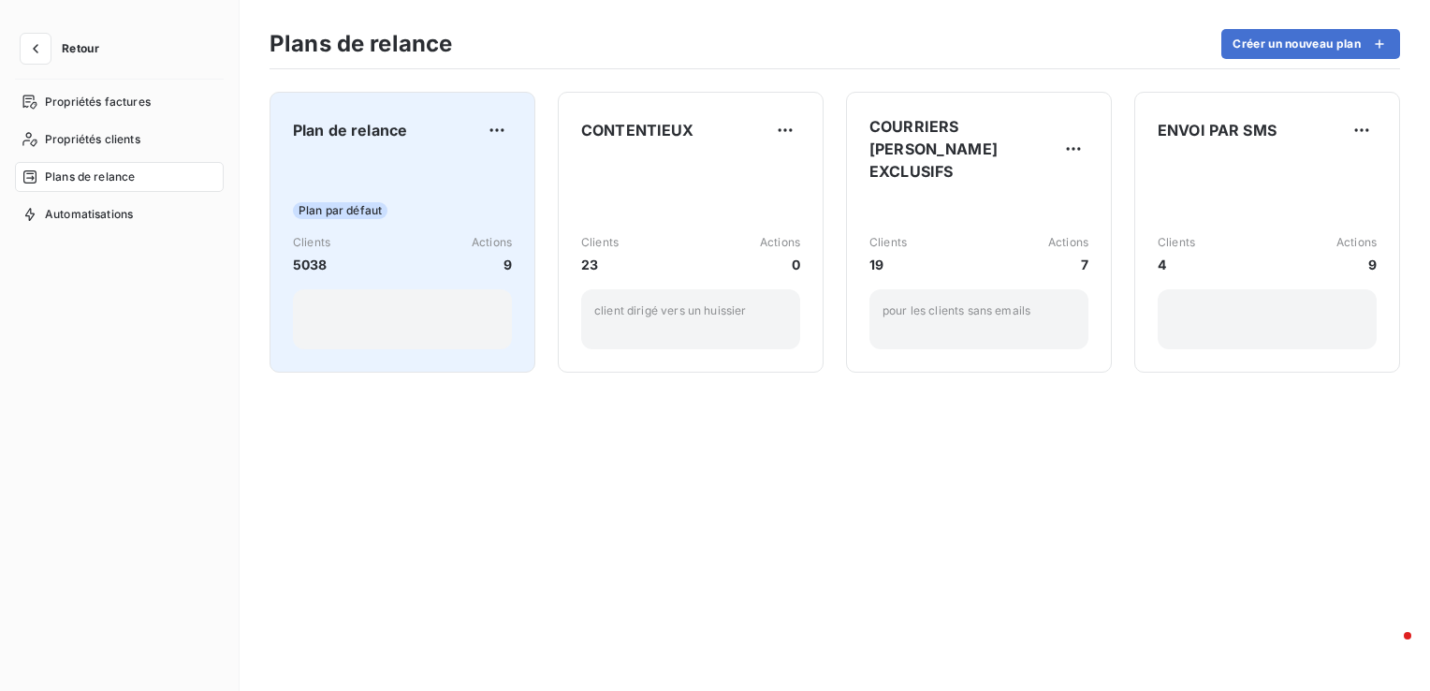
click at [372, 169] on div "Plan par défaut Clients 5038 Actions 9" at bounding box center [402, 254] width 219 height 189
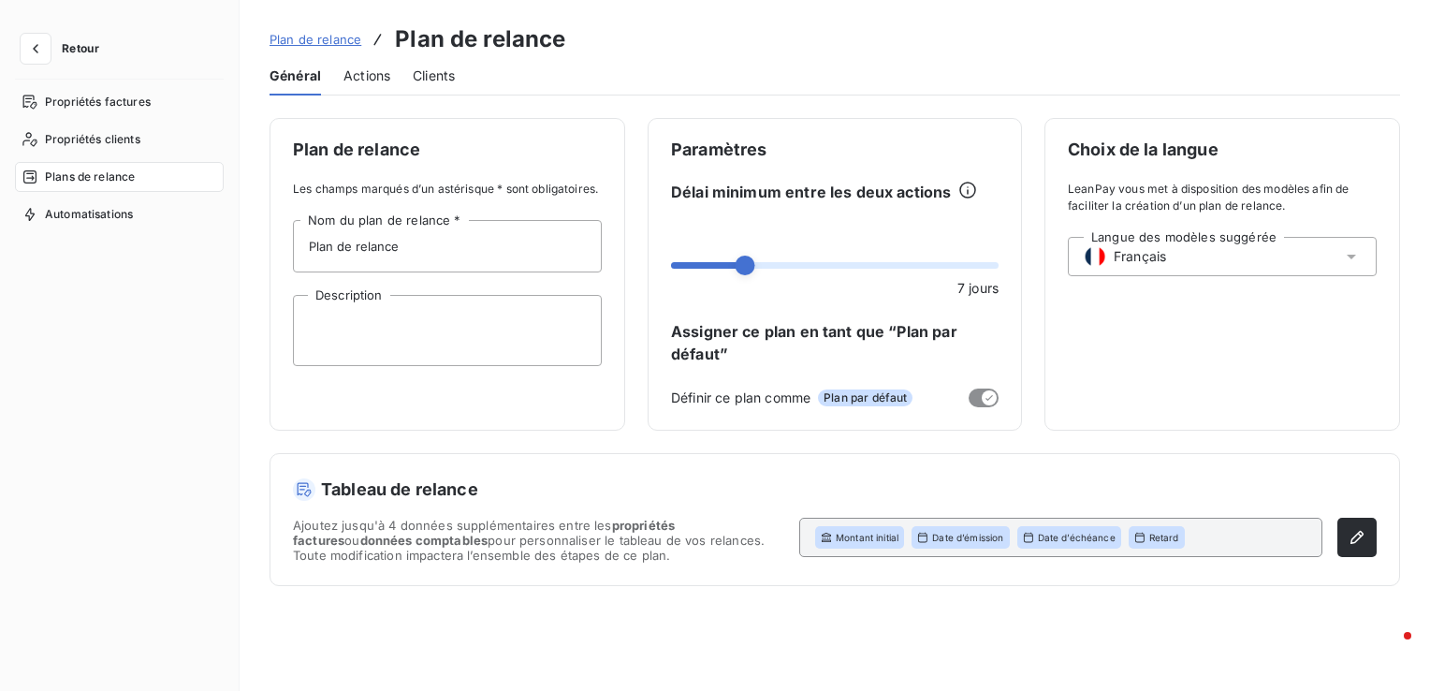
click at [382, 77] on span "Actions" at bounding box center [366, 75] width 47 height 19
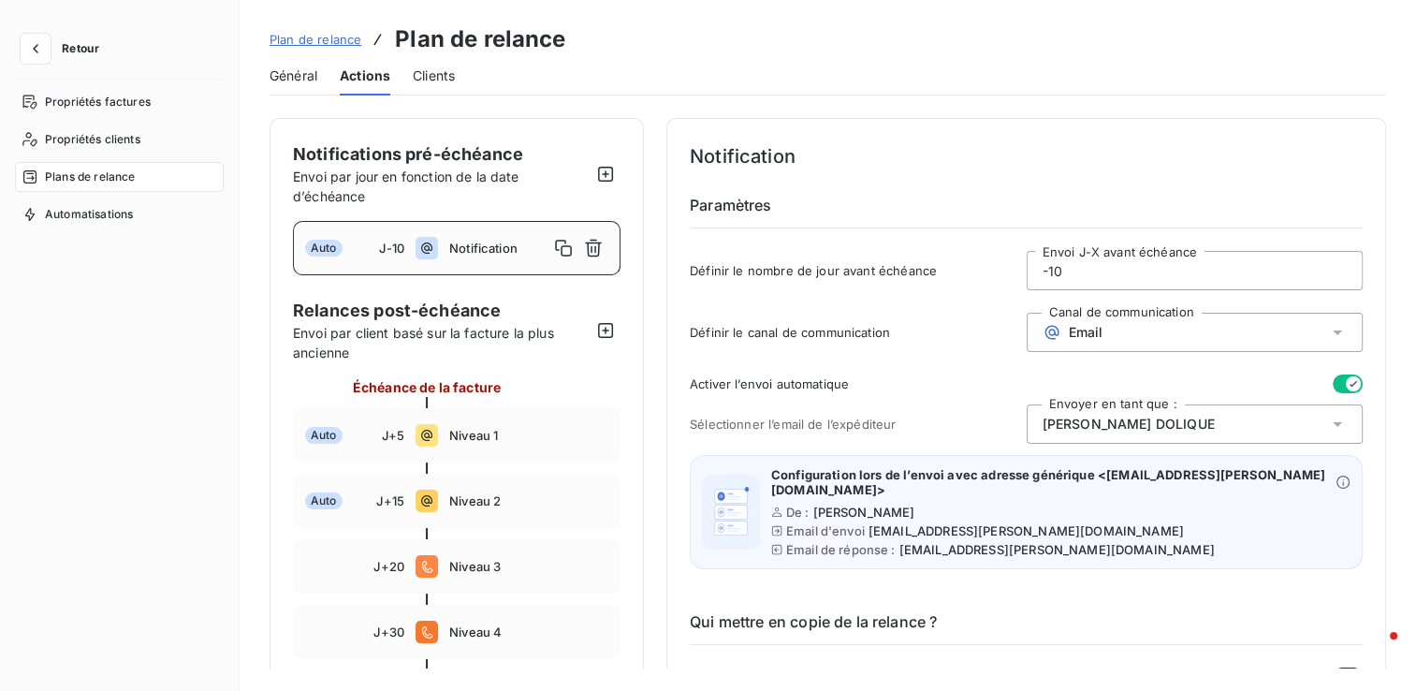
click at [1192, 278] on input "-10" at bounding box center [1194, 270] width 335 height 37
click at [613, 179] on icon "button" at bounding box center [605, 174] width 15 height 15
type input "-15"
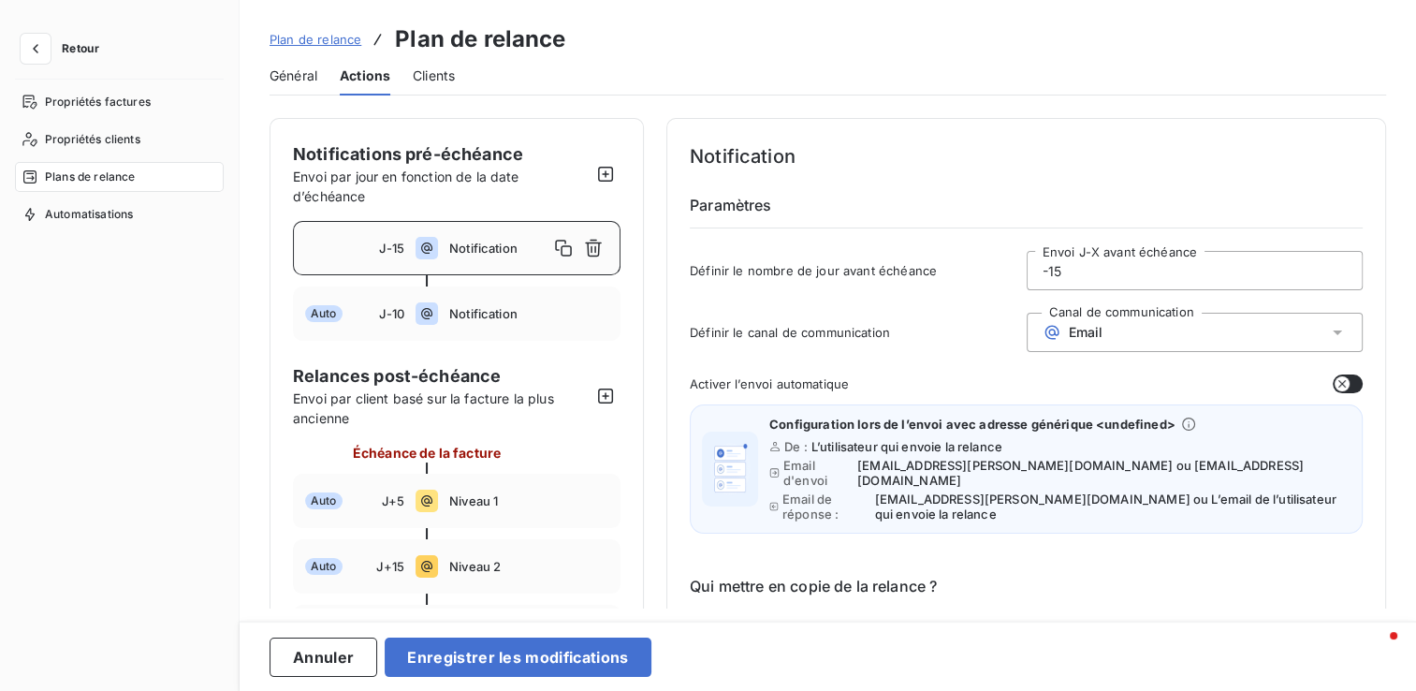
click at [1097, 277] on input "-15" at bounding box center [1194, 270] width 335 height 37
click at [1155, 271] on input "-15" at bounding box center [1194, 270] width 335 height 37
click at [593, 252] on icon "button" at bounding box center [593, 248] width 19 height 19
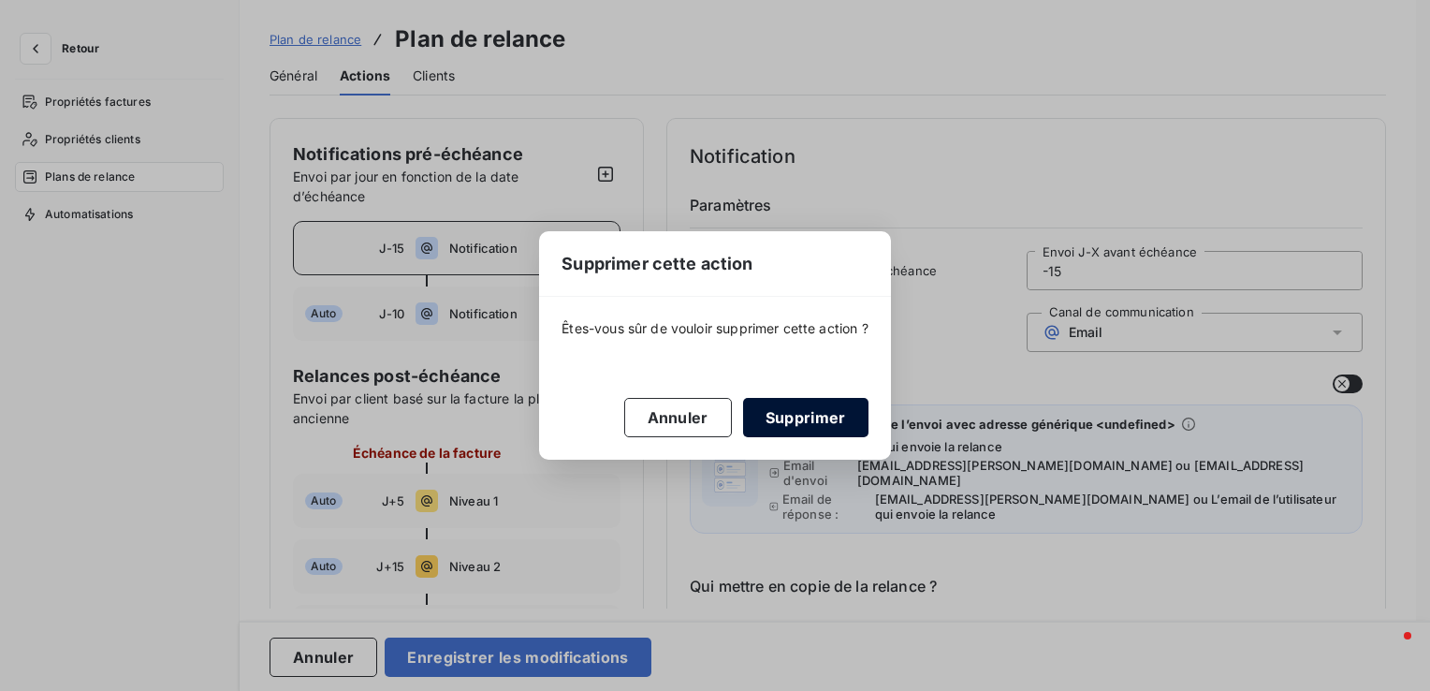
click at [807, 420] on button "Supprimer" at bounding box center [805, 417] width 125 height 39
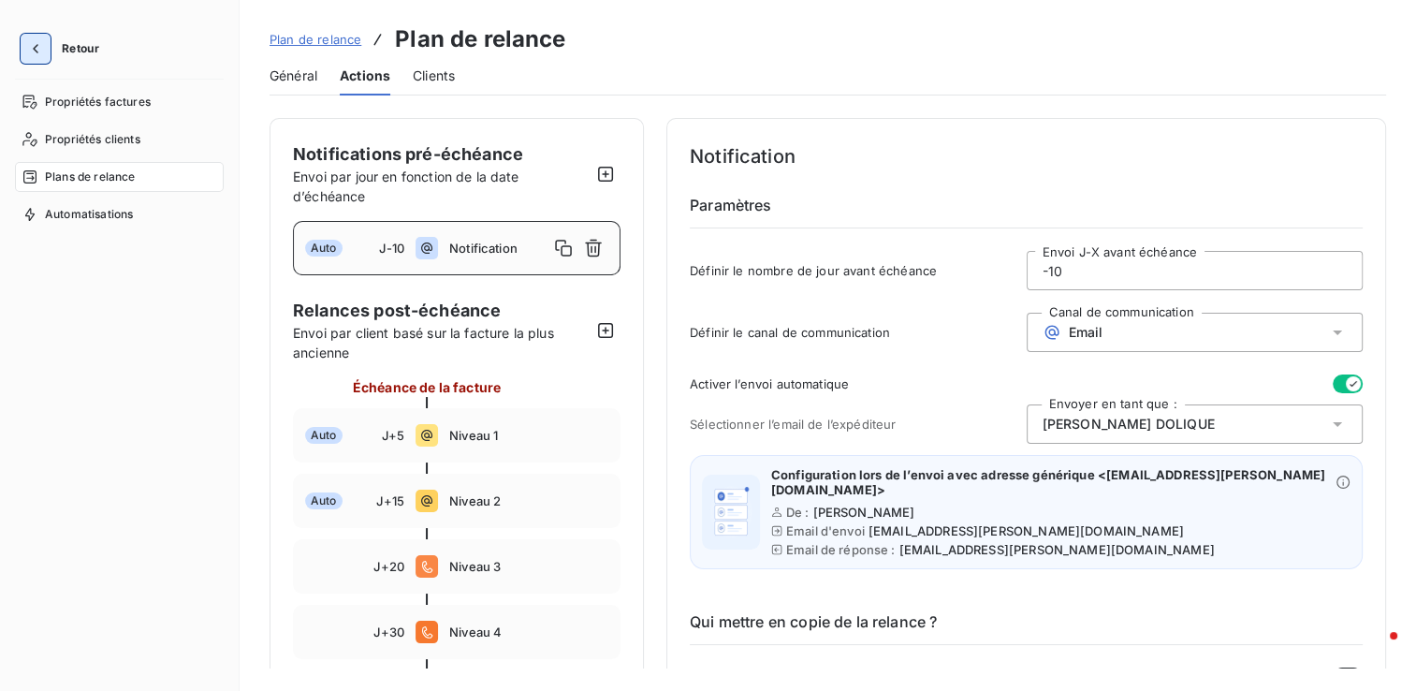
click at [37, 56] on icon "button" at bounding box center [35, 48] width 19 height 19
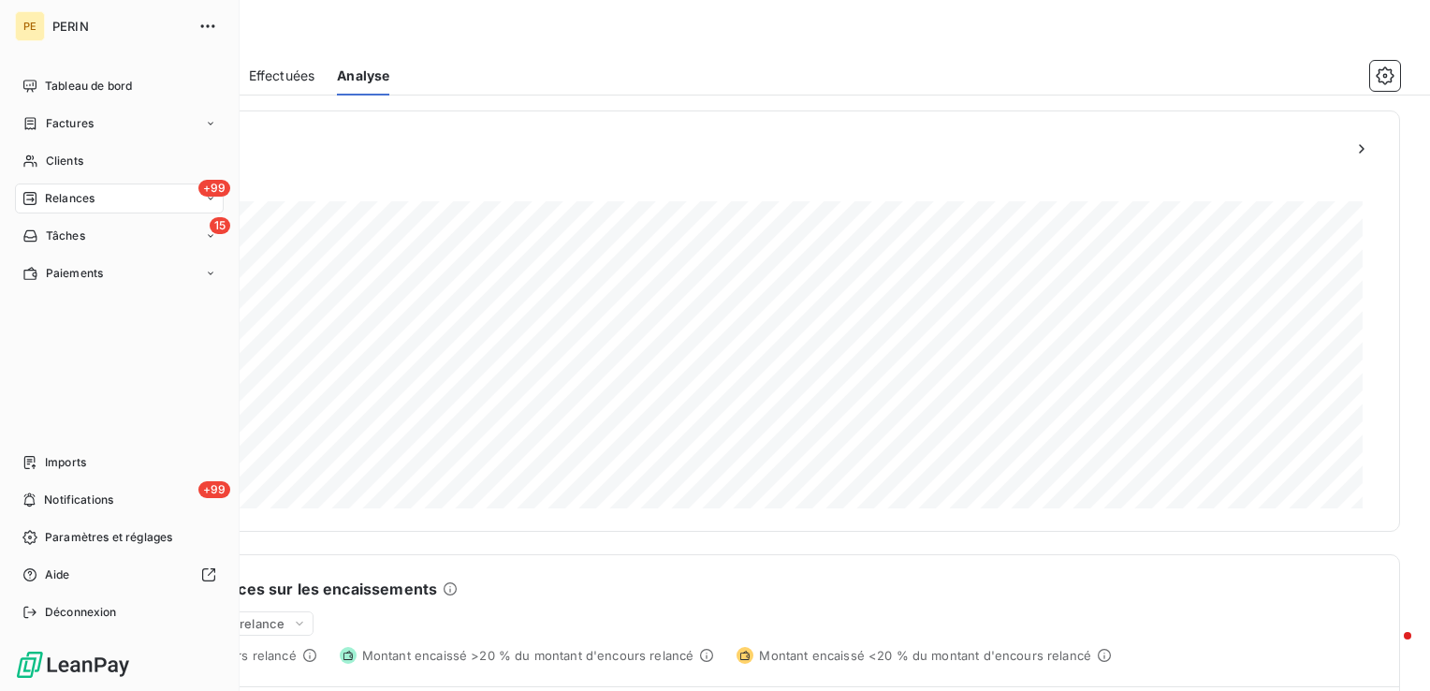
click at [50, 205] on span "Relances" at bounding box center [70, 198] width 50 height 17
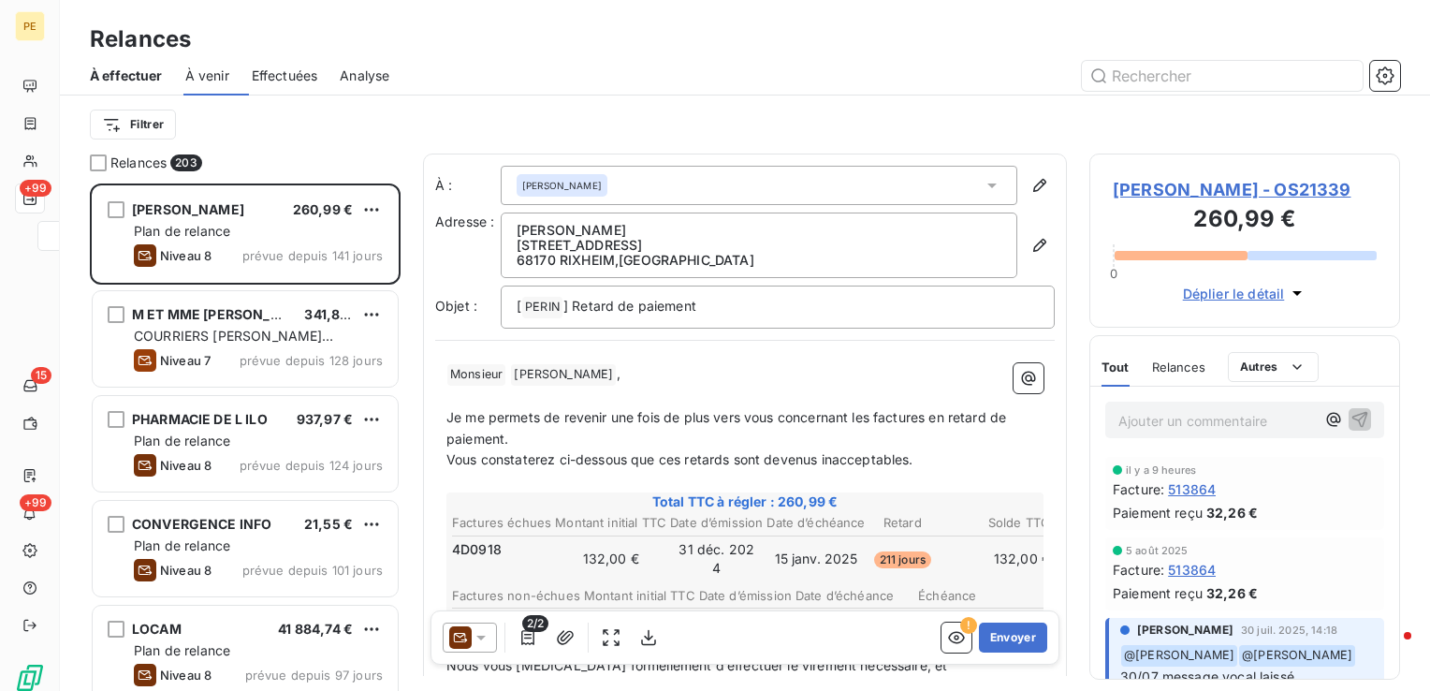
scroll to position [493, 296]
click at [314, 79] on span "Effectuées" at bounding box center [285, 75] width 66 height 19
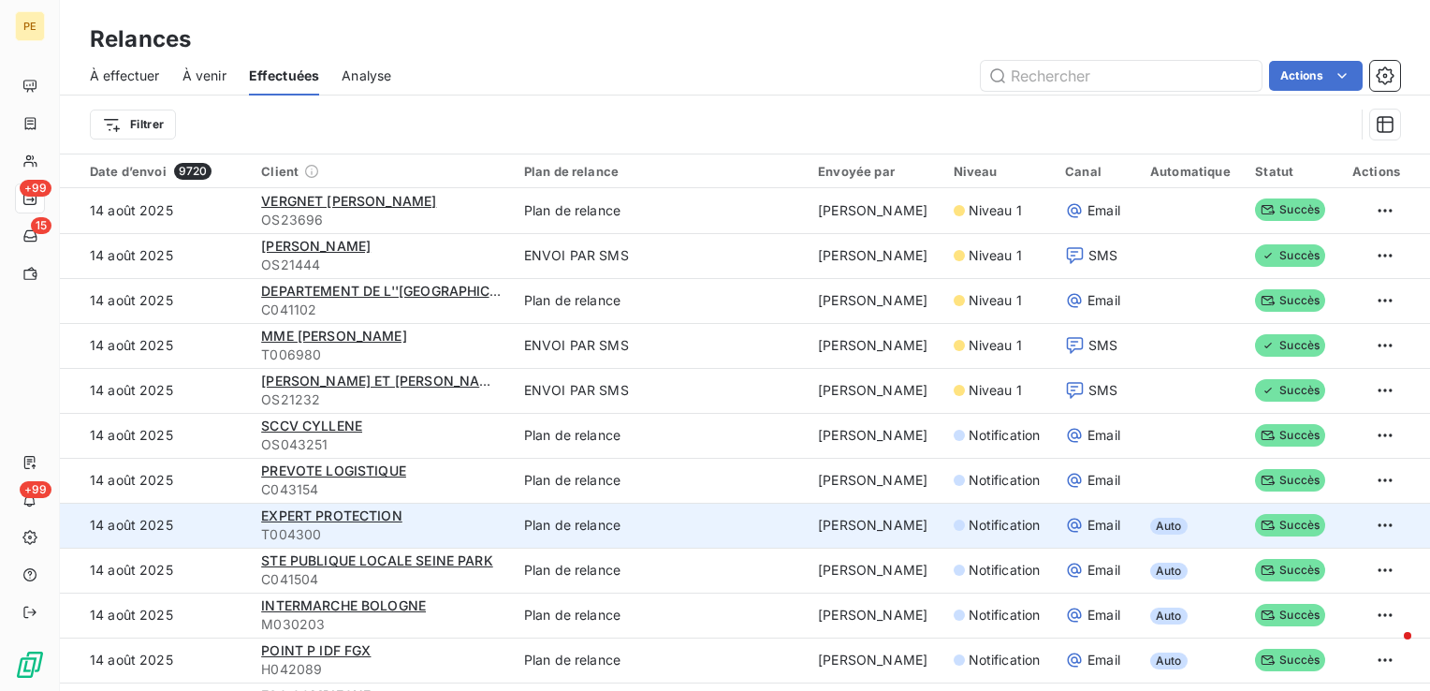
scroll to position [94, 0]
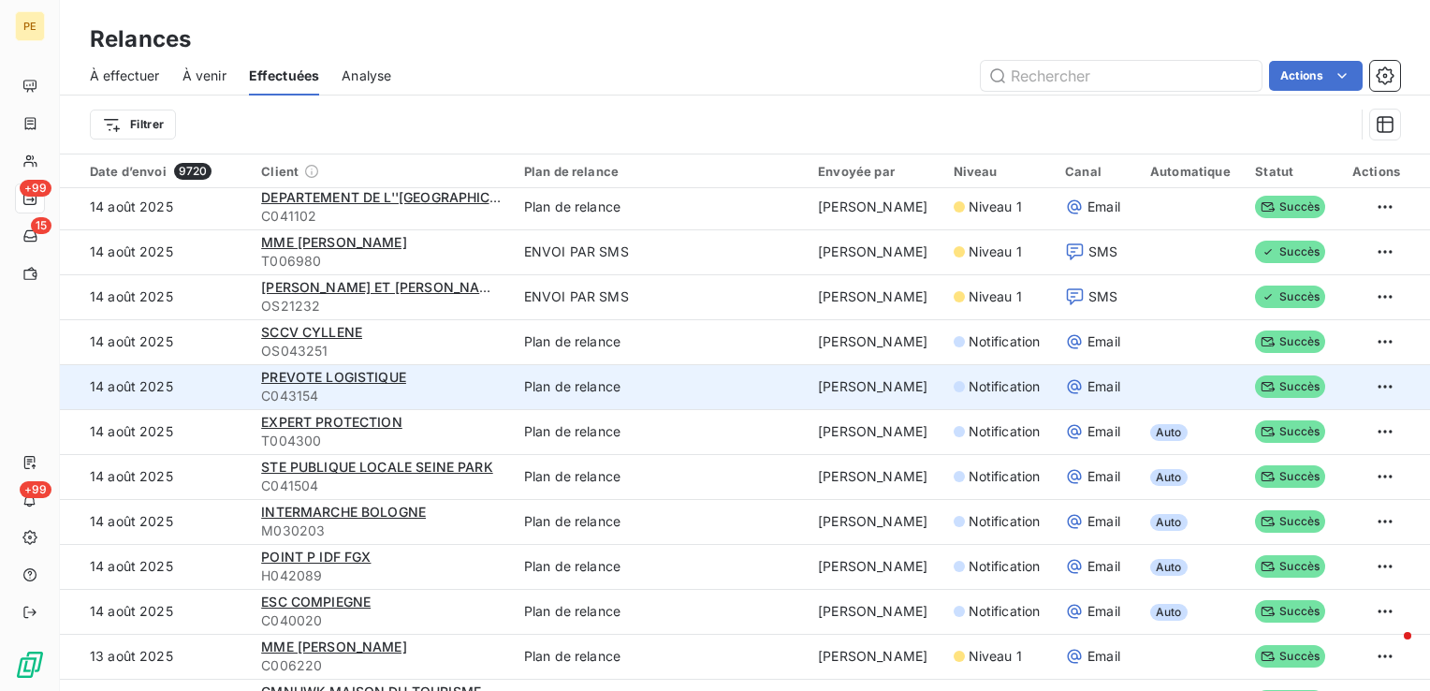
click at [591, 375] on td "Plan de relance" at bounding box center [660, 386] width 294 height 45
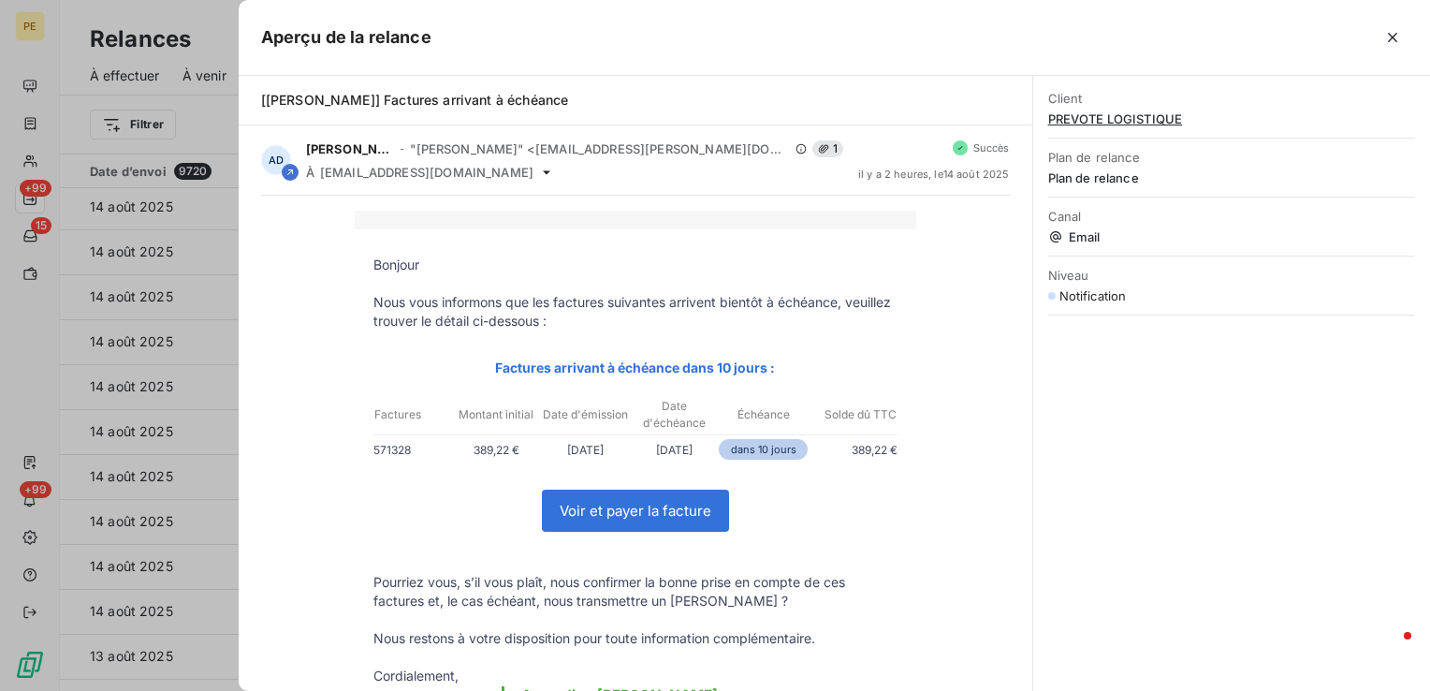
click at [627, 507] on link "Voir et payer la facture" at bounding box center [635, 510] width 185 height 40
drag, startPoint x: 1381, startPoint y: 34, endPoint x: 1229, endPoint y: 105, distance: 168.3
click at [1381, 34] on button "button" at bounding box center [1392, 37] width 30 height 30
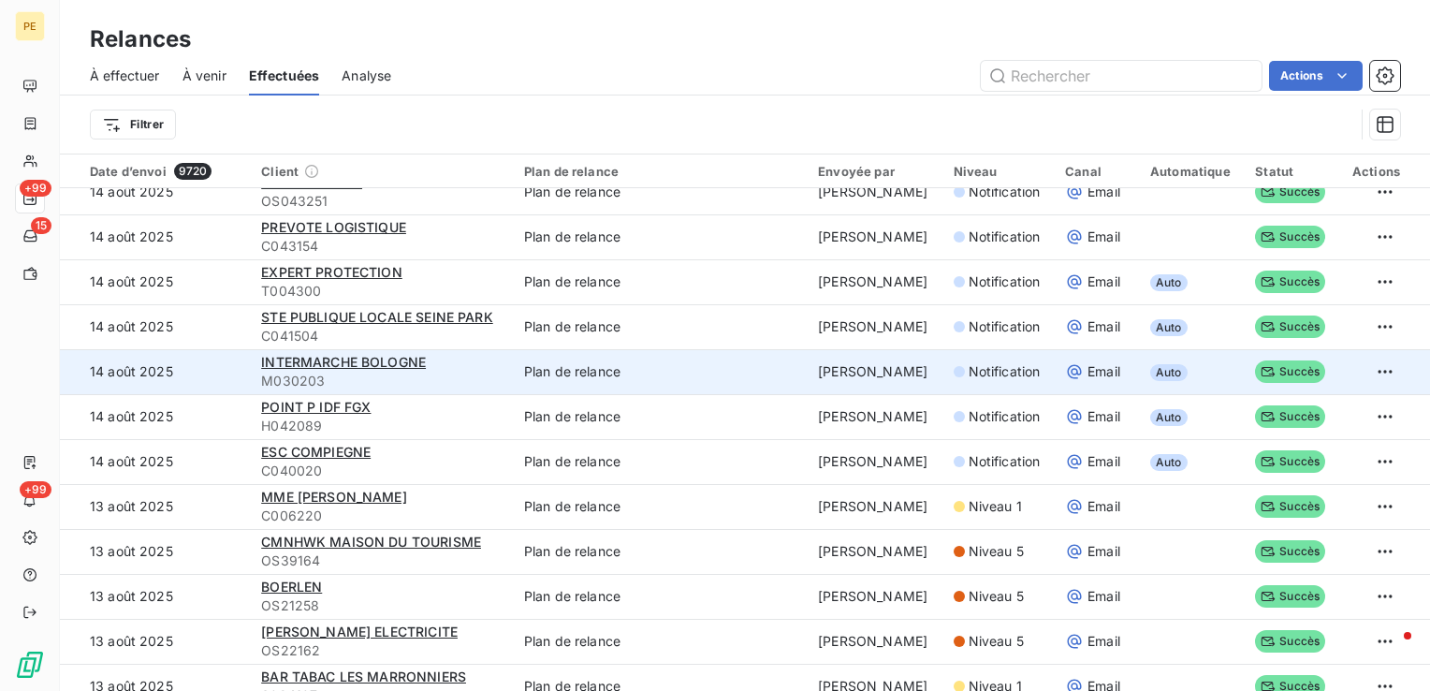
scroll to position [655, 0]
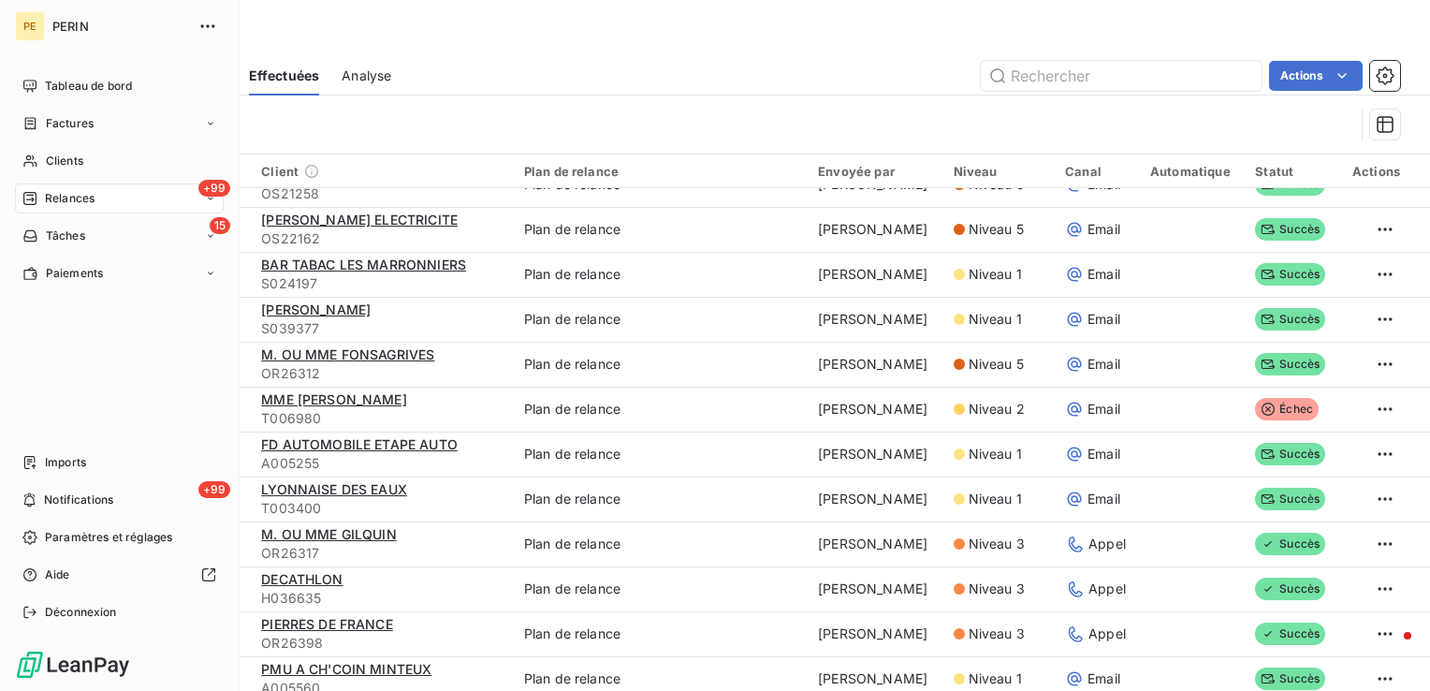
click at [100, 196] on div "+99 Relances" at bounding box center [119, 198] width 209 height 30
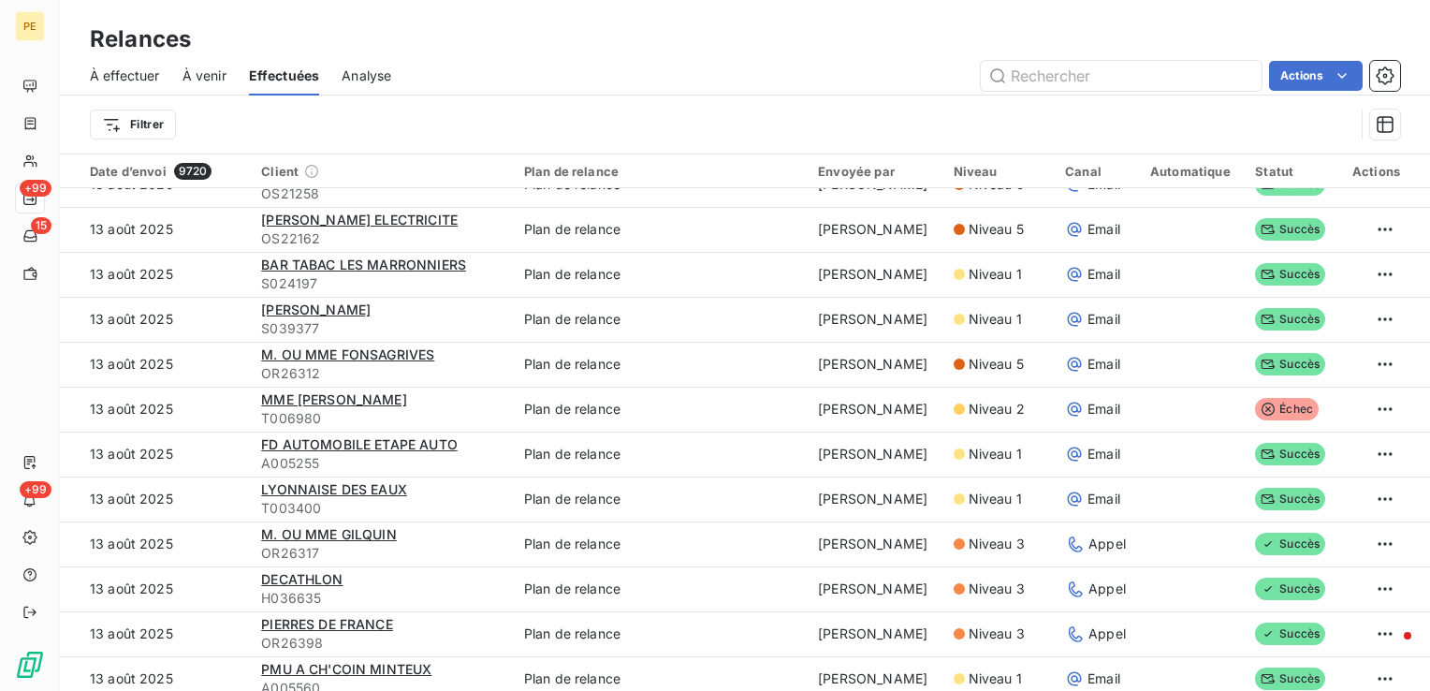
click at [149, 84] on div "À effectuer" at bounding box center [125, 75] width 70 height 39
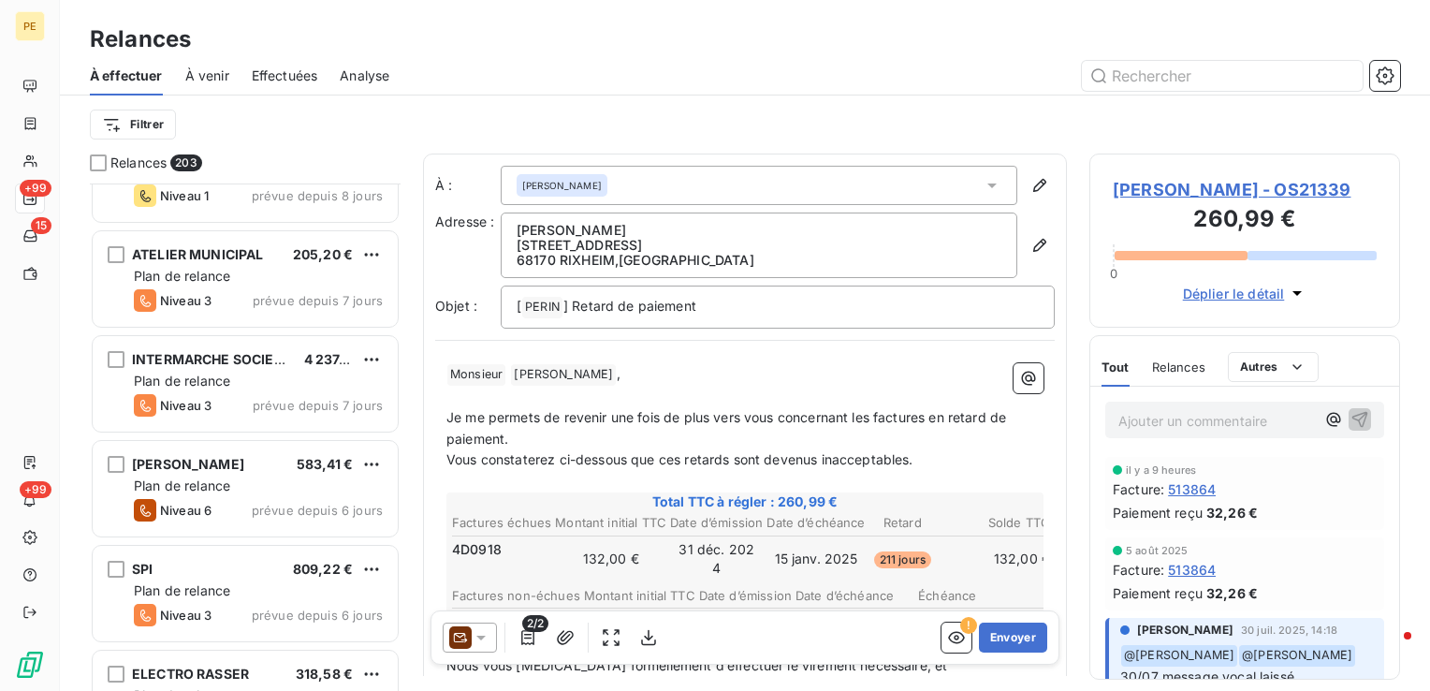
scroll to position [16930, 0]
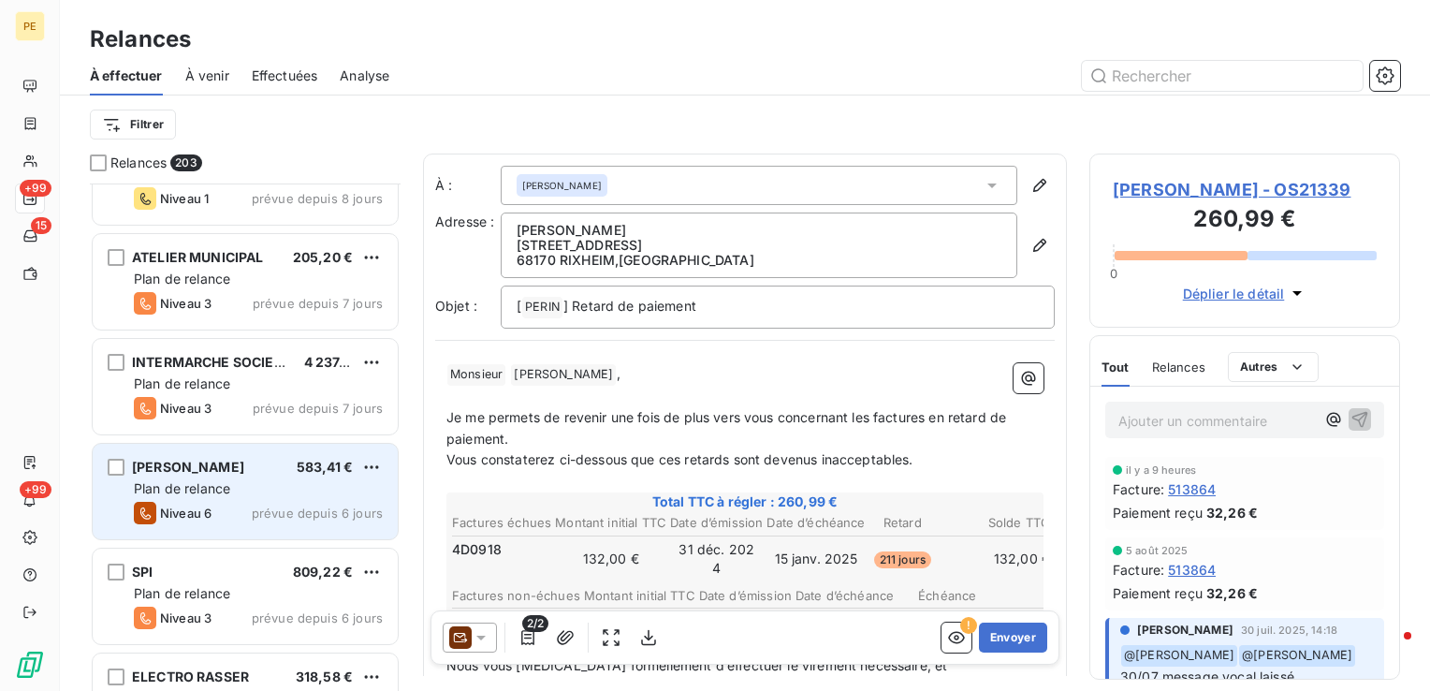
click at [247, 516] on div "Niveau 6 prévue depuis 6 jours" at bounding box center [258, 513] width 249 height 22
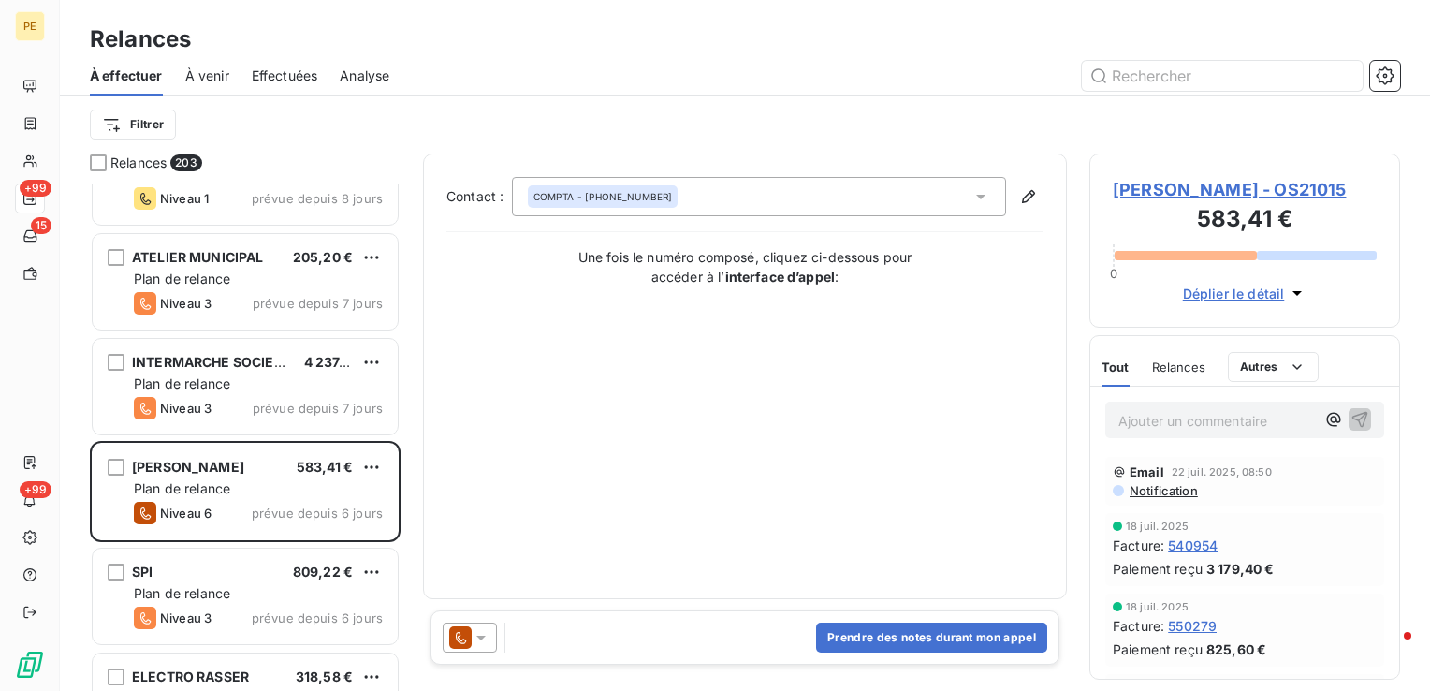
click at [1226, 196] on span "ADAM BOISSONS - OS21015" at bounding box center [1244, 189] width 264 height 25
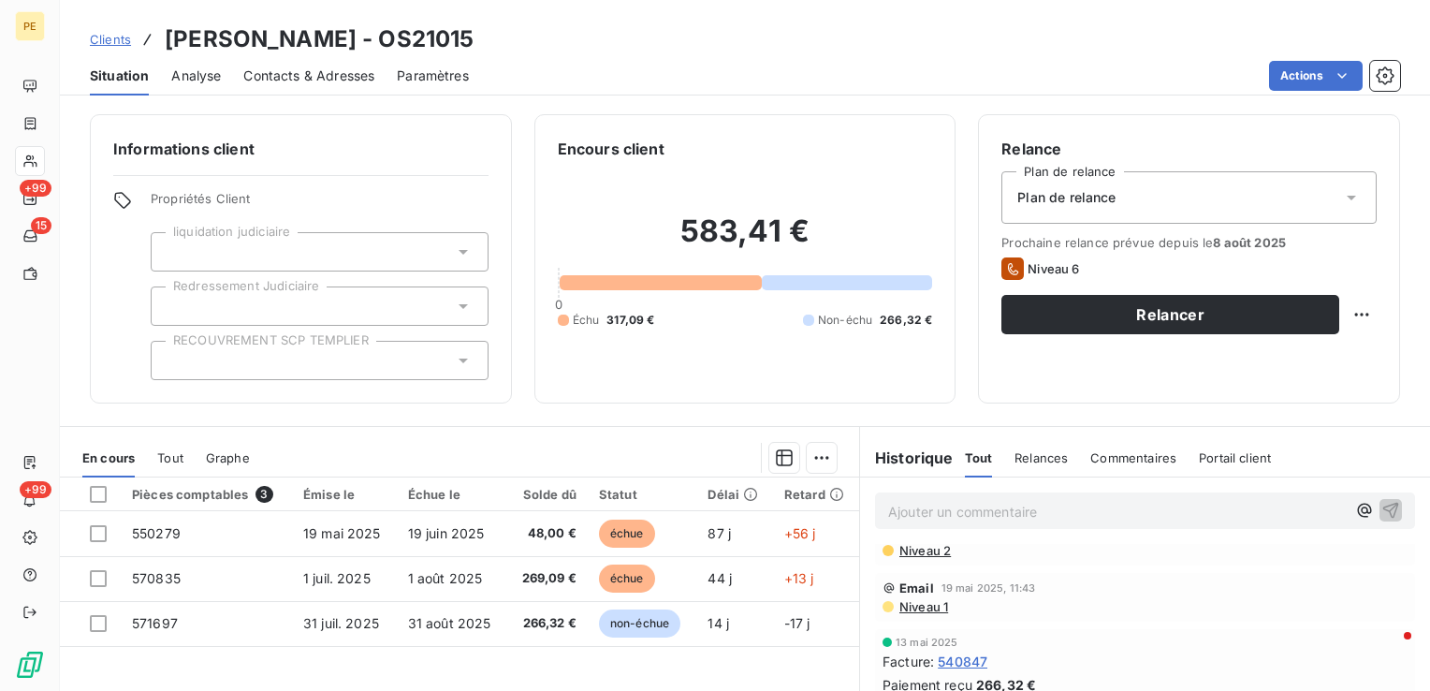
scroll to position [468, 0]
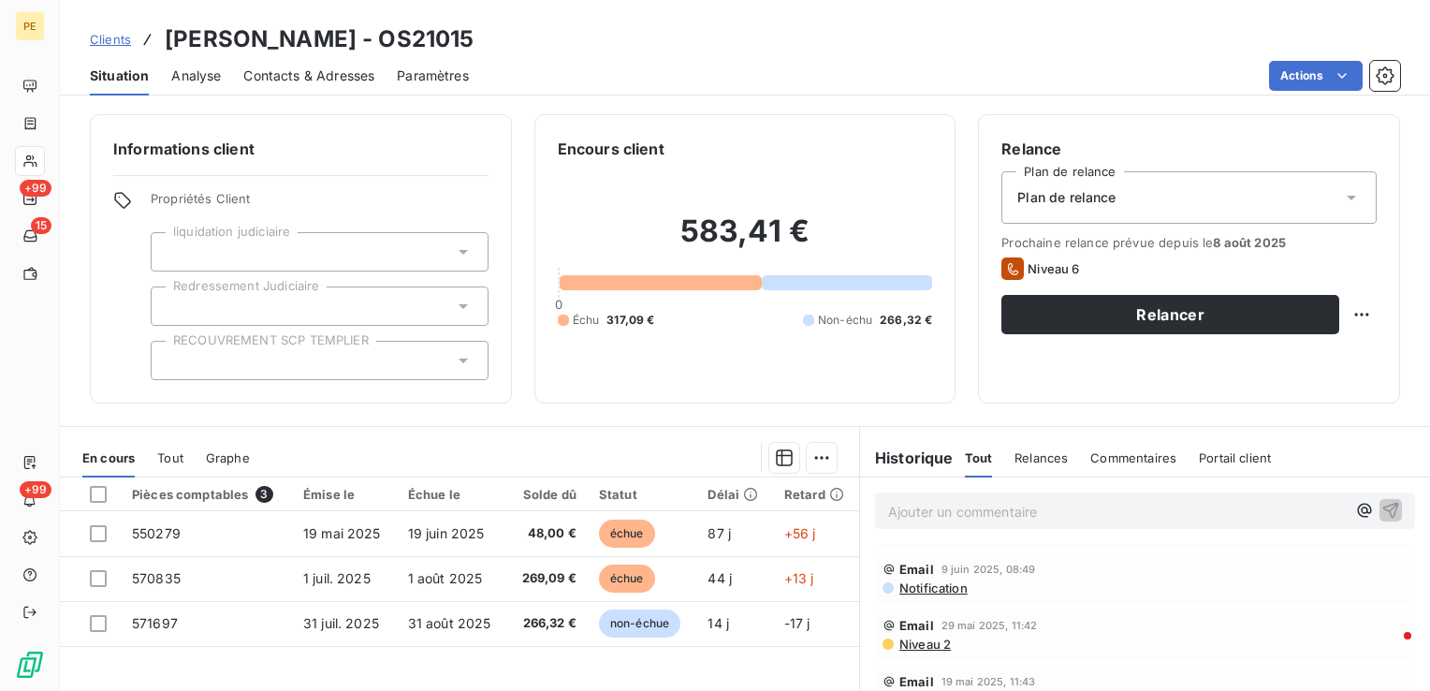
click at [920, 636] on span "Niveau 2" at bounding box center [923, 643] width 53 height 15
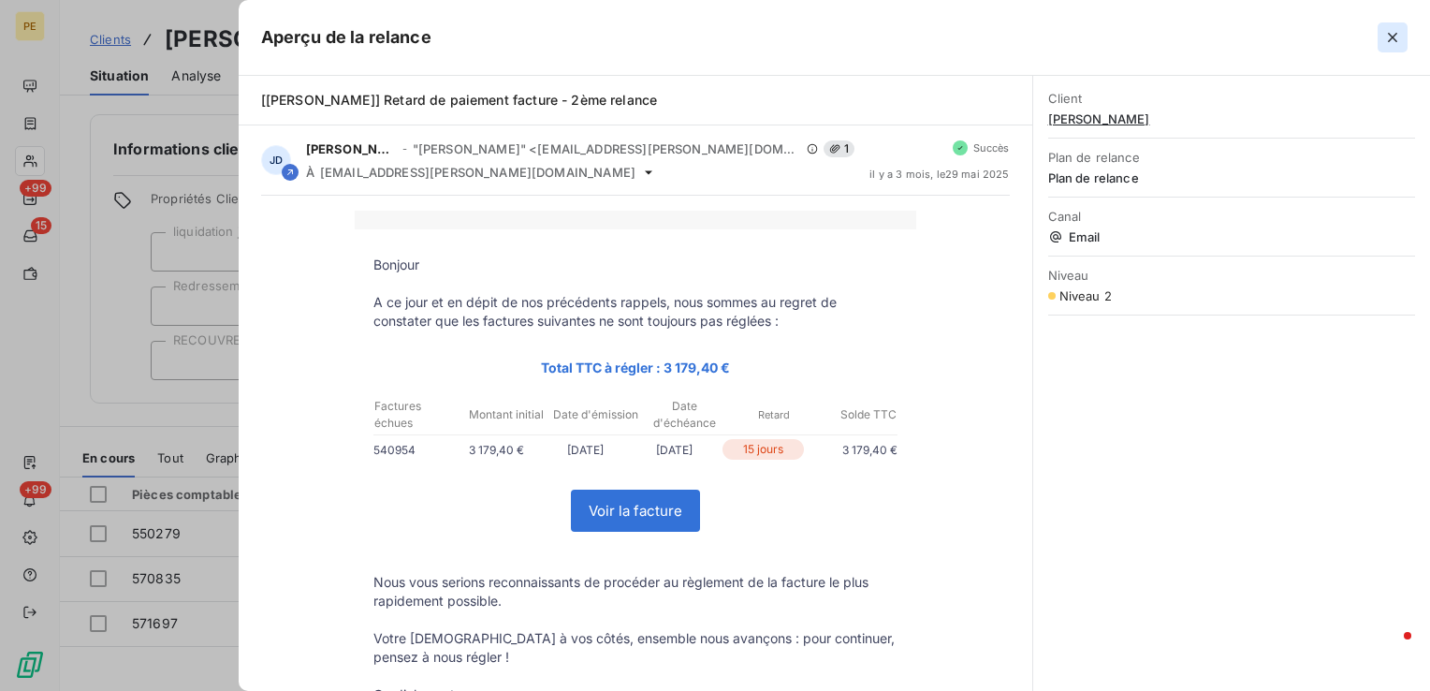
click at [1396, 42] on icon "button" at bounding box center [1392, 37] width 19 height 19
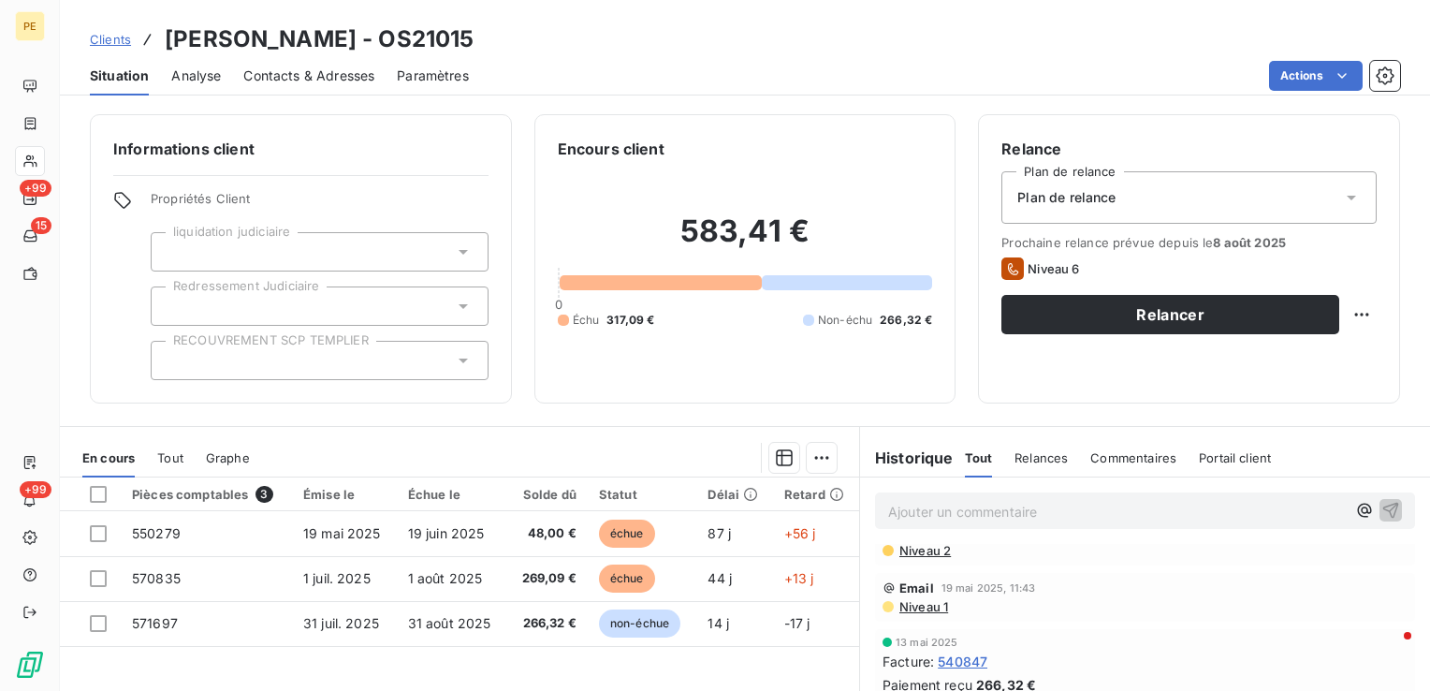
scroll to position [655, 0]
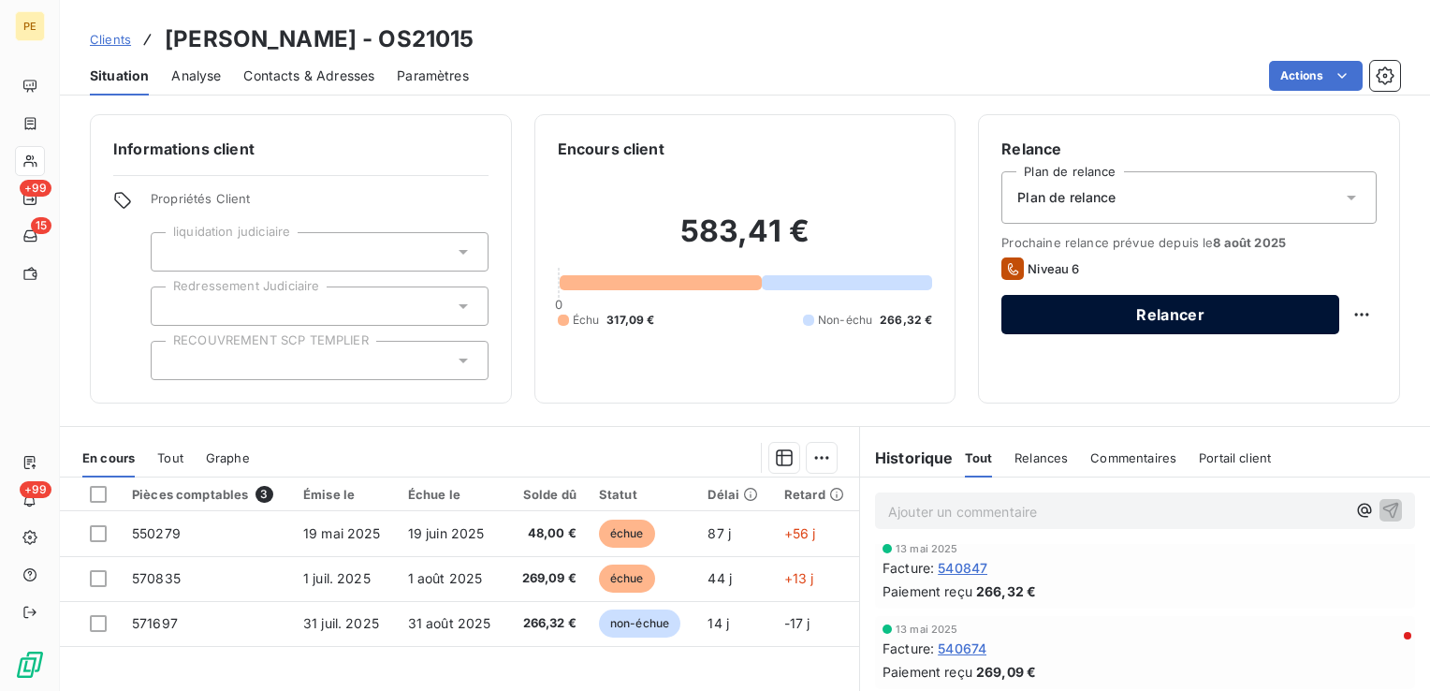
click at [1222, 312] on button "Relancer" at bounding box center [1170, 314] width 338 height 39
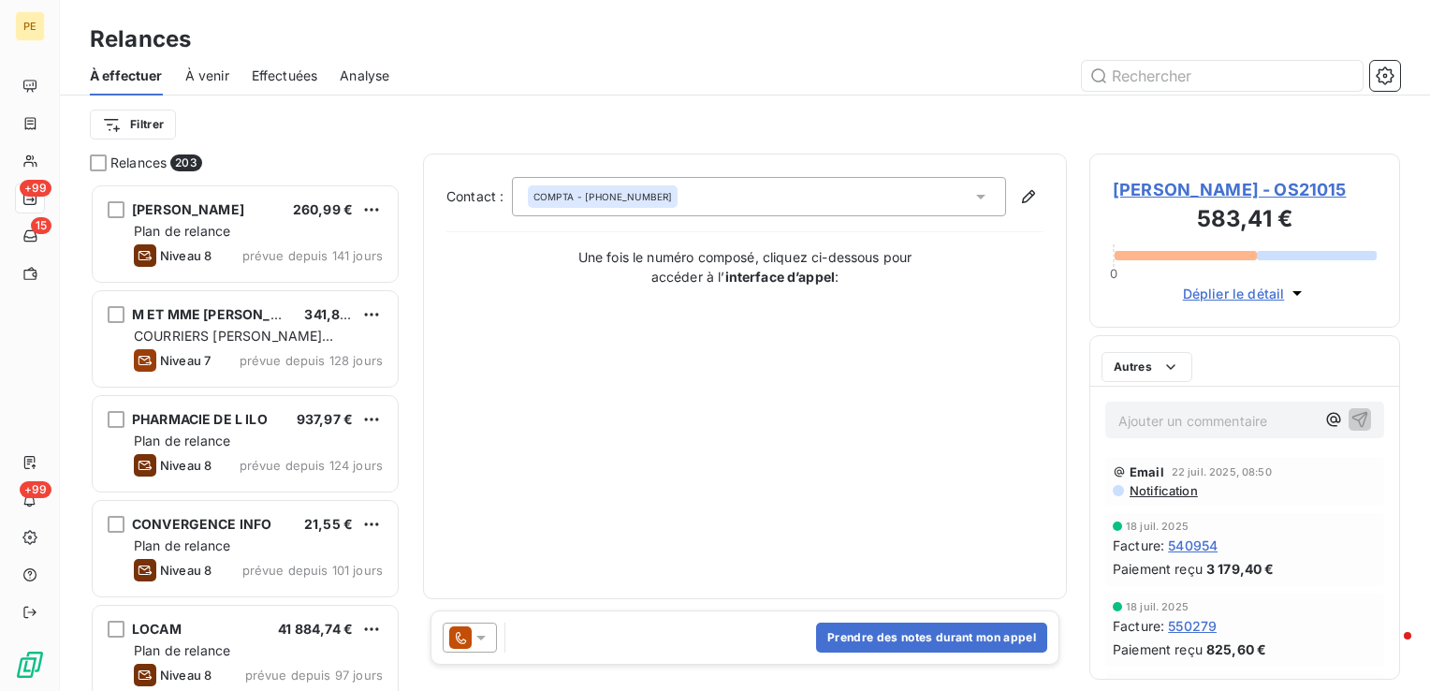
scroll to position [493, 296]
click at [487, 638] on icon at bounding box center [481, 637] width 19 height 19
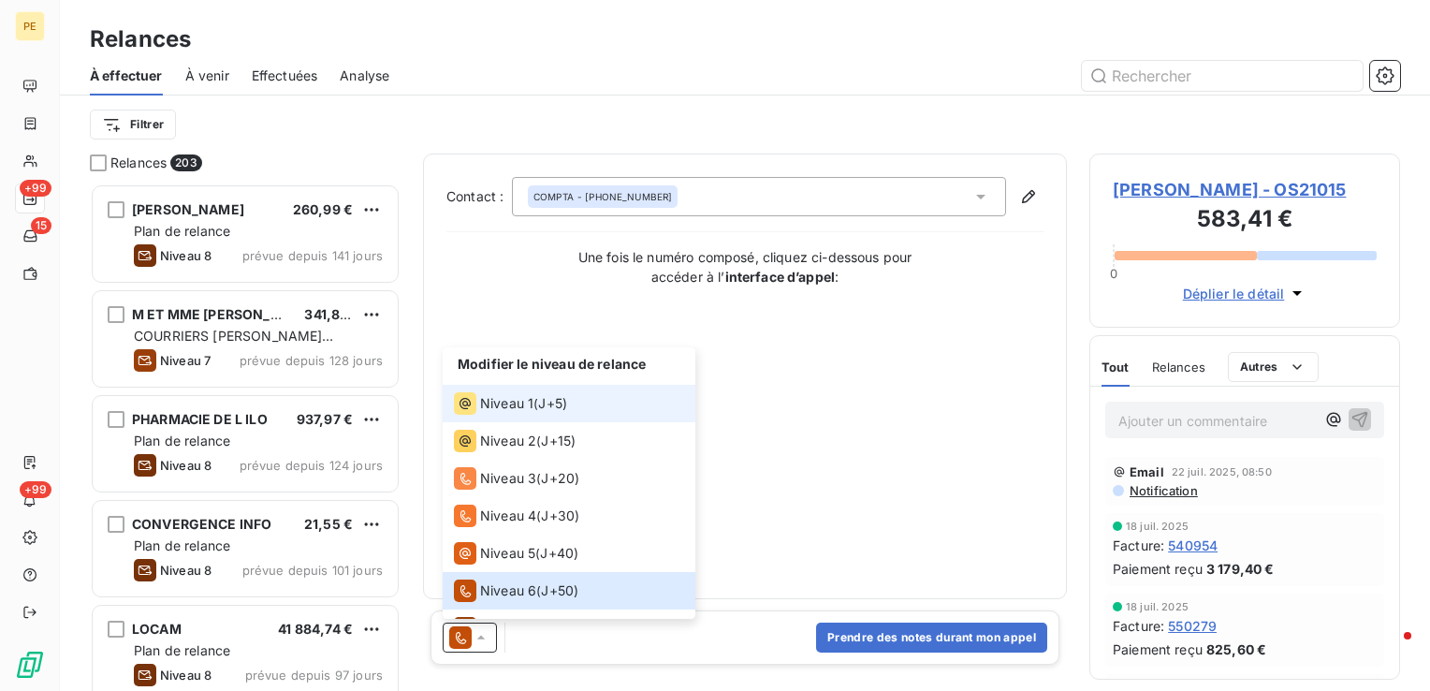
click at [537, 418] on li "Niveau 1 ( J+5 )" at bounding box center [569, 403] width 253 height 37
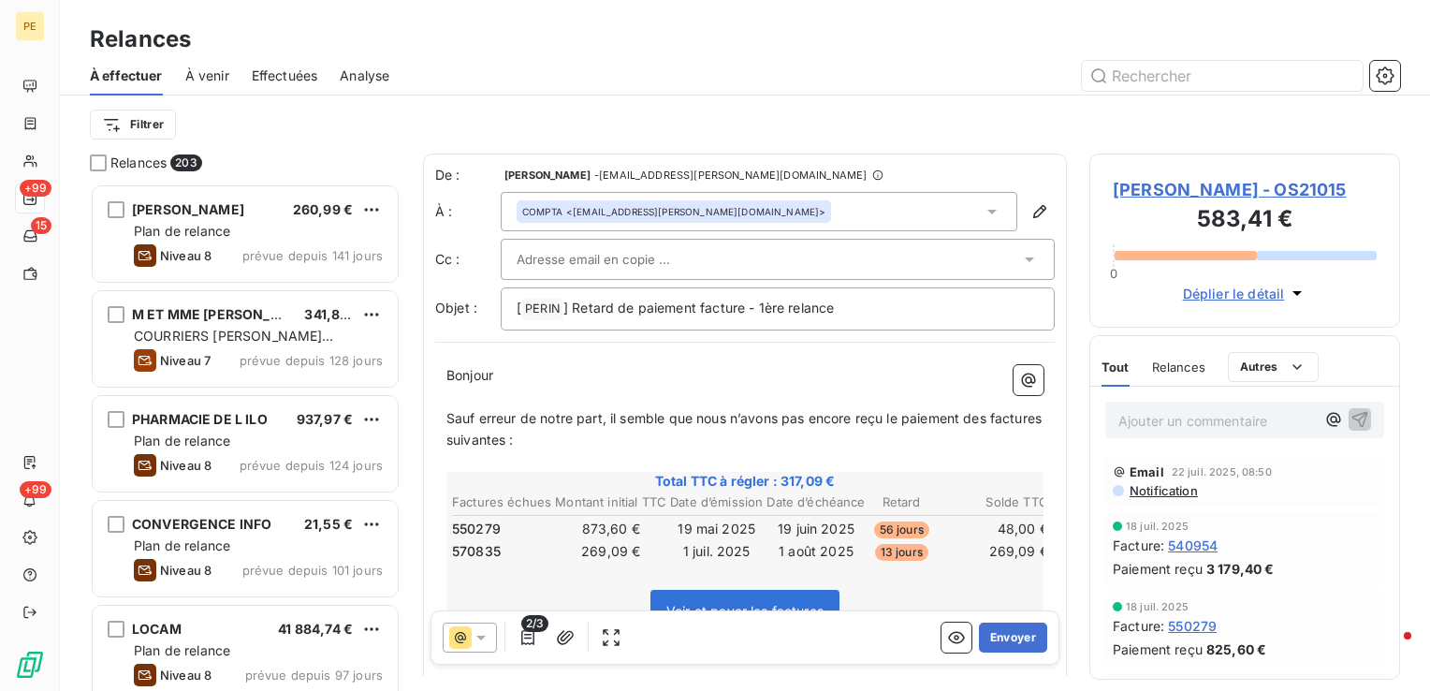
click at [720, 266] on div at bounding box center [767, 259] width 503 height 28
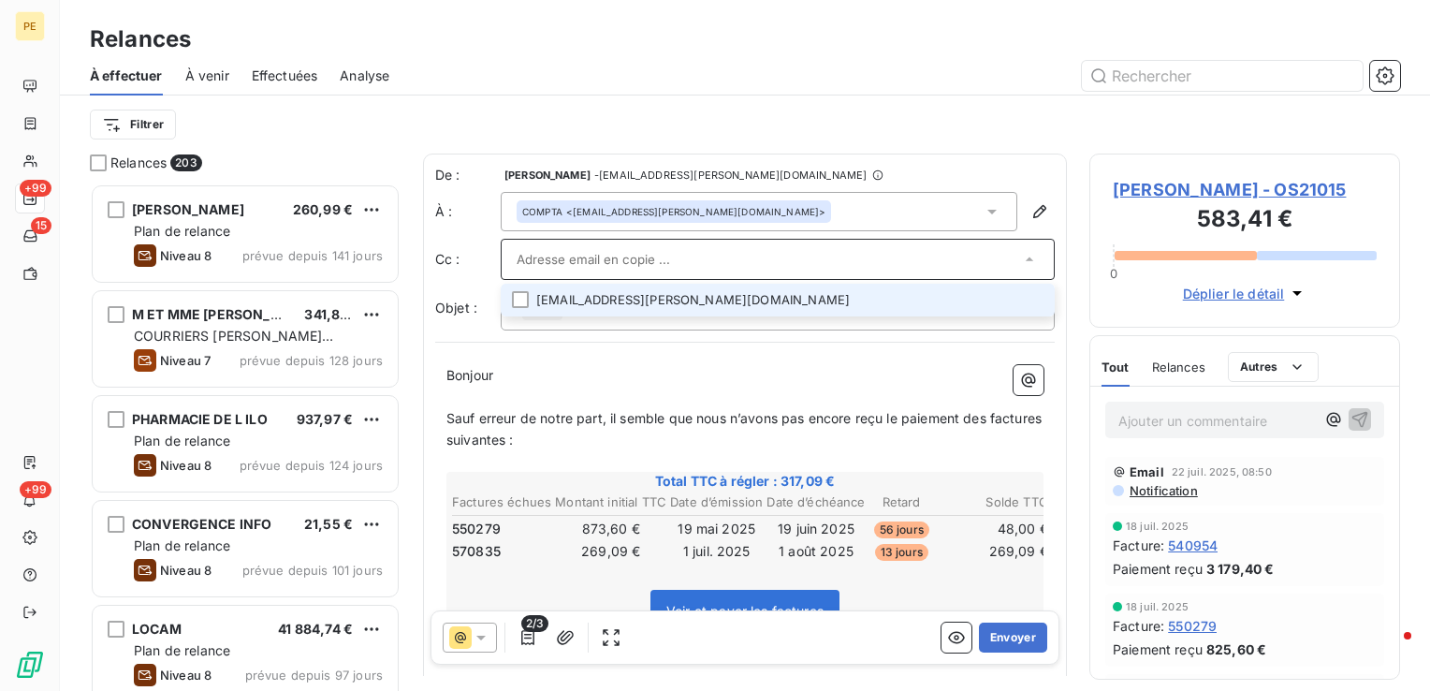
click at [537, 305] on li "lea.anselm@adam-boissons.fr" at bounding box center [778, 300] width 554 height 33
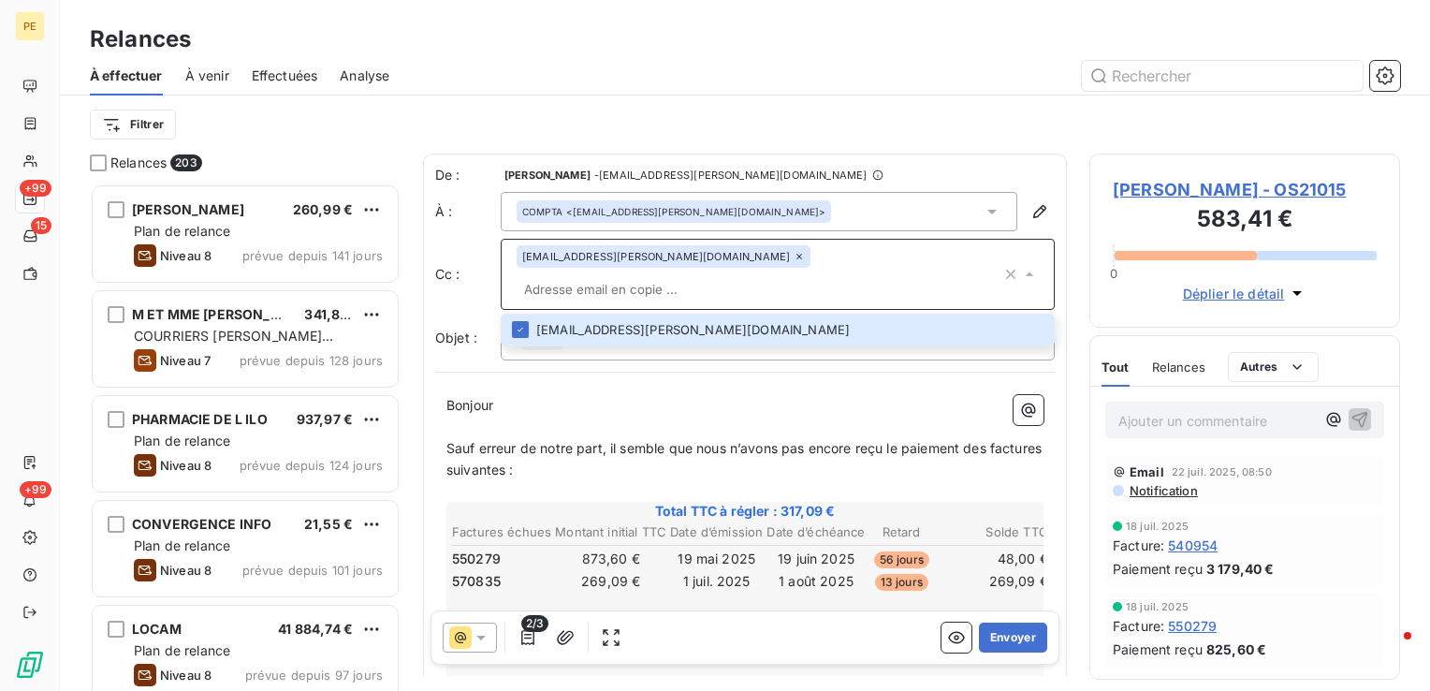
click at [802, 395] on p "Bonjour" at bounding box center [744, 406] width 597 height 22
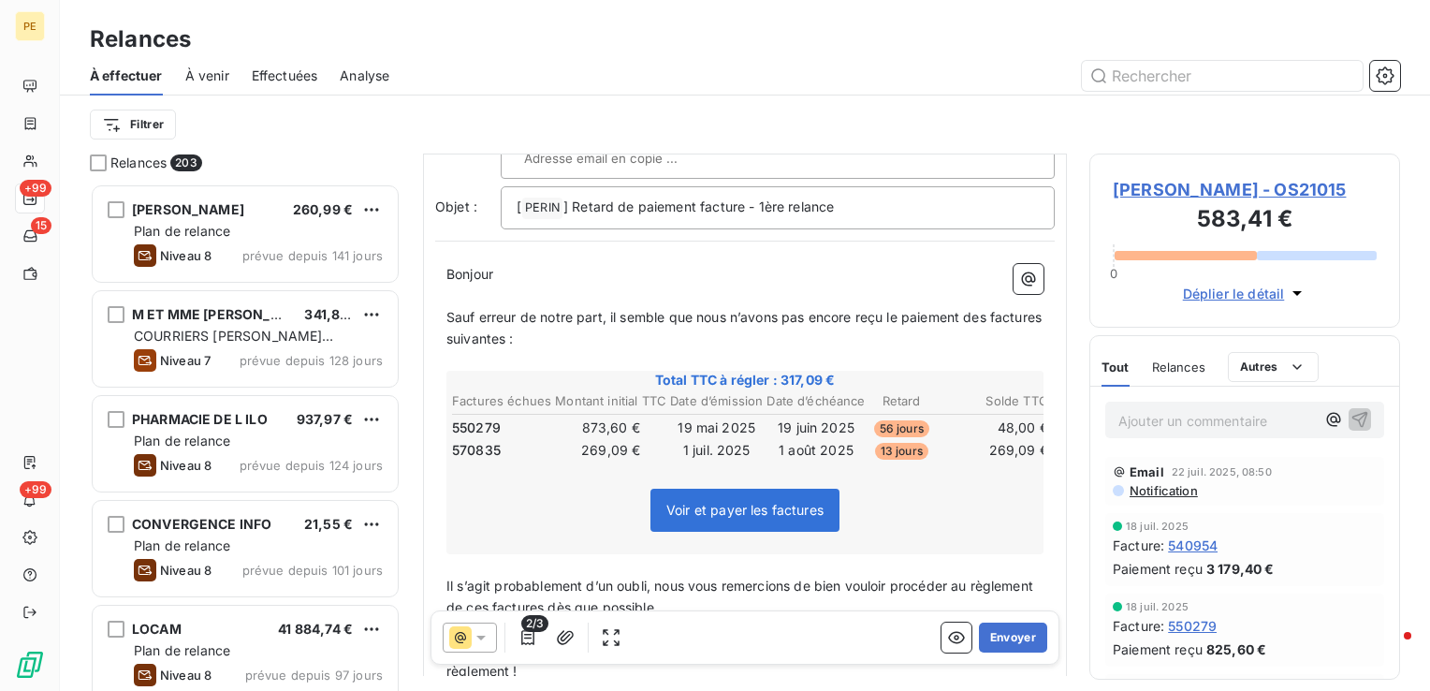
scroll to position [189, 0]
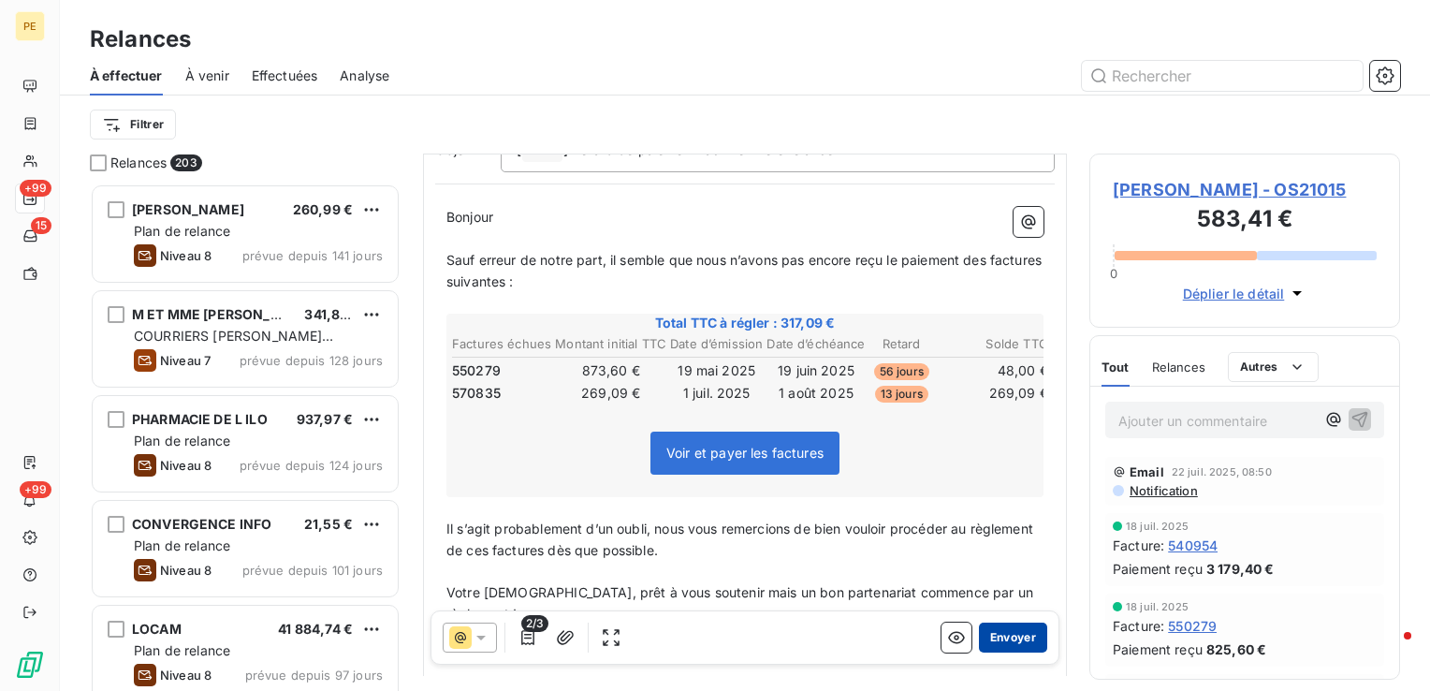
click at [998, 634] on button "Envoyer" at bounding box center [1013, 637] width 68 height 30
